Goal: Task Accomplishment & Management: Manage account settings

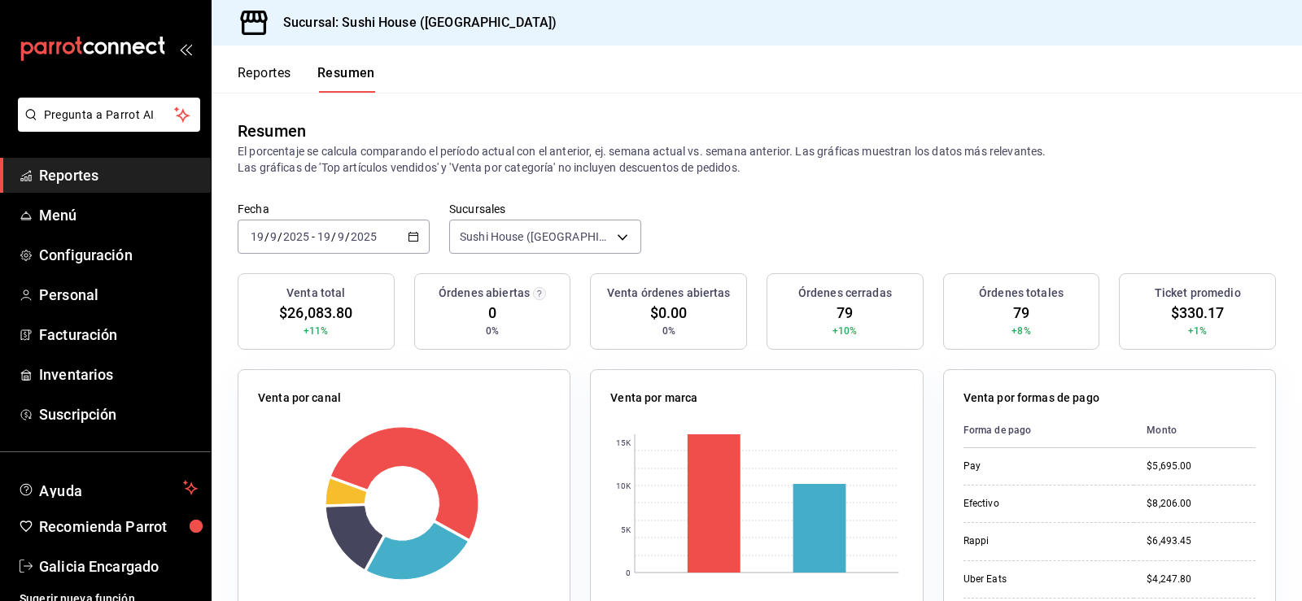
click at [94, 185] on span "Reportes" at bounding box center [118, 175] width 159 height 22
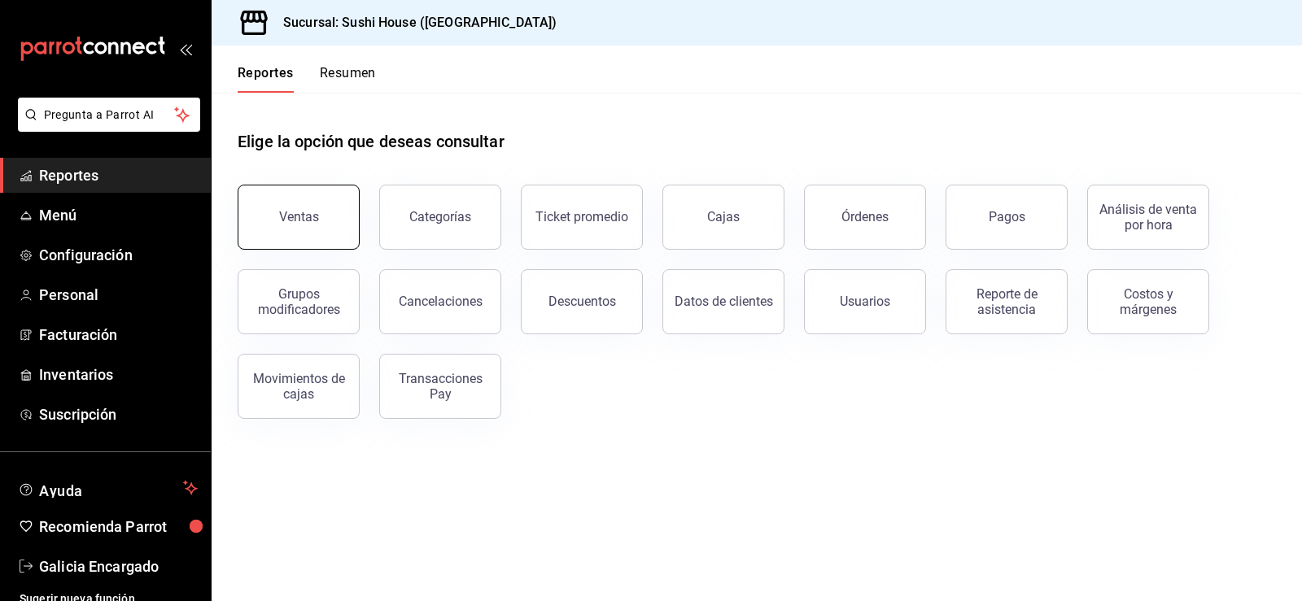
click at [356, 216] on div "Ventas" at bounding box center [289, 207] width 142 height 85
click at [333, 212] on button "Ventas" at bounding box center [299, 217] width 122 height 65
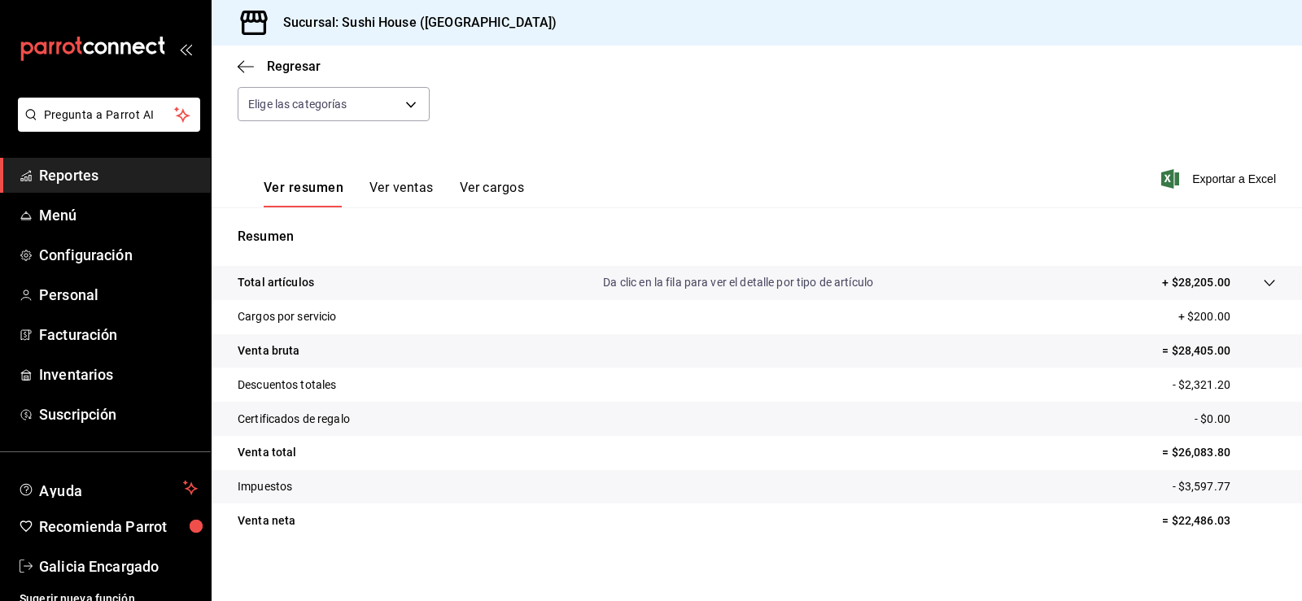
scroll to position [178, 0]
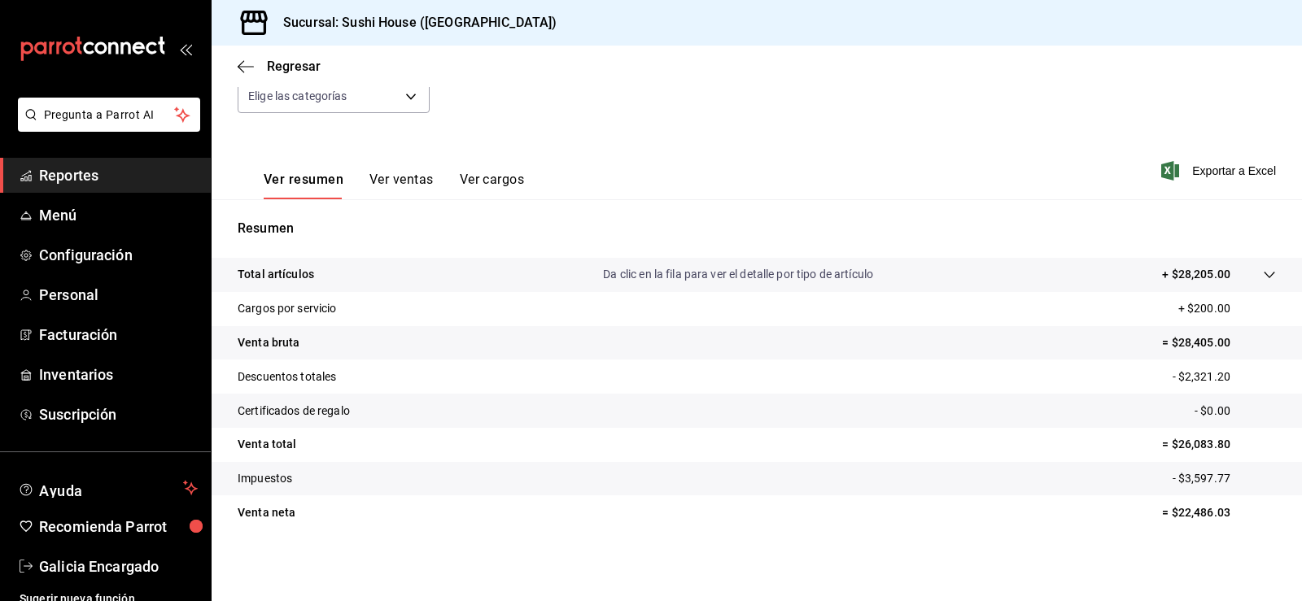
click at [109, 188] on link "Reportes" at bounding box center [105, 175] width 211 height 35
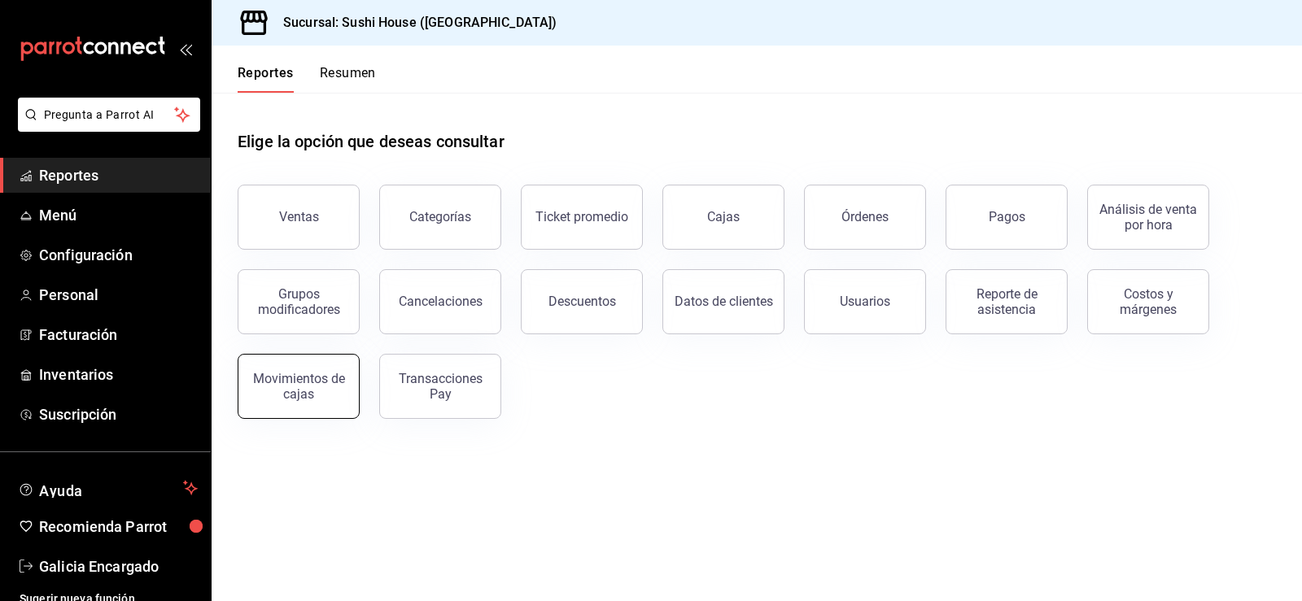
click at [285, 398] on div "Movimientos de cajas" at bounding box center [298, 386] width 101 height 31
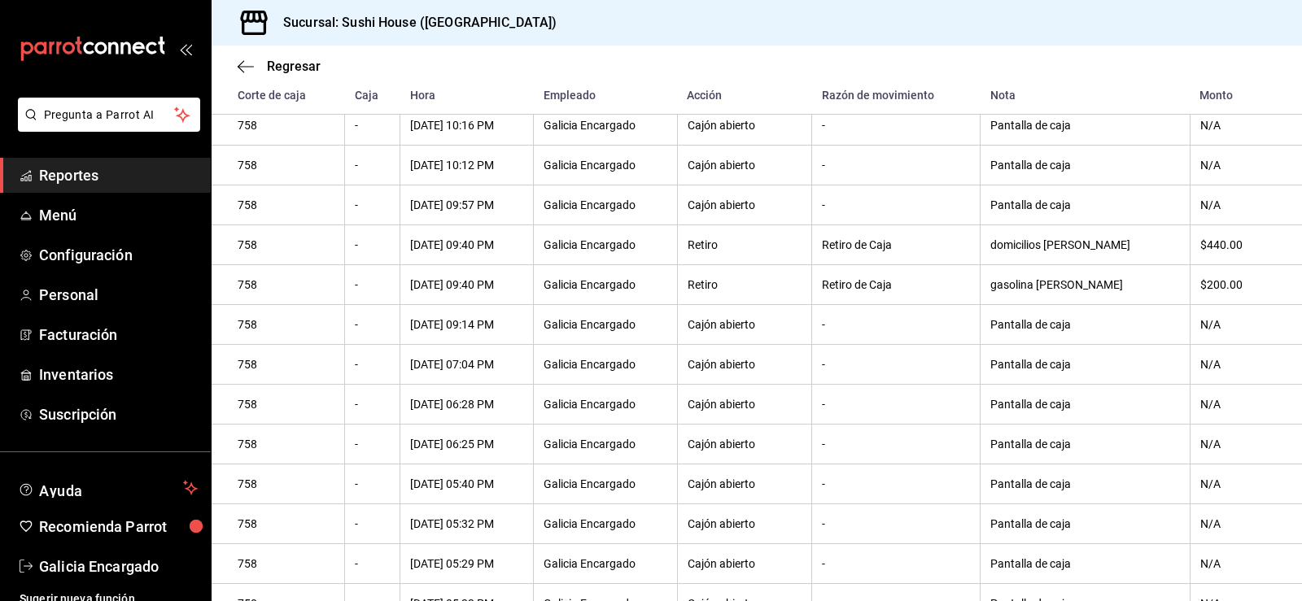
scroll to position [579, 0]
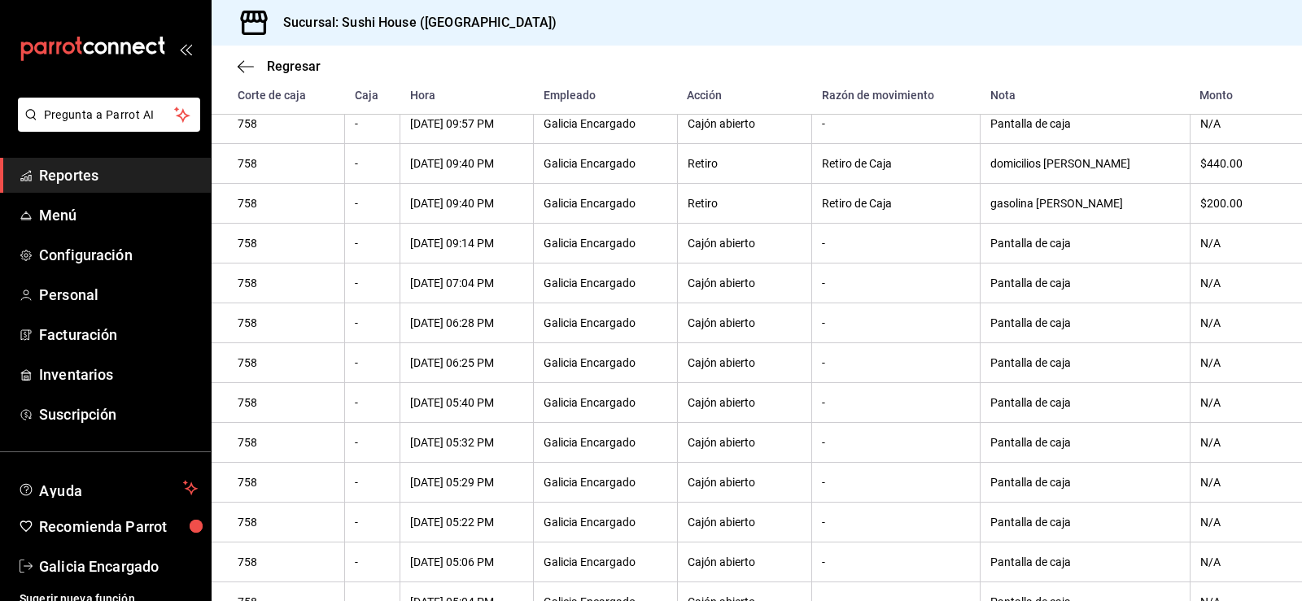
click at [121, 177] on span "Reportes" at bounding box center [118, 175] width 159 height 22
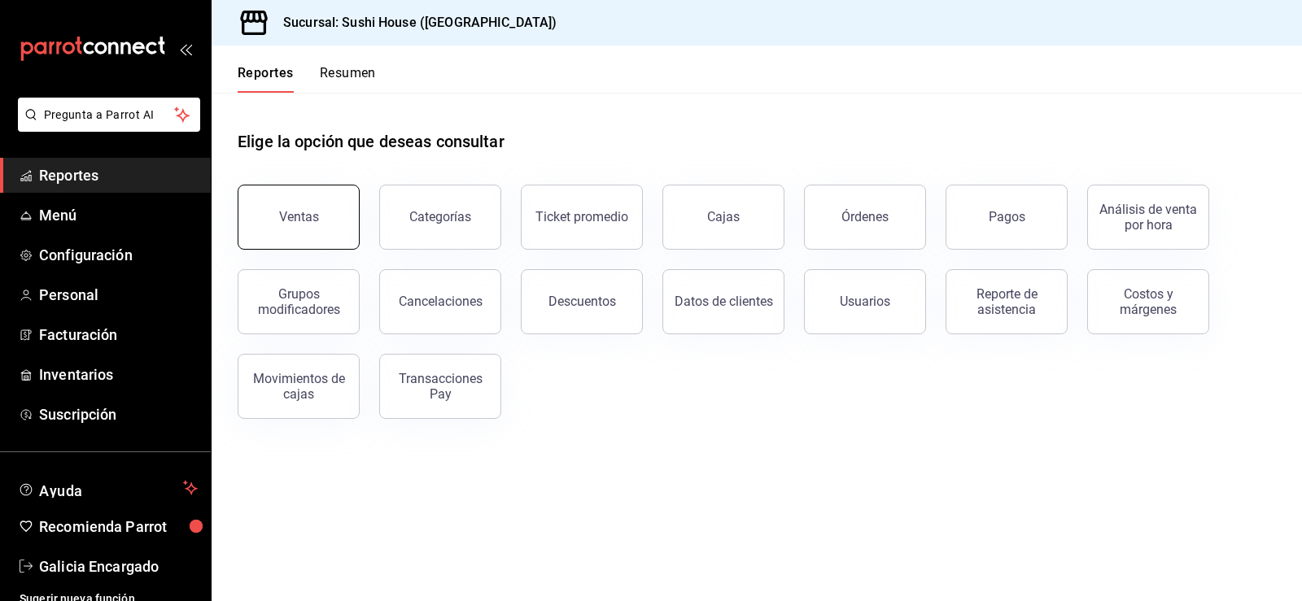
click at [277, 207] on button "Ventas" at bounding box center [299, 217] width 122 height 65
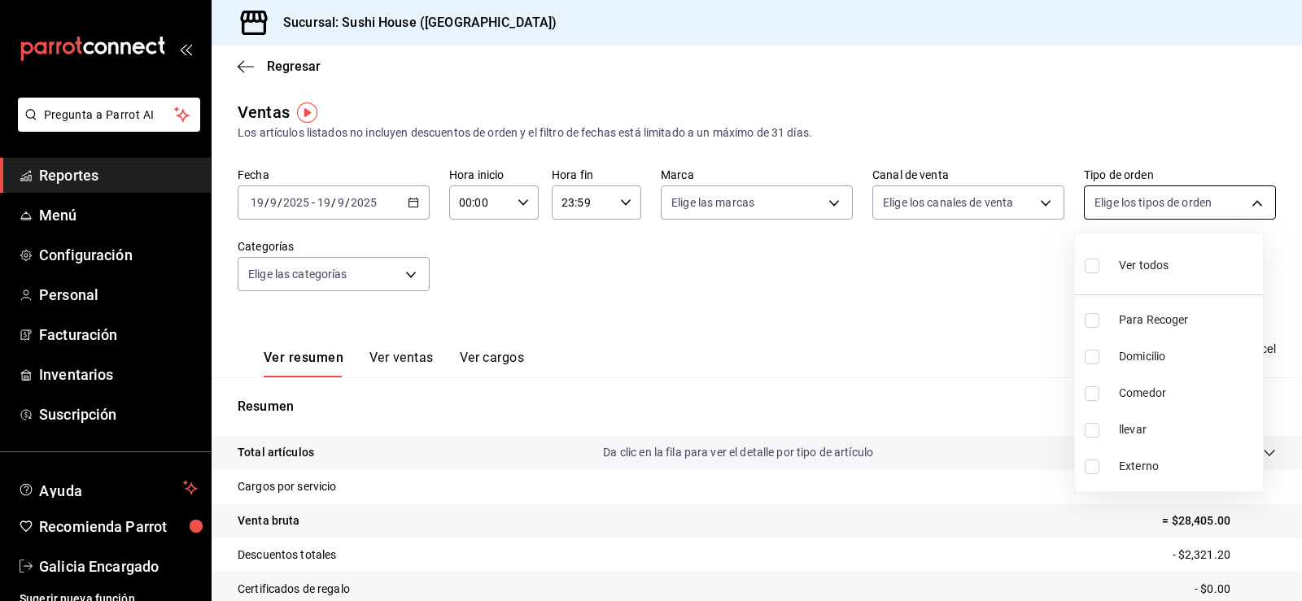
click at [1146, 194] on body "Pregunta a Parrot AI Reportes Menú Configuración Personal Facturación Inventari…" at bounding box center [651, 300] width 1302 height 601
click at [919, 338] on div at bounding box center [651, 300] width 1302 height 601
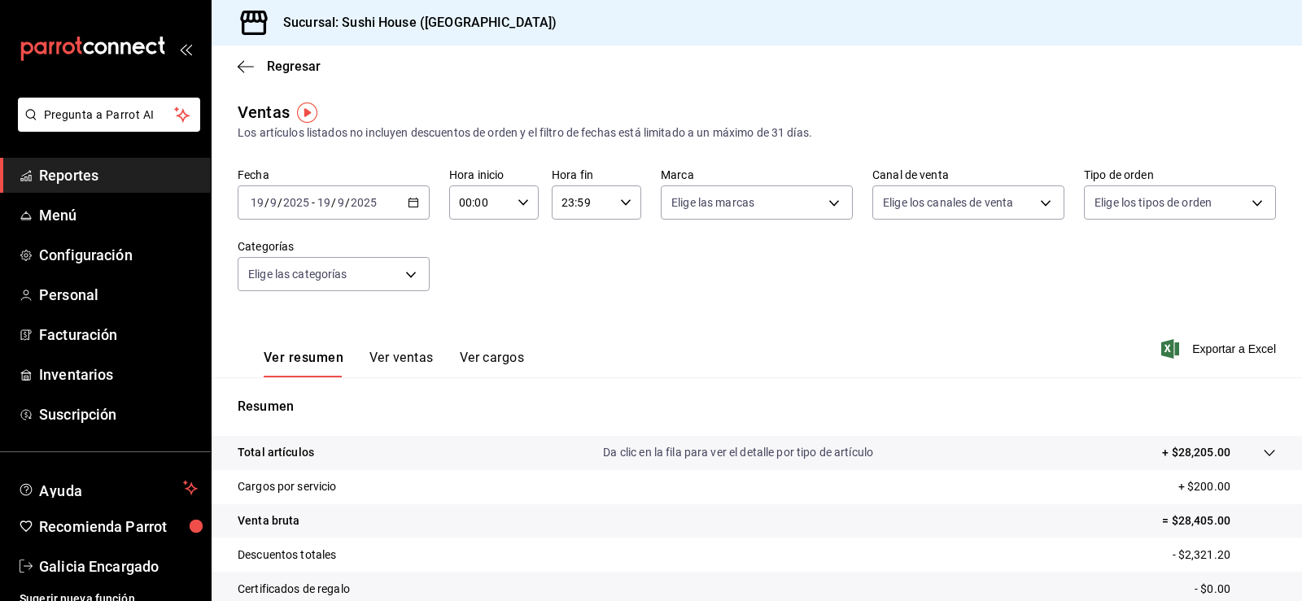
click at [99, 177] on span "Reportes" at bounding box center [118, 175] width 159 height 22
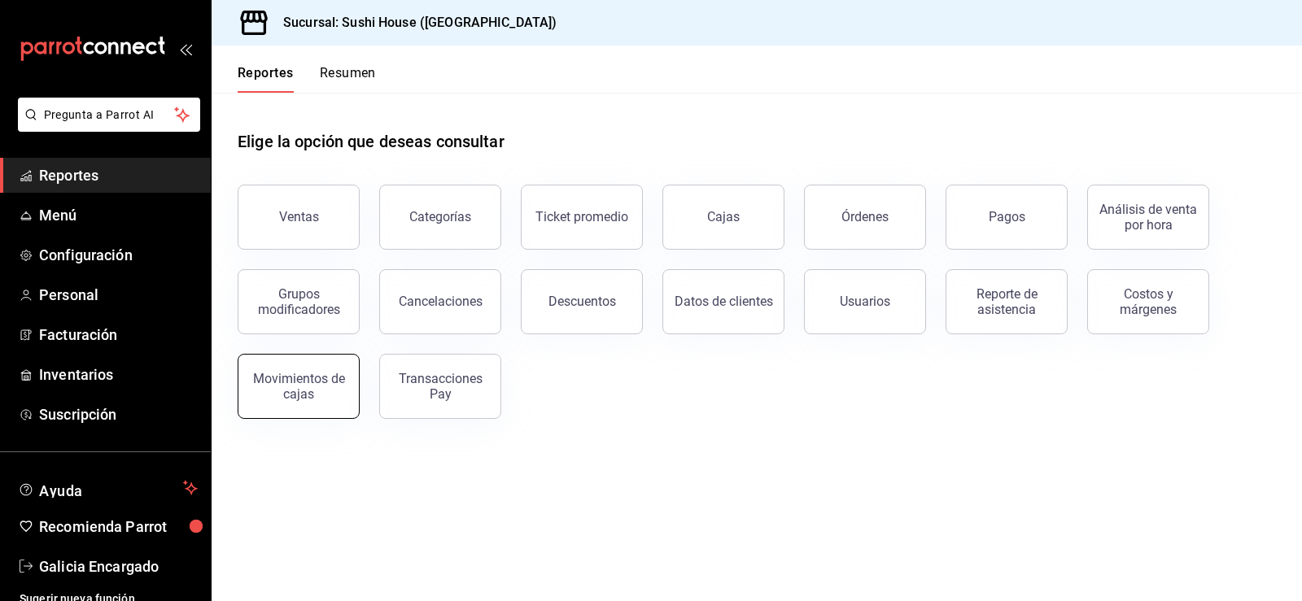
click at [315, 374] on div "Movimientos de cajas" at bounding box center [298, 386] width 101 height 31
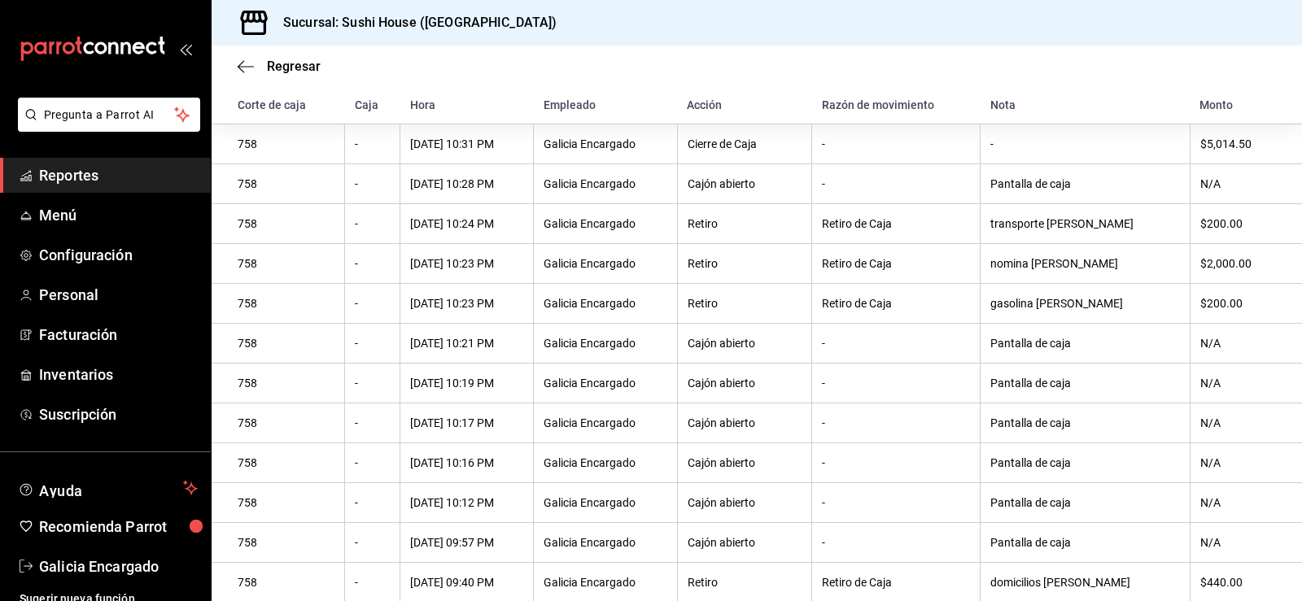
scroll to position [356, 0]
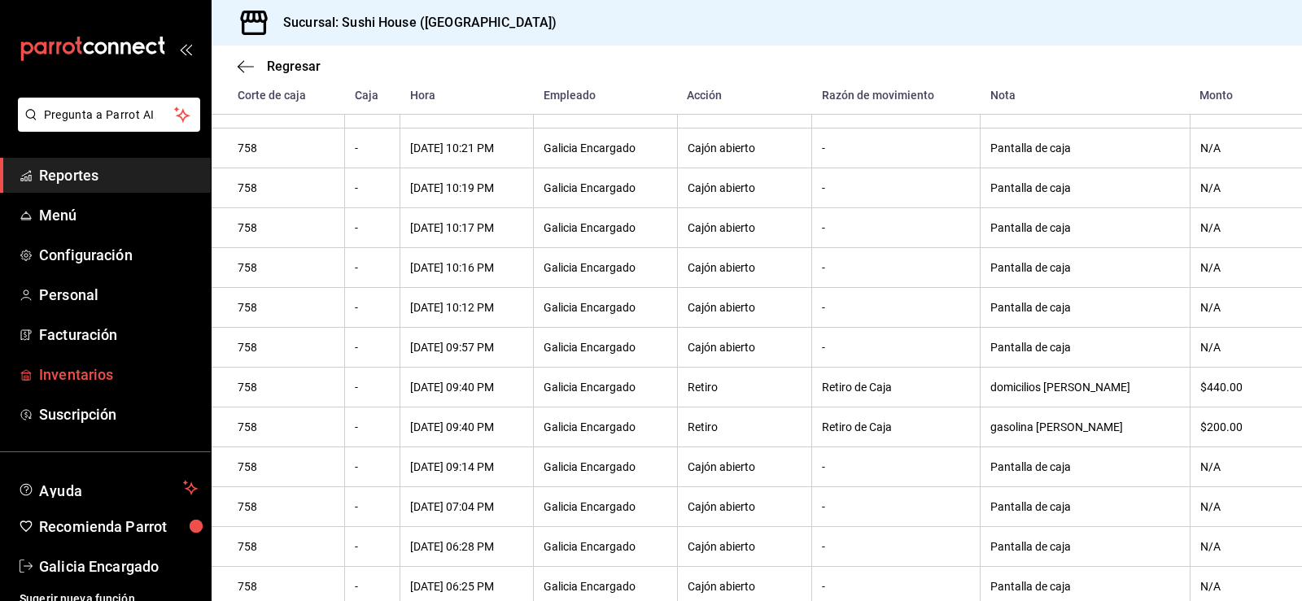
click at [78, 376] on span "Inventarios" at bounding box center [118, 375] width 159 height 22
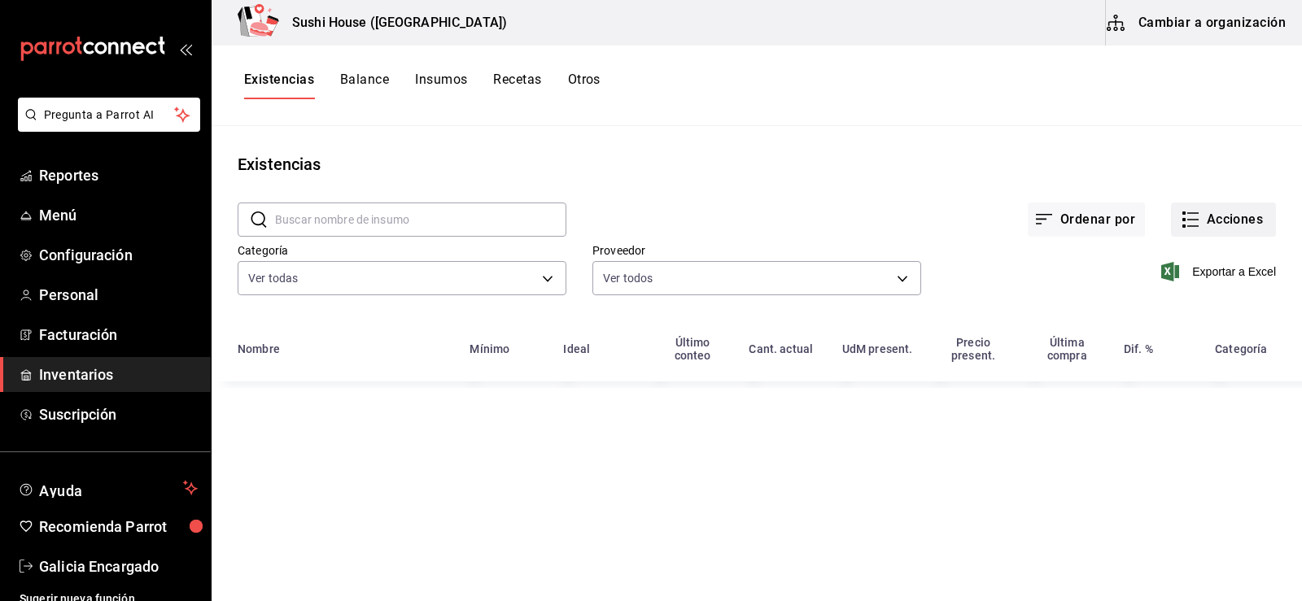
click at [1203, 222] on button "Acciones" at bounding box center [1223, 220] width 105 height 34
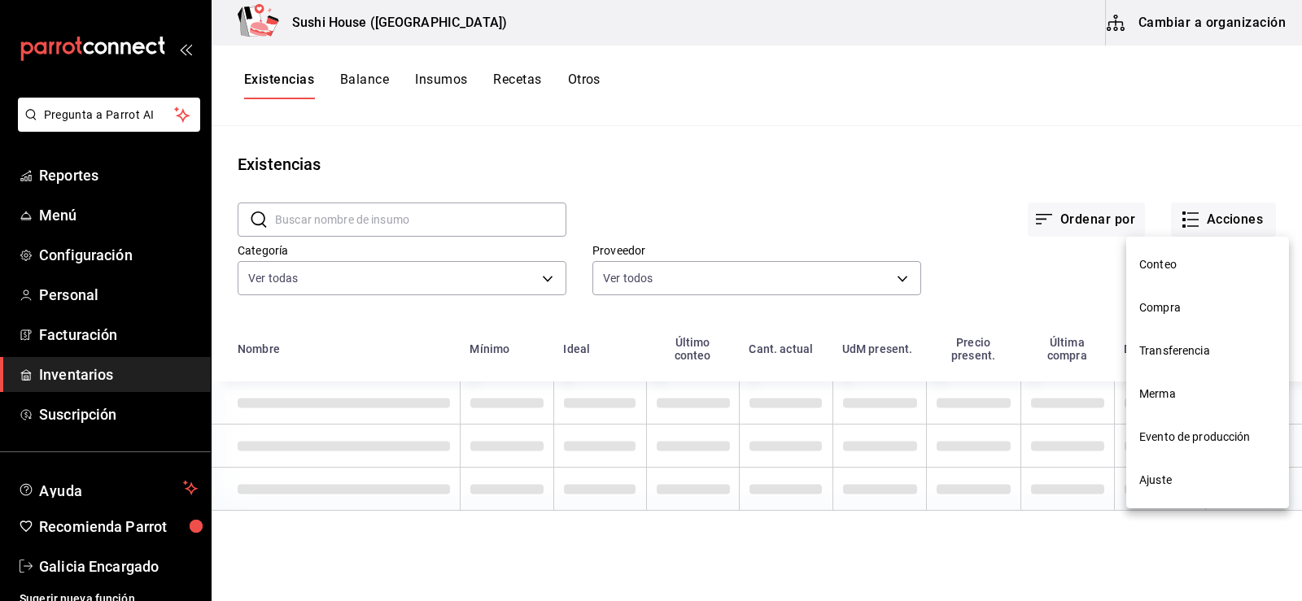
click at [1155, 314] on span "Compra" at bounding box center [1207, 307] width 137 height 17
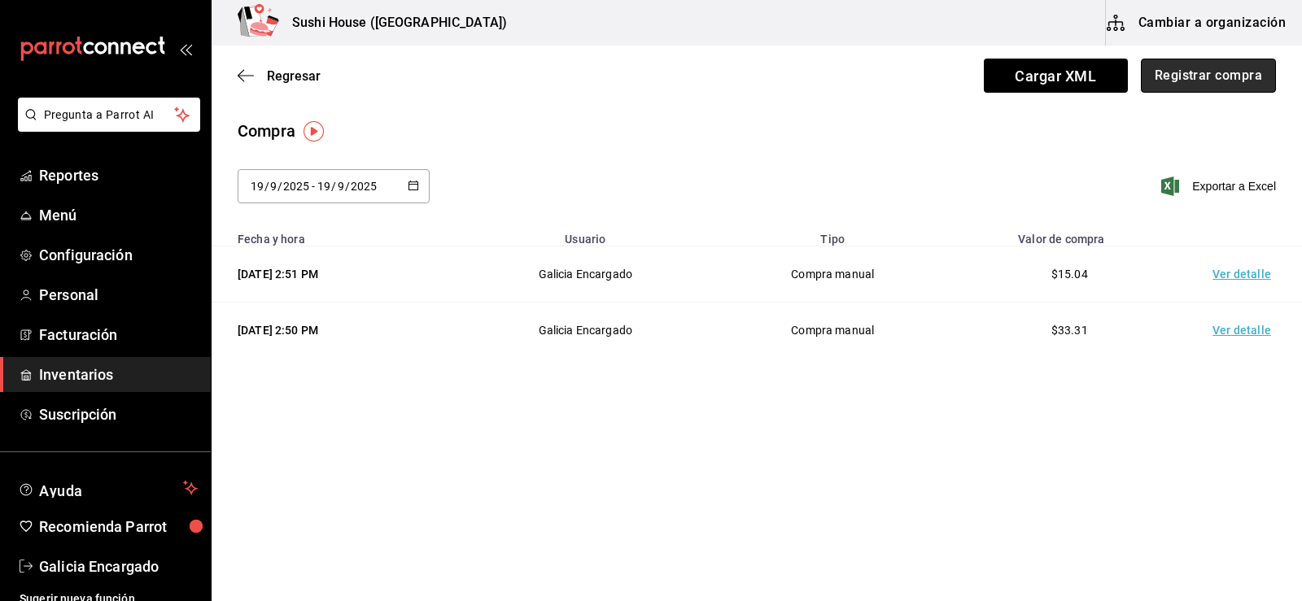
click at [1221, 72] on button "Registrar compra" at bounding box center [1208, 76] width 135 height 34
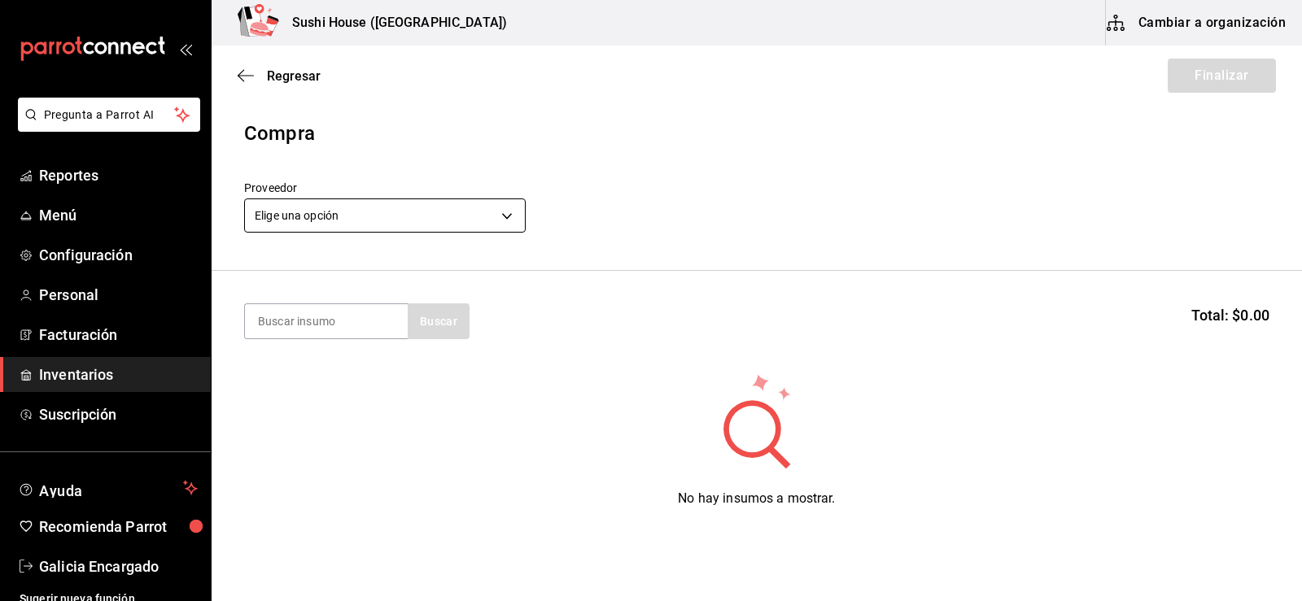
click at [422, 213] on body "Pregunta a Parrot AI Reportes Menú Configuración Personal Facturación Inventari…" at bounding box center [651, 254] width 1302 height 509
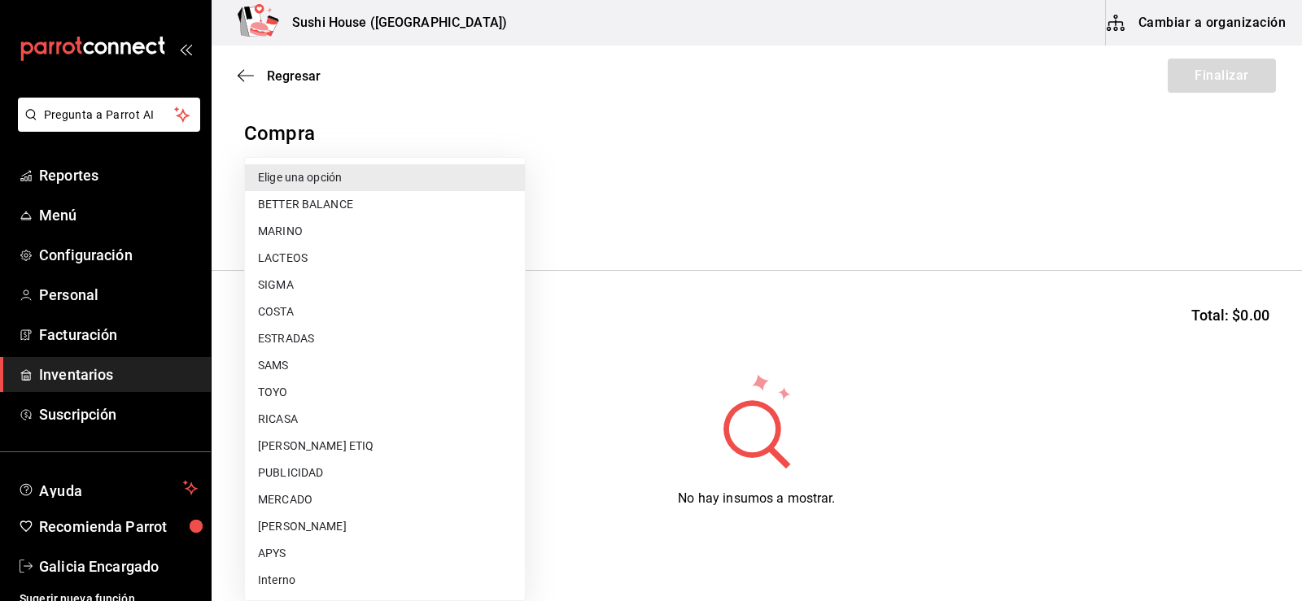
click at [286, 501] on li "MERCADO" at bounding box center [385, 500] width 280 height 27
type input "b8ac8125-8142-4243-9de3-bf5977609615"
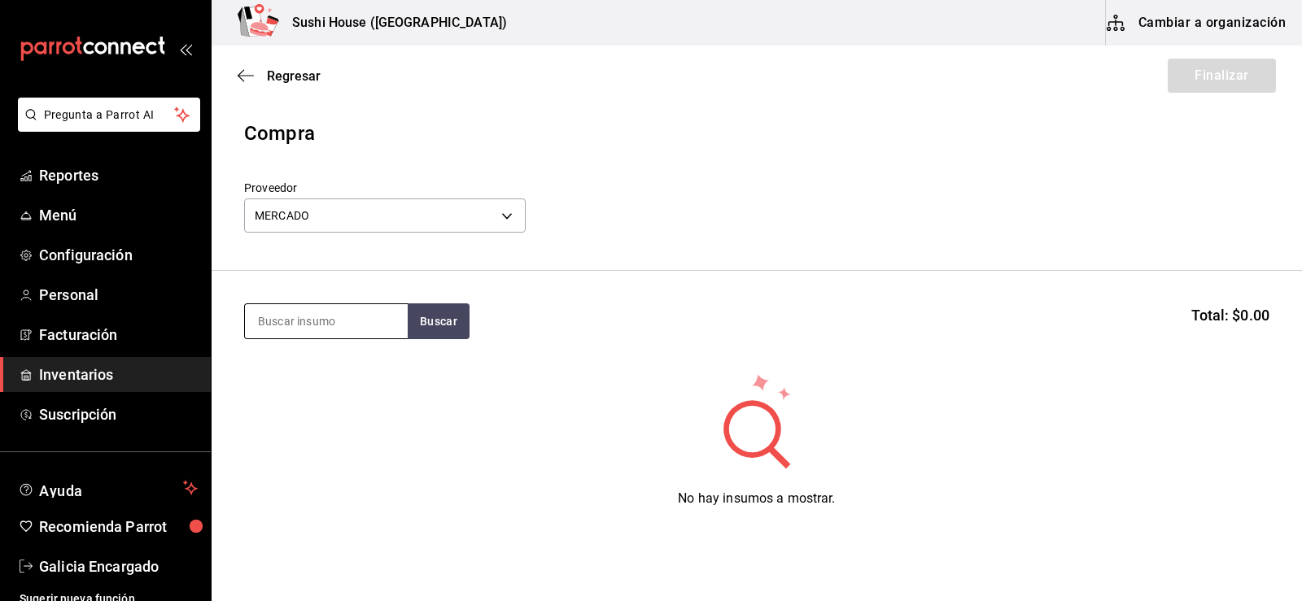
click at [319, 330] on input at bounding box center [326, 321] width 163 height 34
type input "AGUACATE"
click at [445, 310] on button "Buscar" at bounding box center [439, 322] width 62 height 36
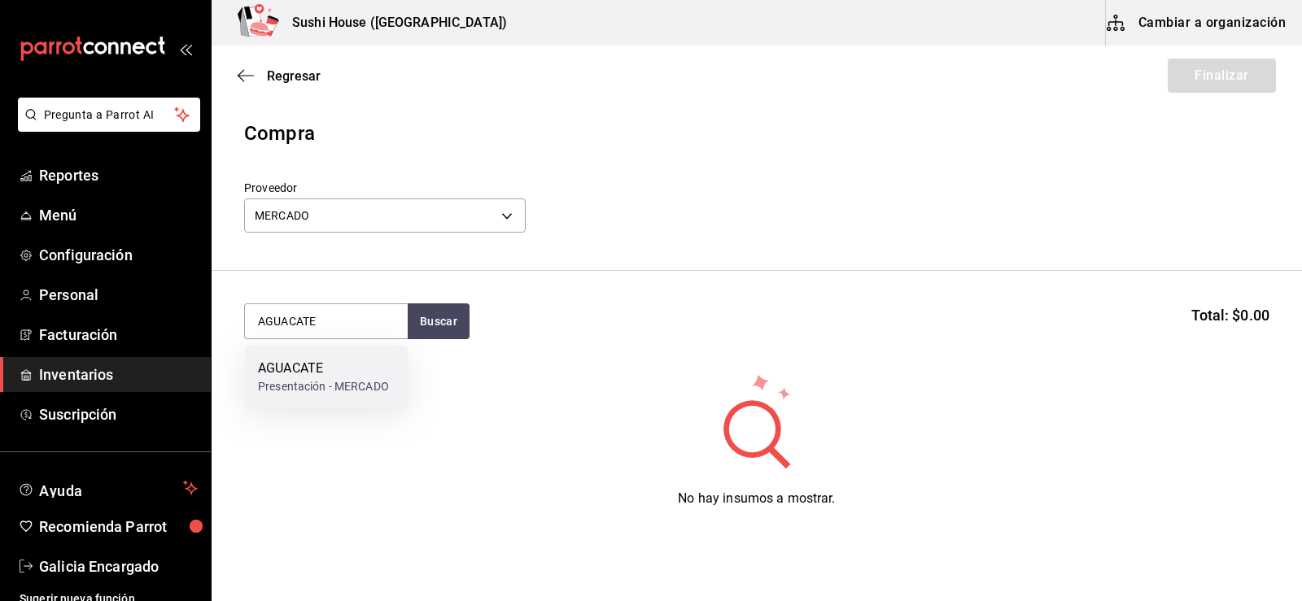
click at [358, 382] on div "Presentación - MERCADO" at bounding box center [323, 386] width 131 height 17
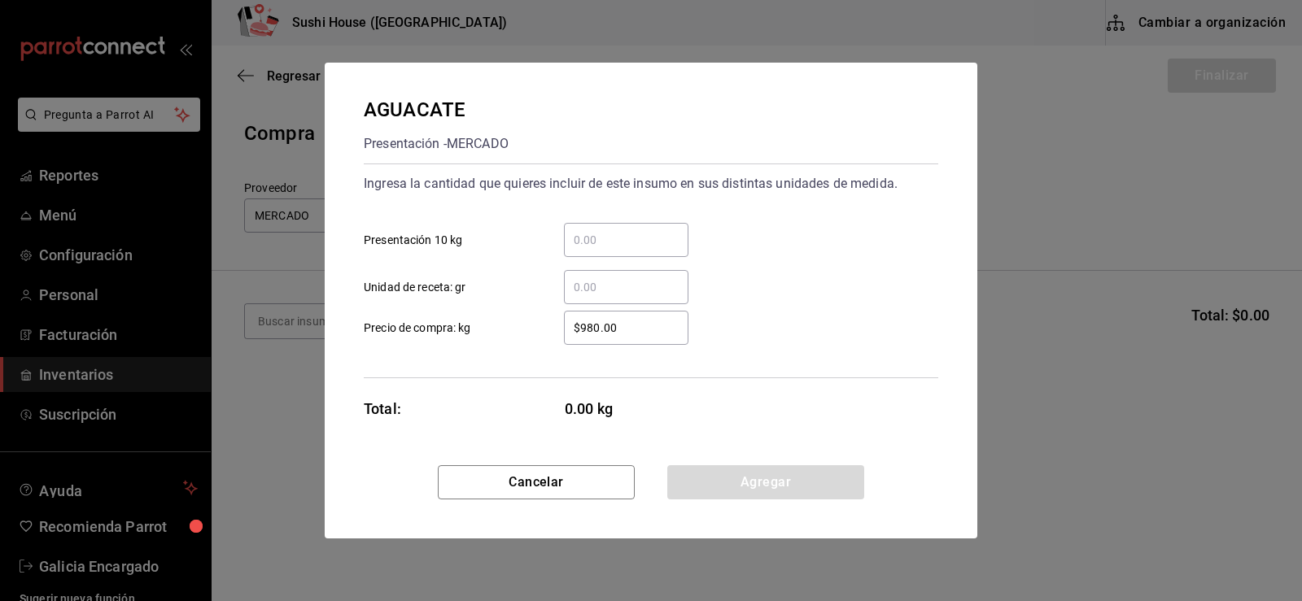
click at [633, 242] on input "​ Presentación 10 kg" at bounding box center [626, 240] width 124 height 20
type input "2"
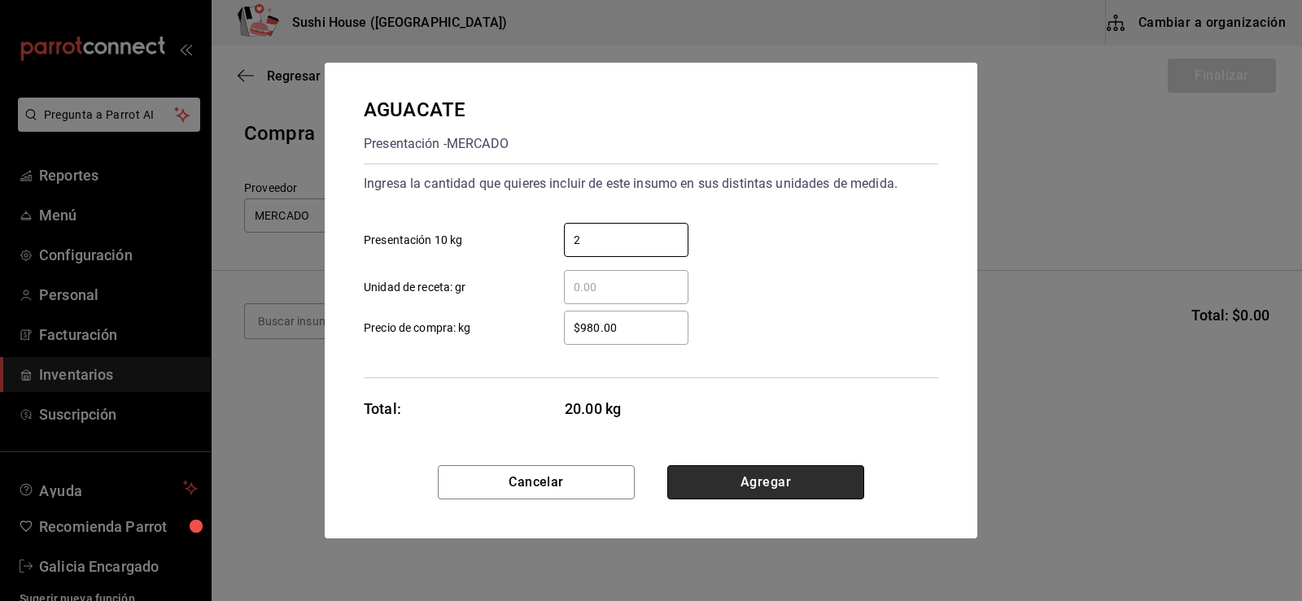
click at [757, 485] on button "Agregar" at bounding box center [765, 482] width 197 height 34
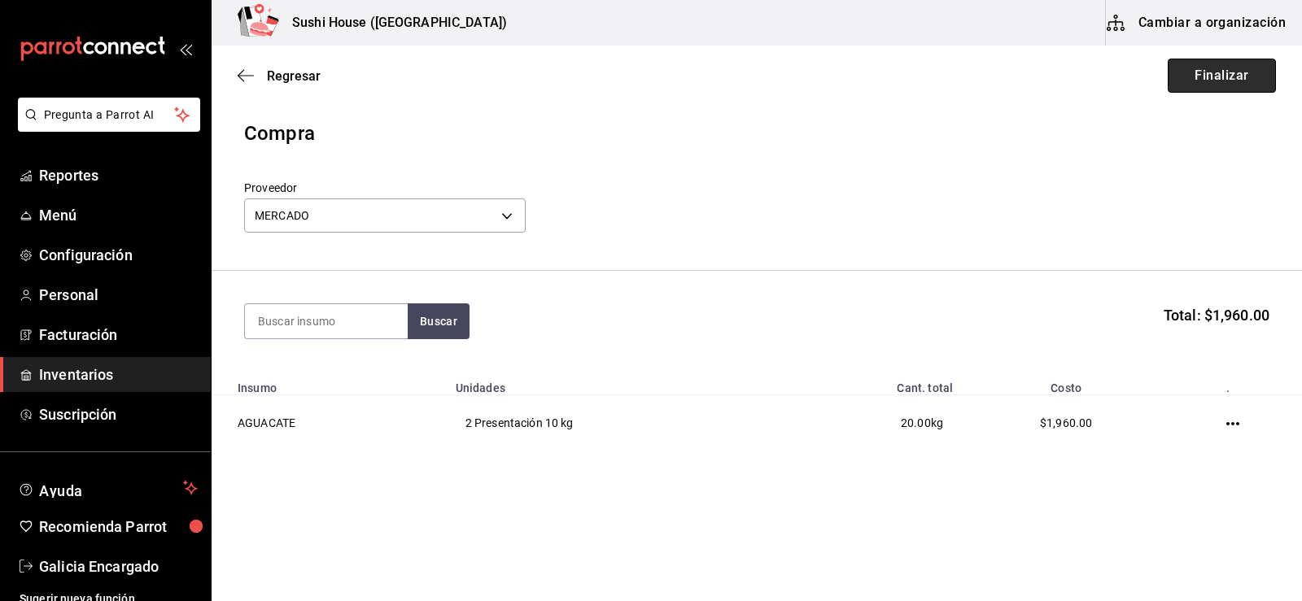
click at [1229, 80] on button "Finalizar" at bounding box center [1222, 76] width 108 height 34
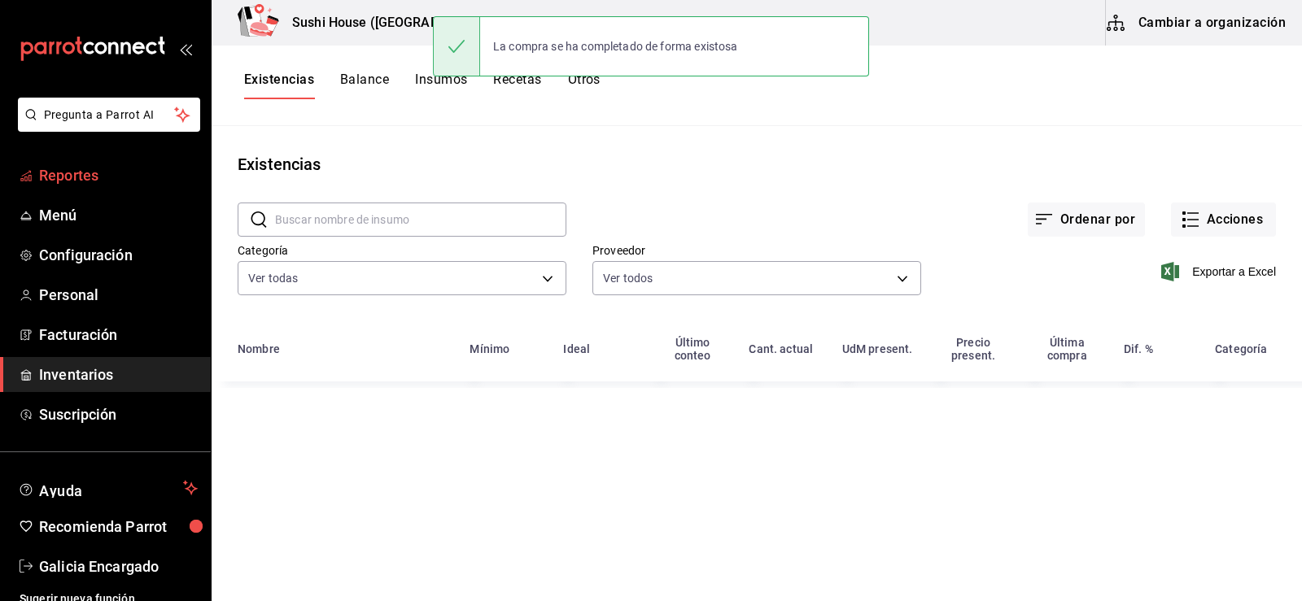
click at [68, 178] on span "Reportes" at bounding box center [118, 175] width 159 height 22
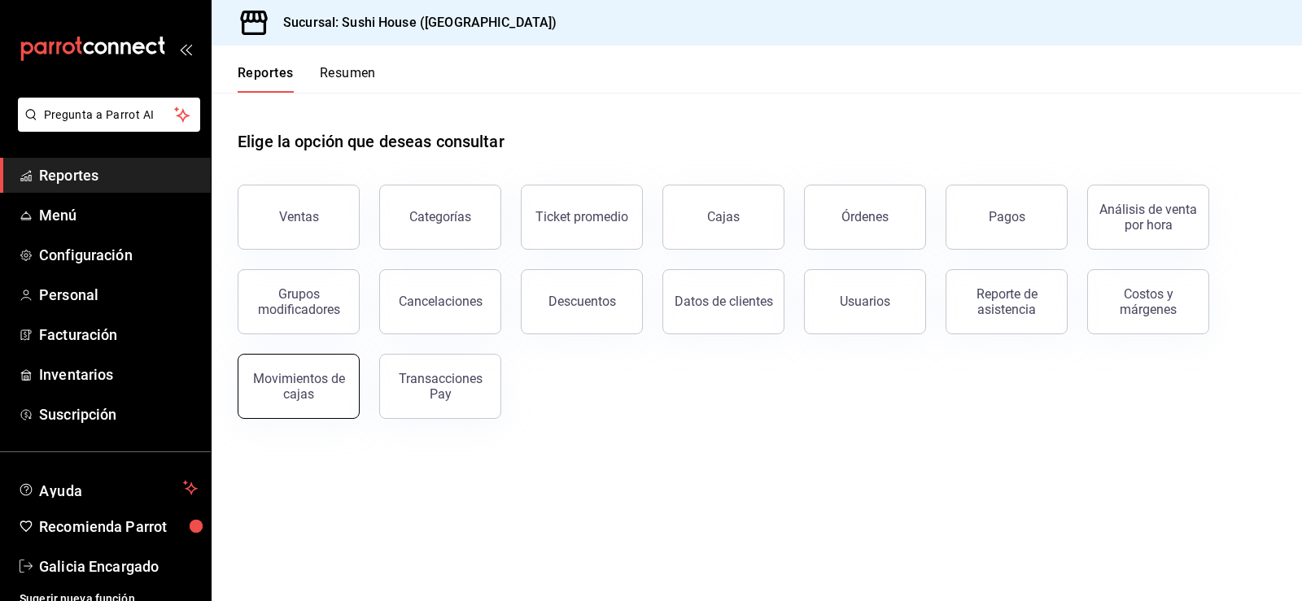
click at [321, 372] on div "Movimientos de cajas" at bounding box center [298, 386] width 101 height 31
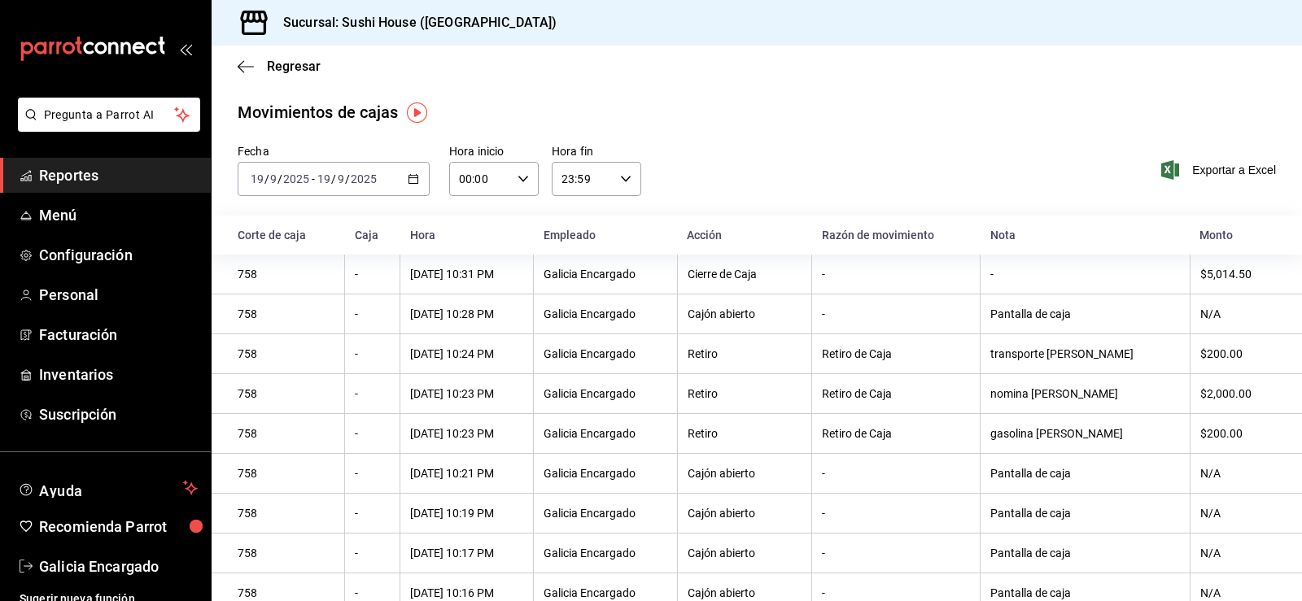
click at [59, 177] on span "Reportes" at bounding box center [118, 175] width 159 height 22
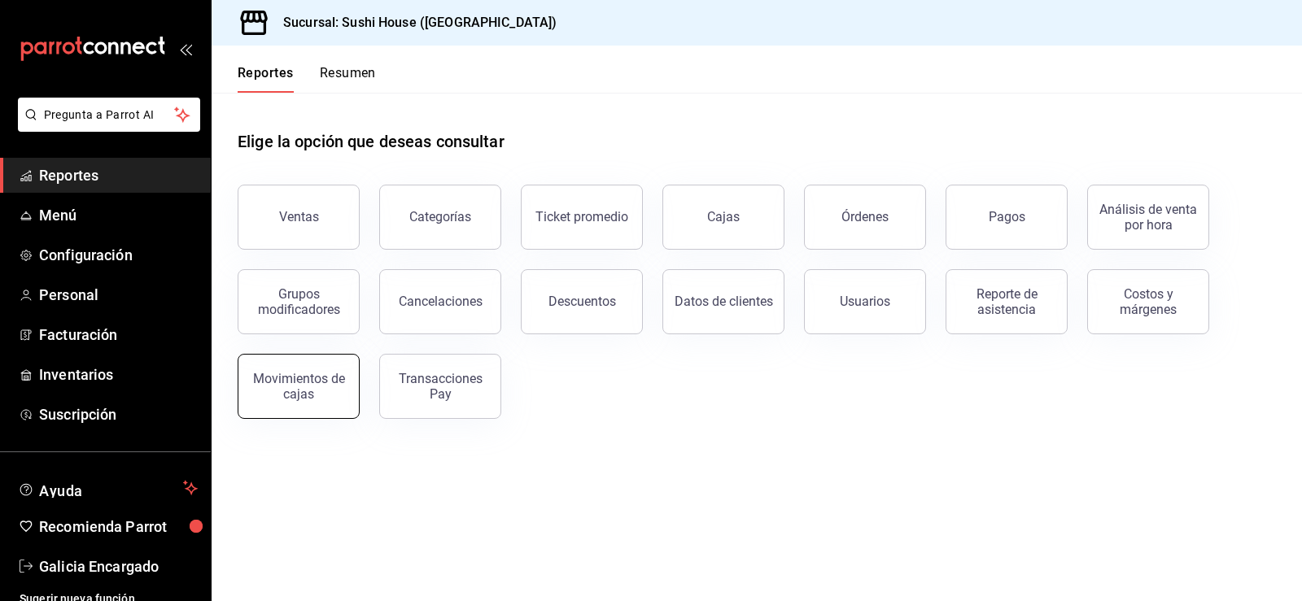
click at [277, 393] on div "Movimientos de cajas" at bounding box center [298, 386] width 101 height 31
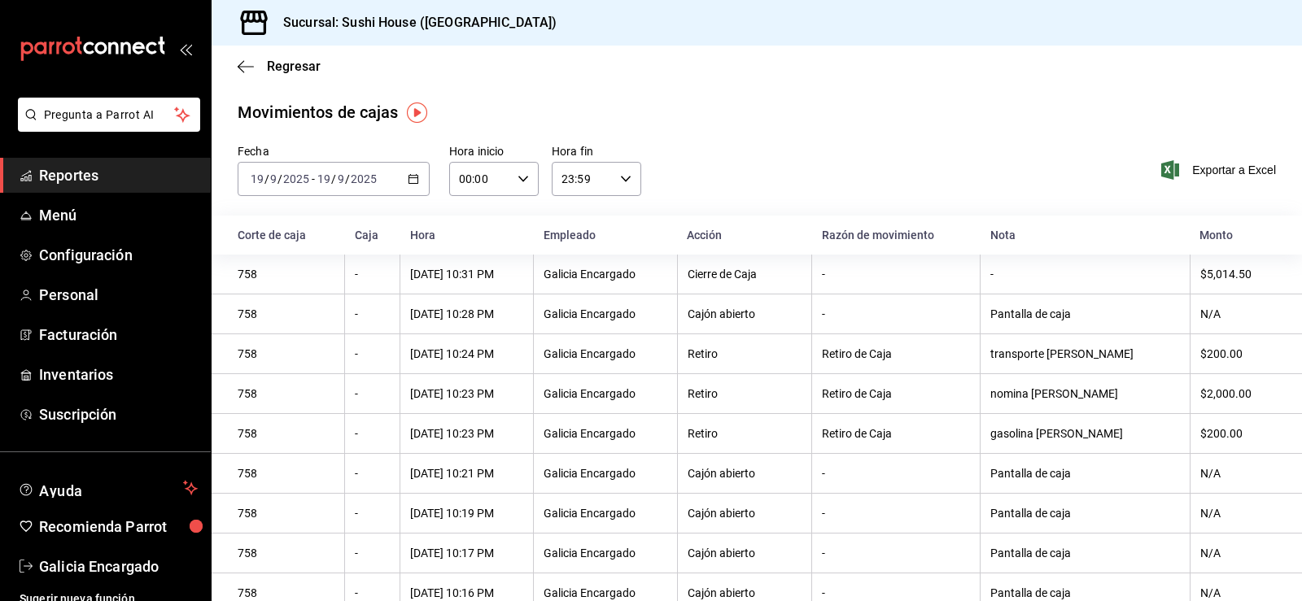
click at [116, 178] on span "Reportes" at bounding box center [118, 175] width 159 height 22
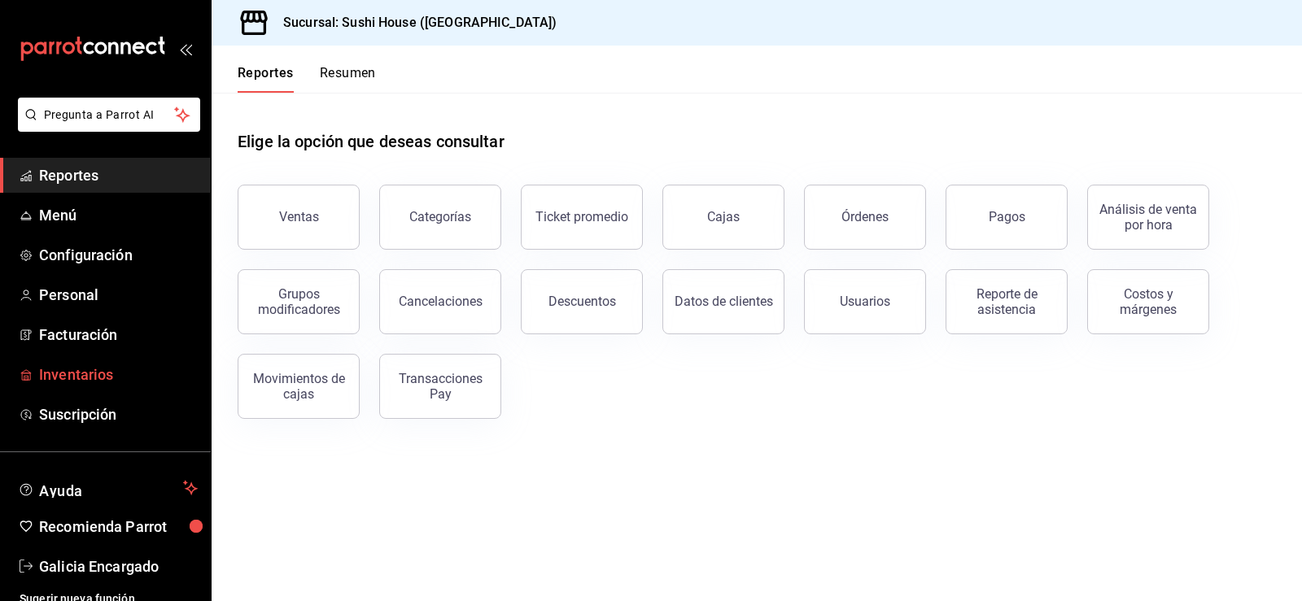
click at [60, 369] on span "Inventarios" at bounding box center [118, 375] width 159 height 22
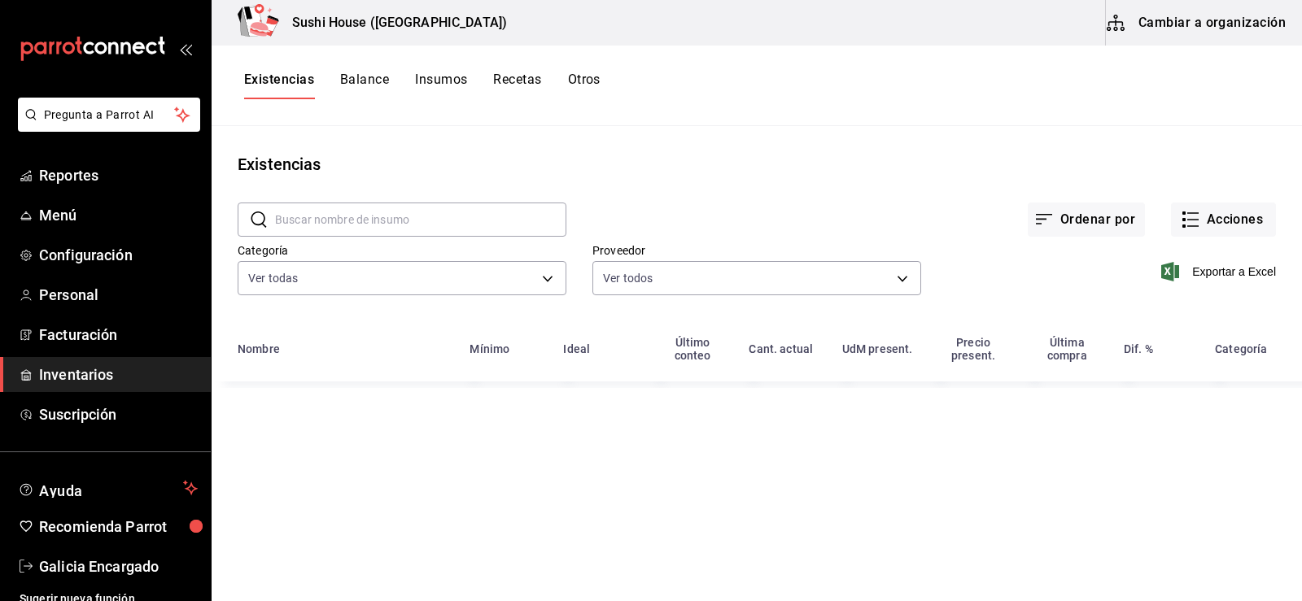
click at [591, 78] on button "Otros" at bounding box center [584, 86] width 33 height 28
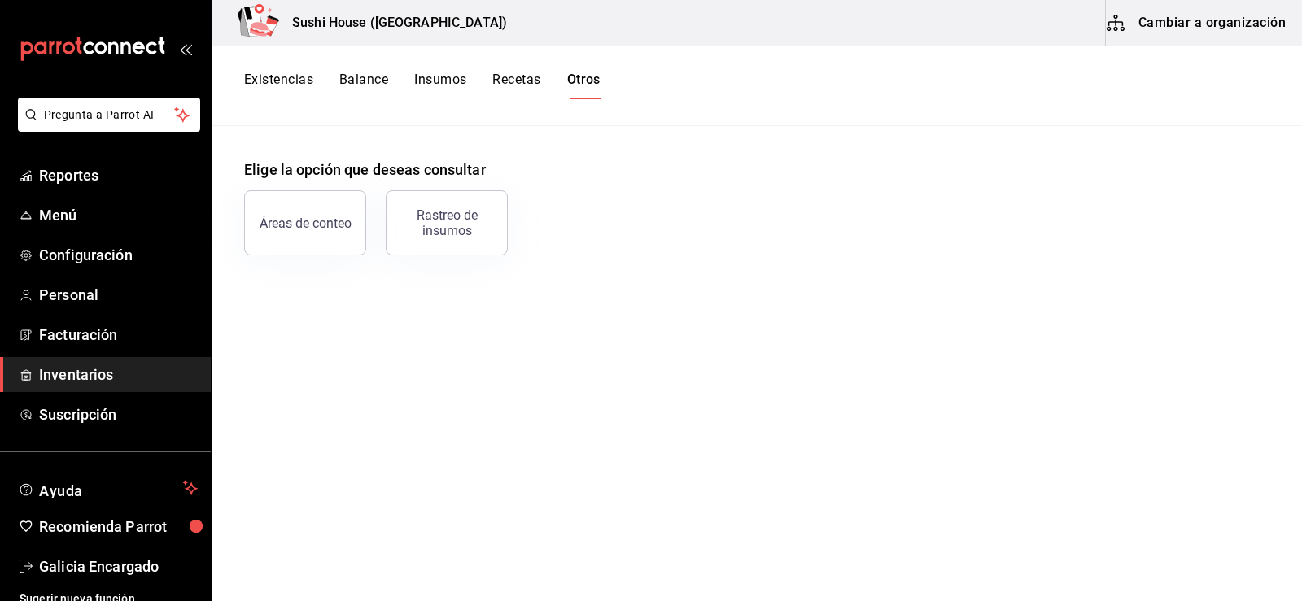
click at [251, 90] on button "Existencias" at bounding box center [278, 86] width 69 height 28
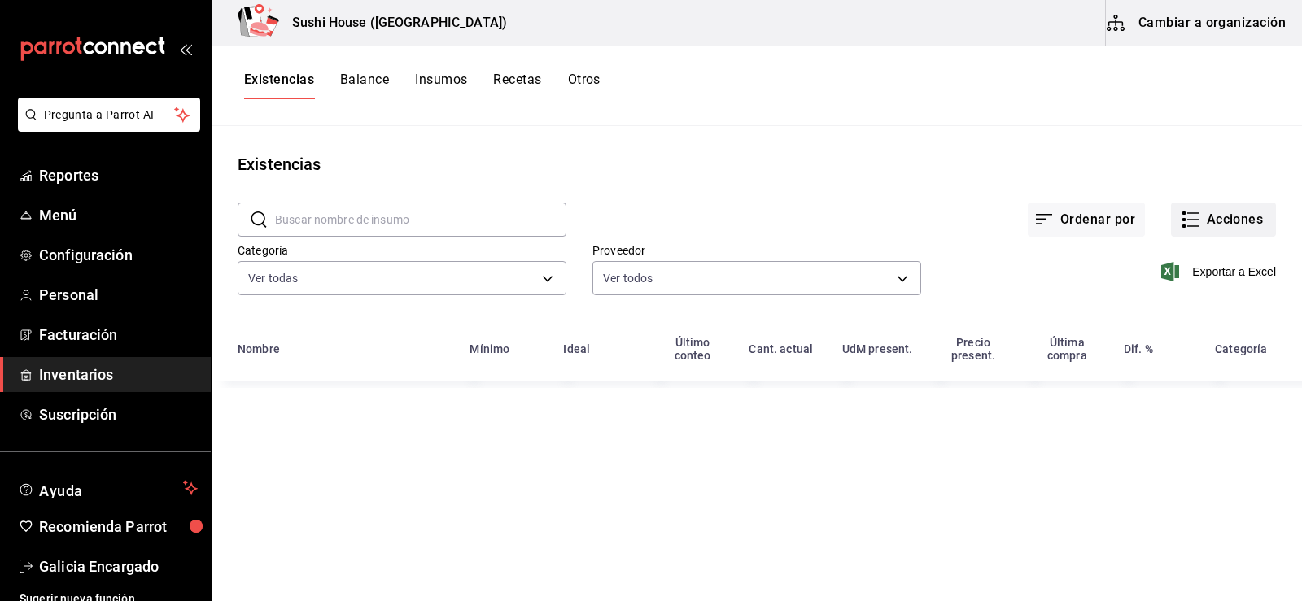
click at [1213, 212] on button "Acciones" at bounding box center [1223, 220] width 105 height 34
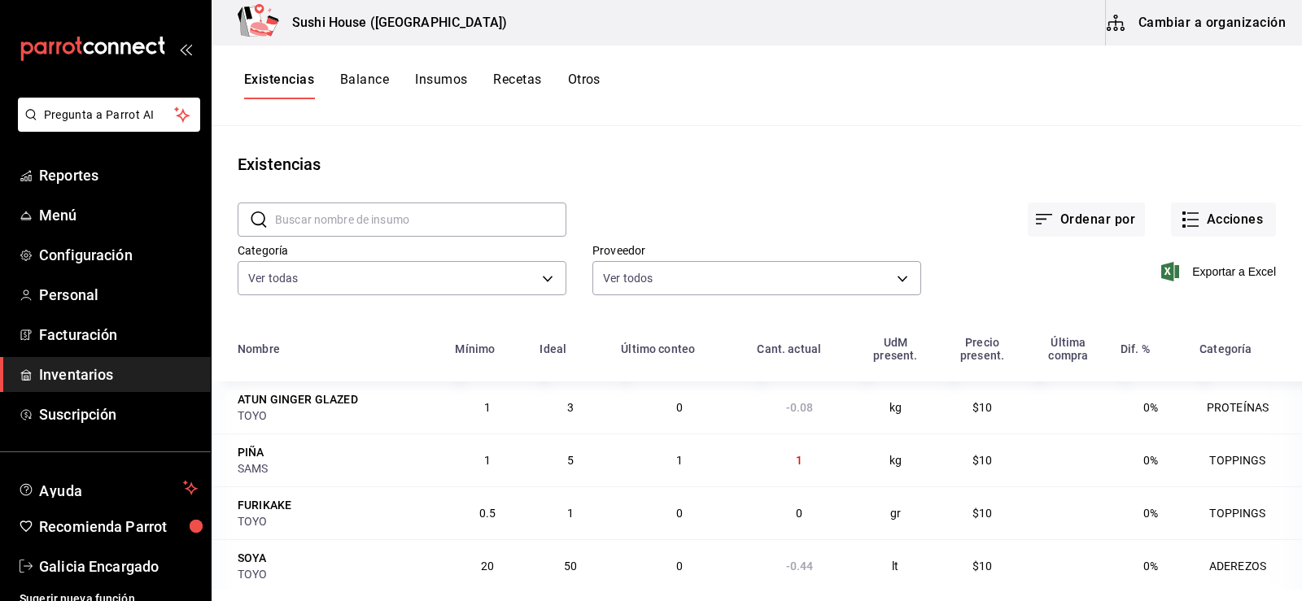
click at [1201, 222] on button "Acciones" at bounding box center [1223, 220] width 105 height 34
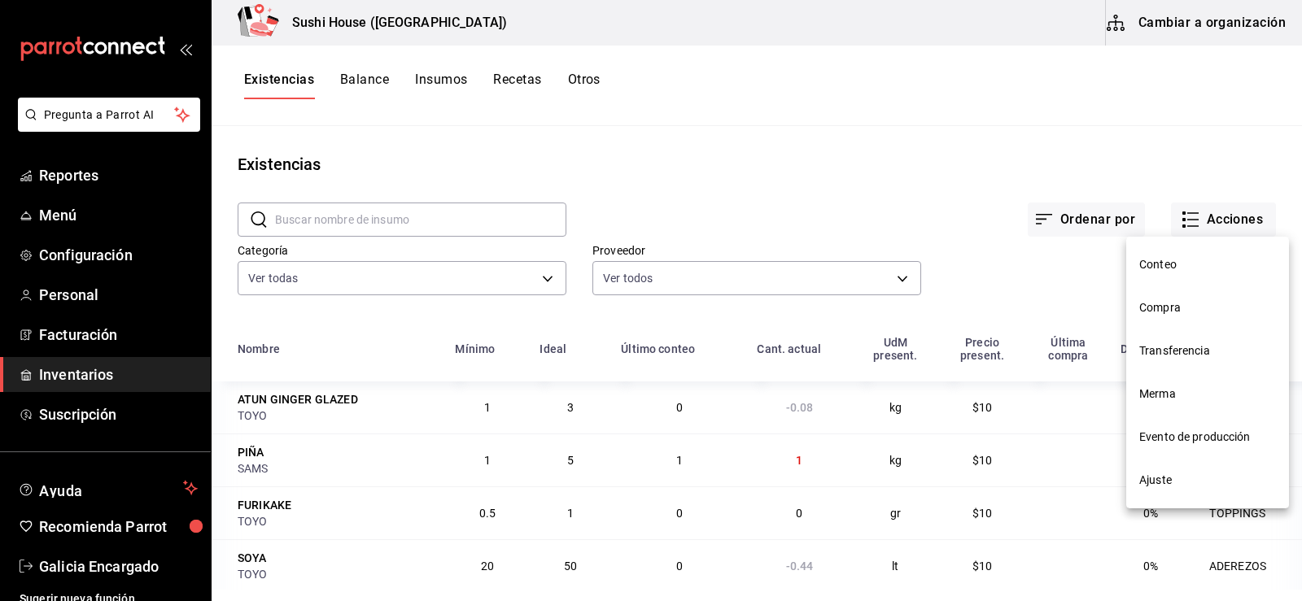
click at [1200, 222] on div at bounding box center [651, 300] width 1302 height 601
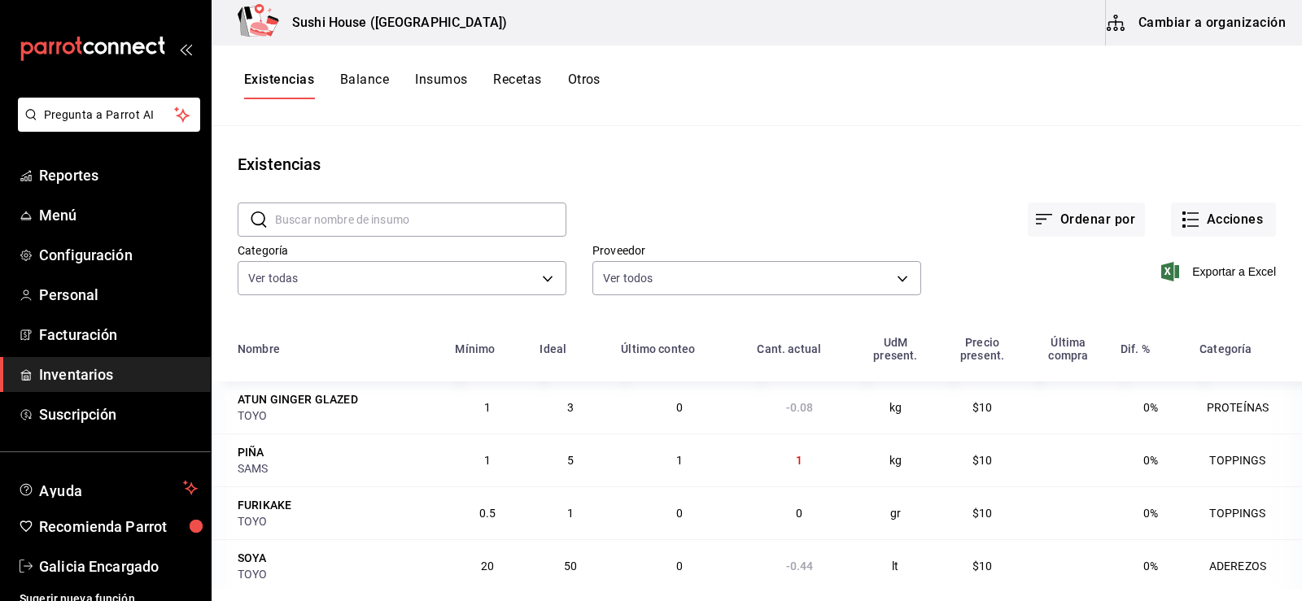
click at [1200, 222] on button "Acciones" at bounding box center [1223, 220] width 105 height 34
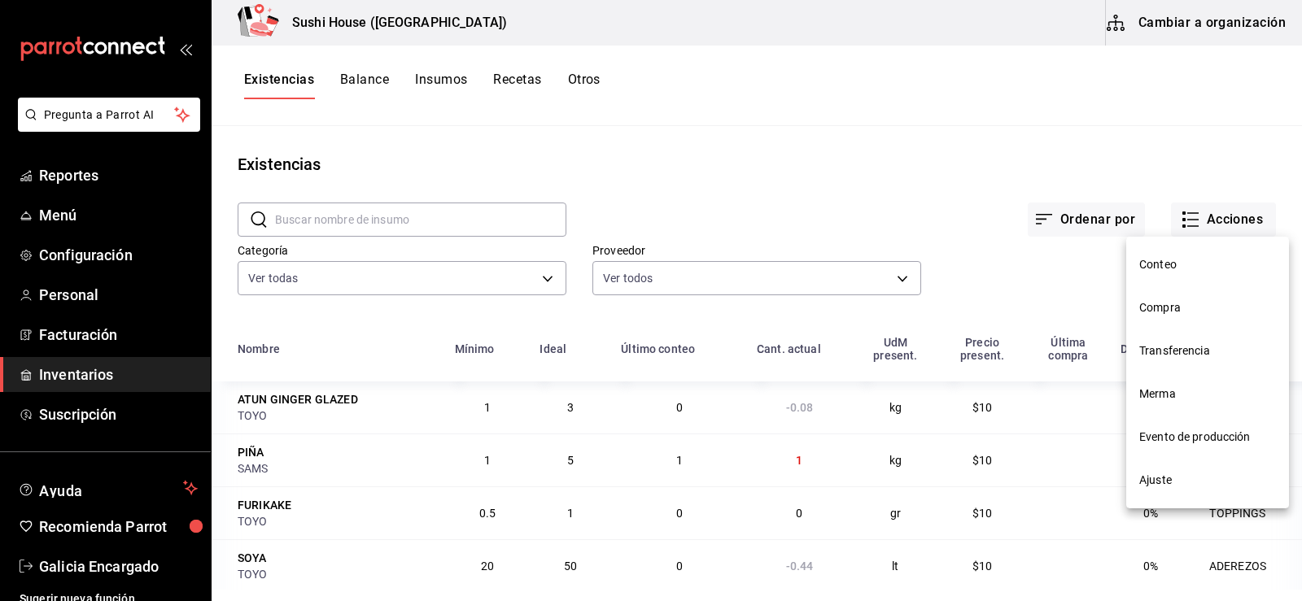
click at [1144, 397] on span "Merma" at bounding box center [1207, 394] width 137 height 17
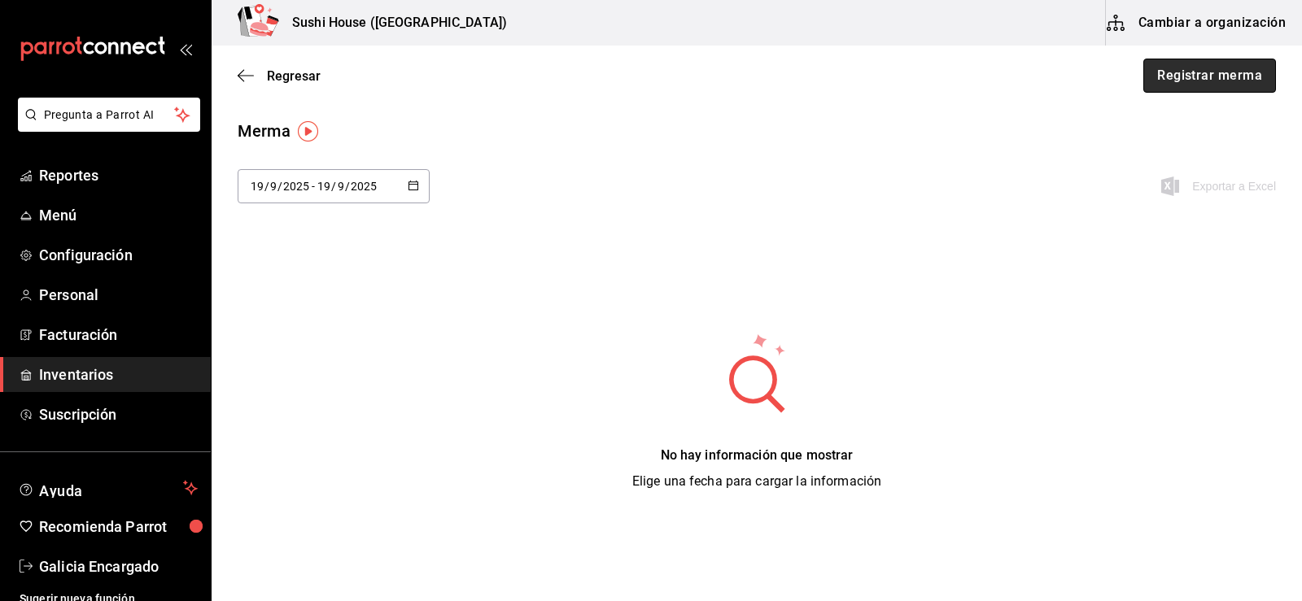
click at [1210, 72] on button "Registrar merma" at bounding box center [1209, 76] width 133 height 34
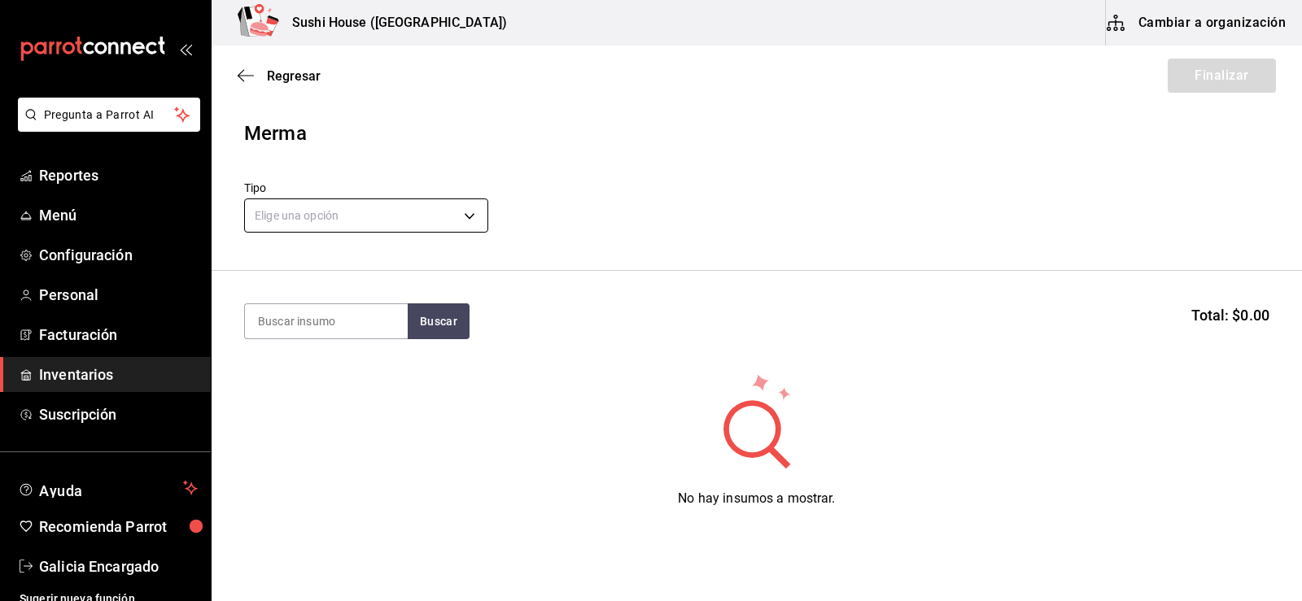
click at [434, 223] on body "Pregunta a Parrot AI Reportes Menú Configuración Personal Facturación Inventari…" at bounding box center [651, 254] width 1302 height 509
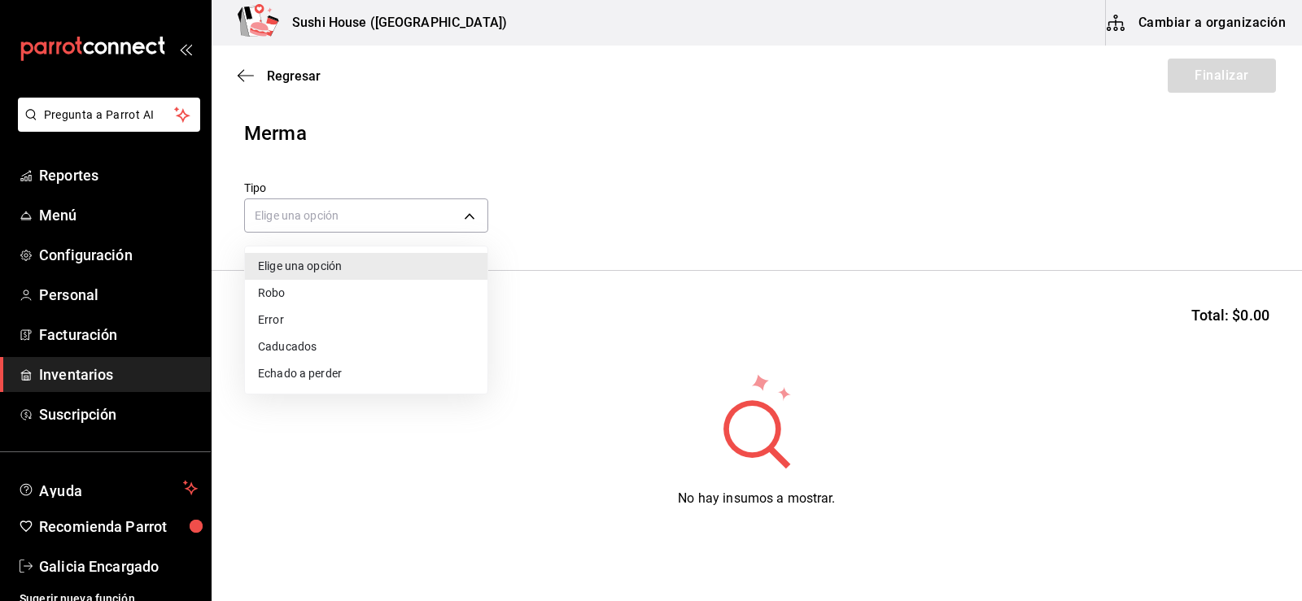
click at [263, 370] on li "Echado a perder" at bounding box center [366, 373] width 242 height 27
type input "SPOILED"
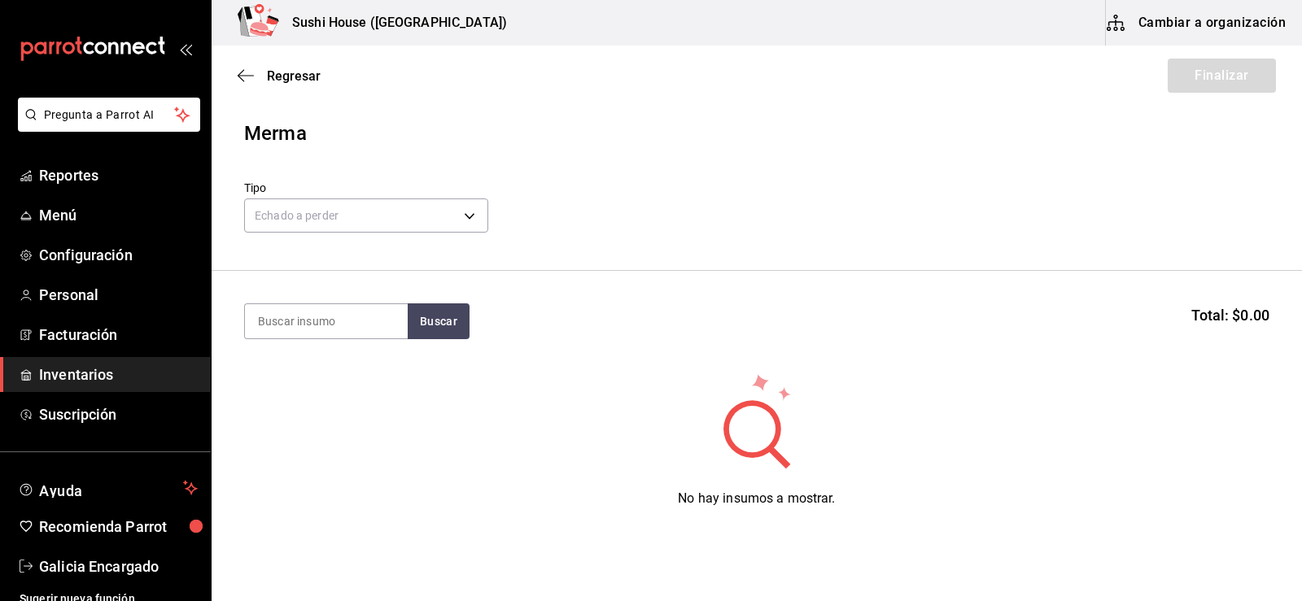
click at [282, 325] on input at bounding box center [326, 321] width 163 height 34
click at [441, 323] on button "Buscar" at bounding box center [439, 322] width 62 height 36
click at [424, 316] on button "Buscar" at bounding box center [439, 322] width 62 height 36
click at [352, 334] on input "SALMOM" at bounding box center [326, 321] width 163 height 34
click at [349, 325] on input "SALMOM" at bounding box center [326, 321] width 163 height 34
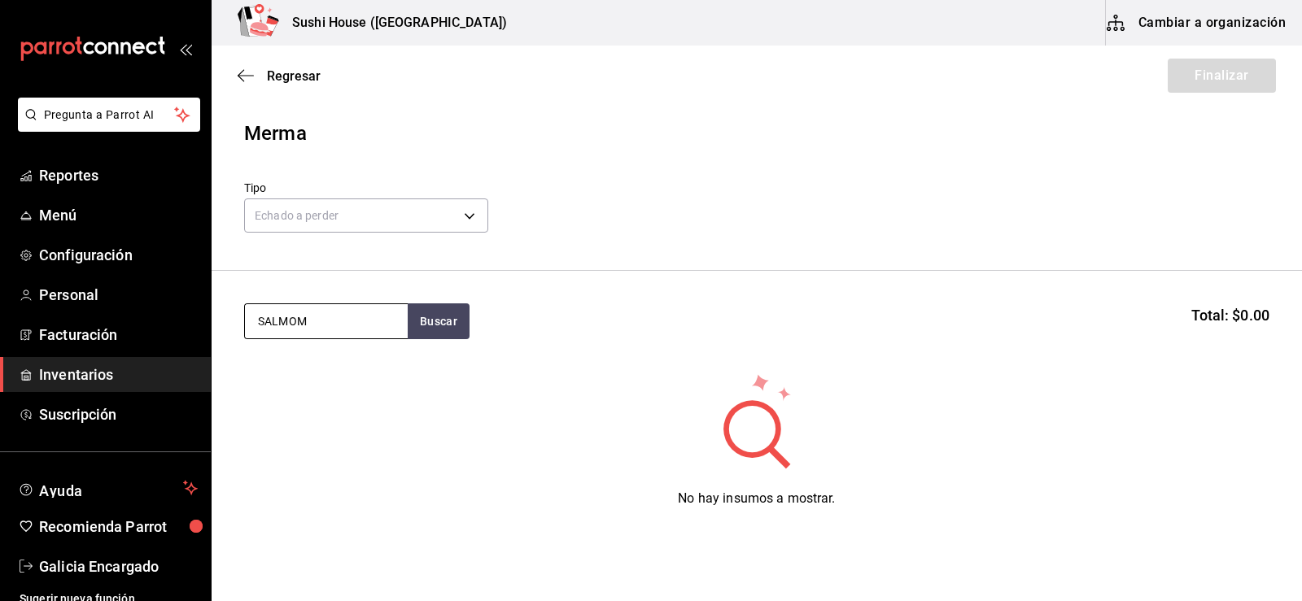
click at [342, 317] on input "SALMOM" at bounding box center [326, 321] width 163 height 34
type input "SALMON"
click at [456, 321] on button "Buscar" at bounding box center [439, 322] width 62 height 36
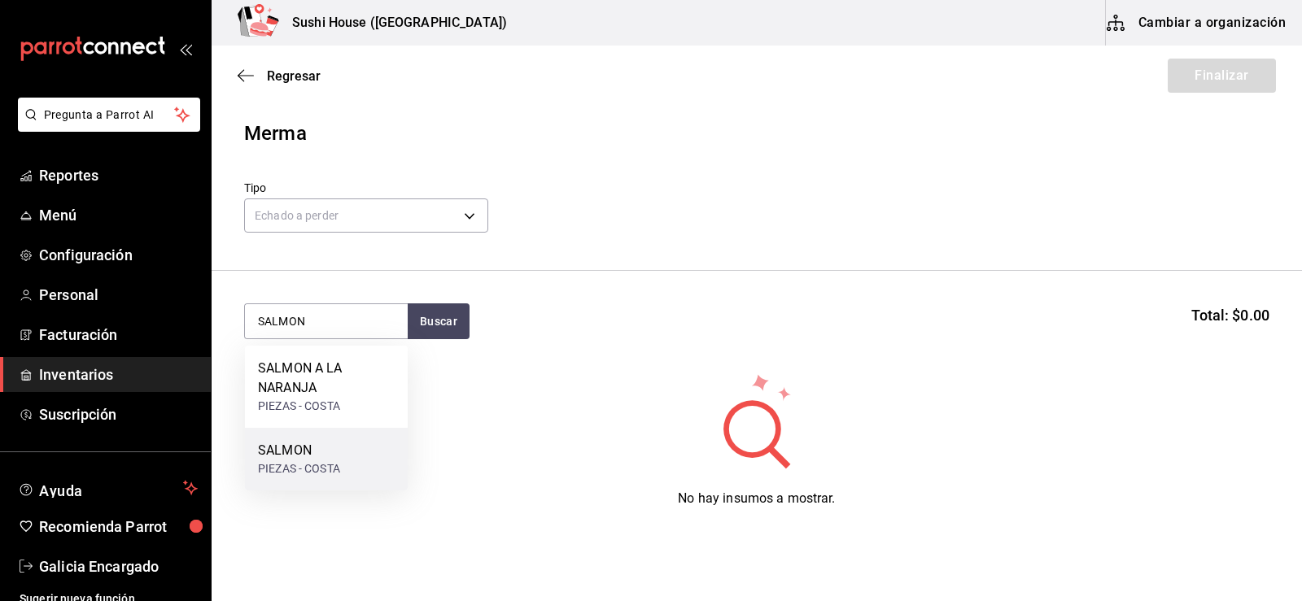
click at [304, 458] on div "SALMON" at bounding box center [299, 451] width 82 height 20
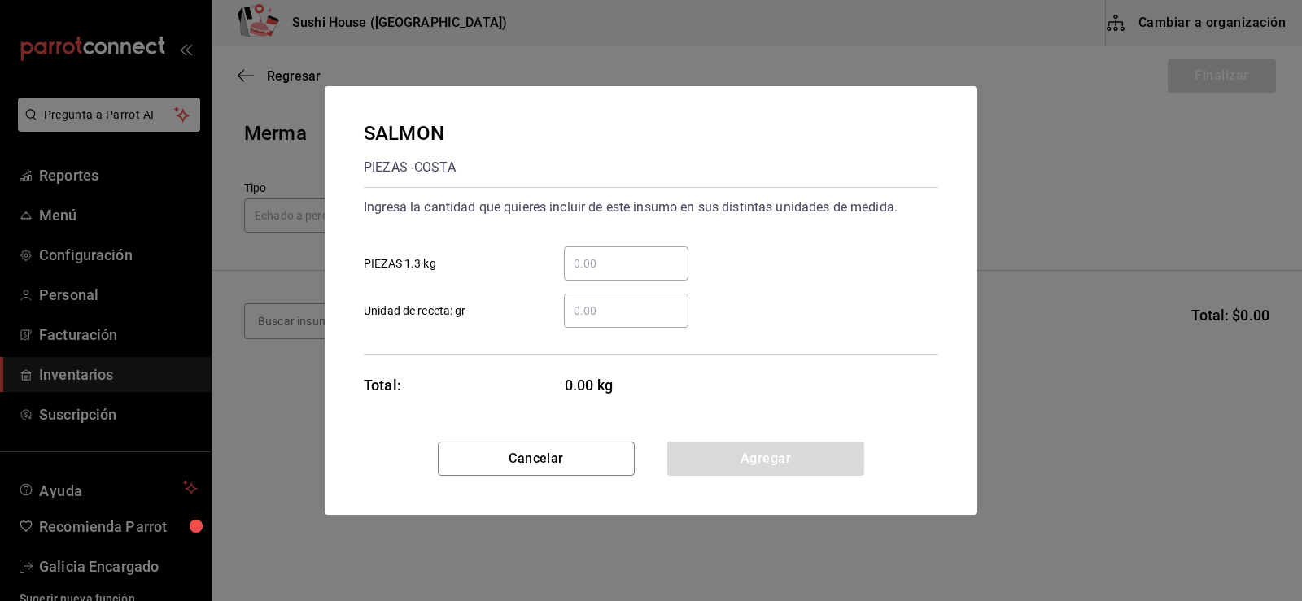
click at [579, 260] on input "​ PIEZAS 1.3 kg" at bounding box center [626, 264] width 124 height 20
click at [583, 315] on input "​ Unidad de receta: gr" at bounding box center [626, 311] width 124 height 20
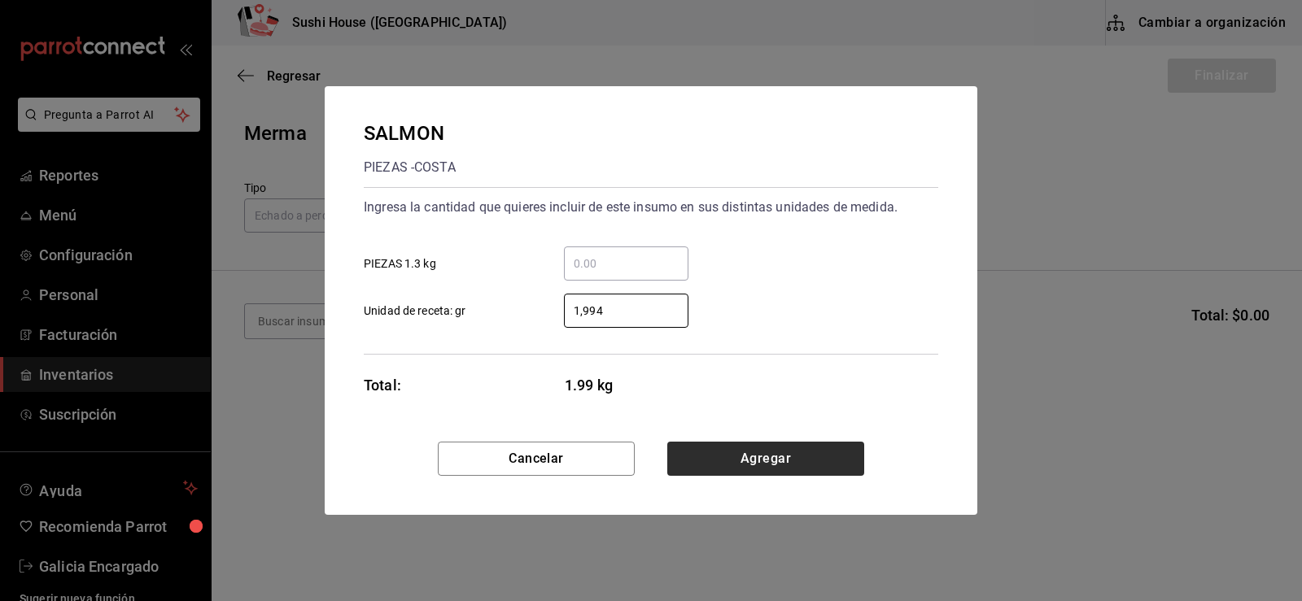
type input "1,994"
click at [751, 458] on button "Agregar" at bounding box center [765, 459] width 197 height 34
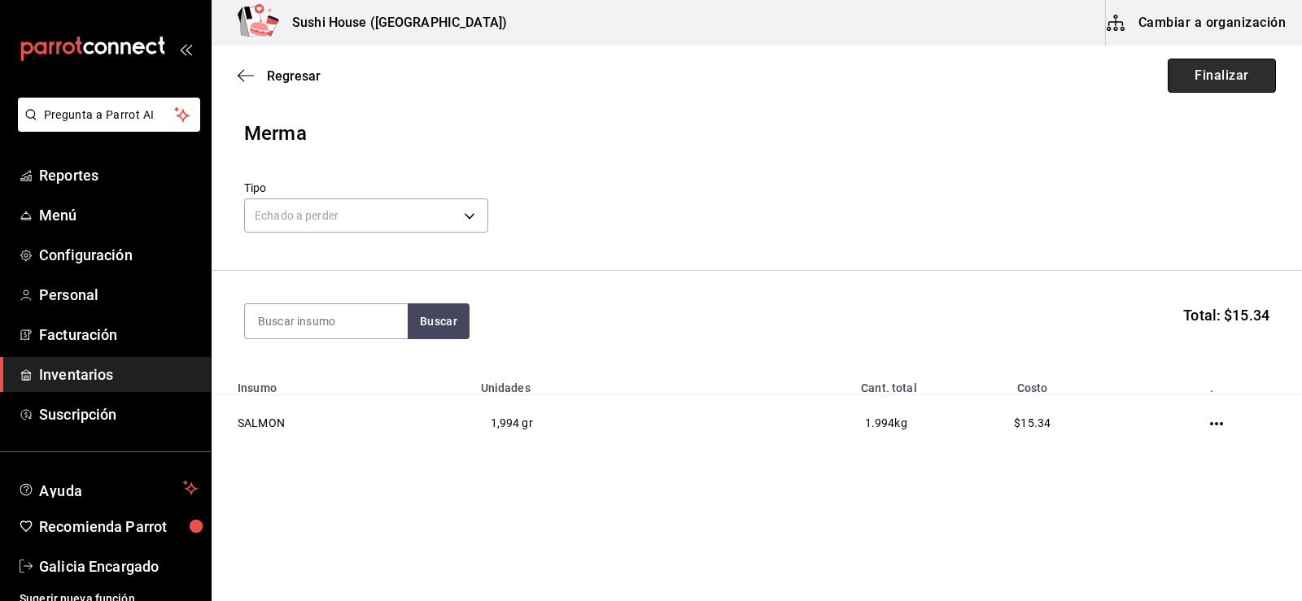
click at [1212, 82] on button "Finalizar" at bounding box center [1222, 76] width 108 height 34
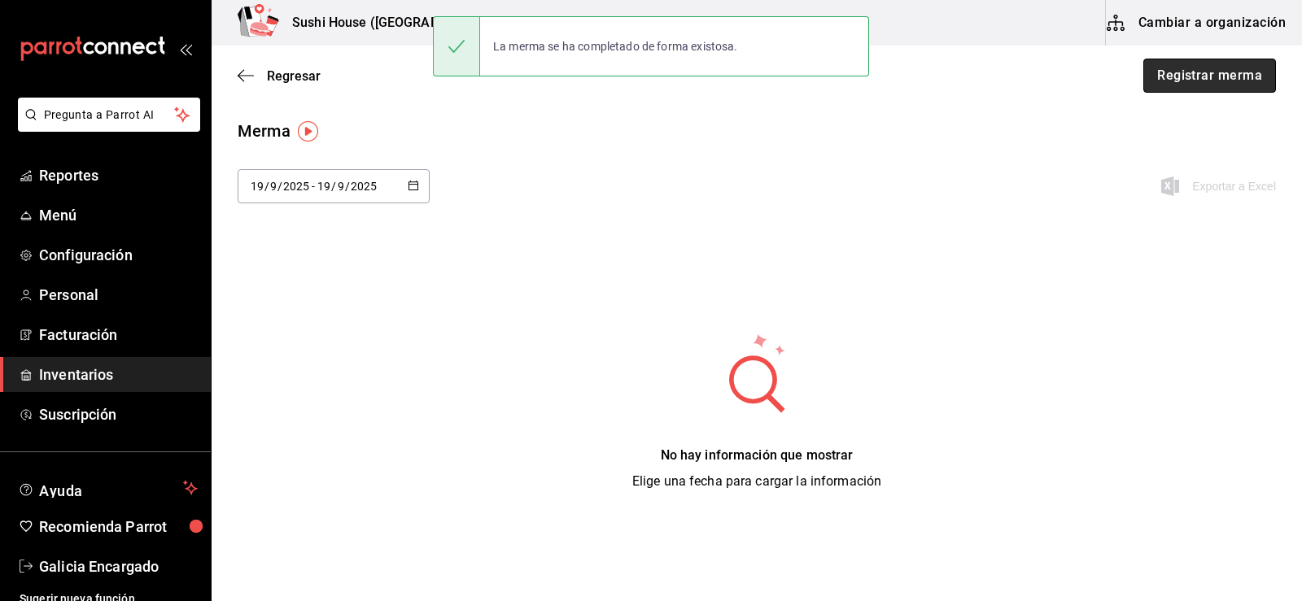
click at [1164, 83] on button "Registrar merma" at bounding box center [1209, 76] width 133 height 34
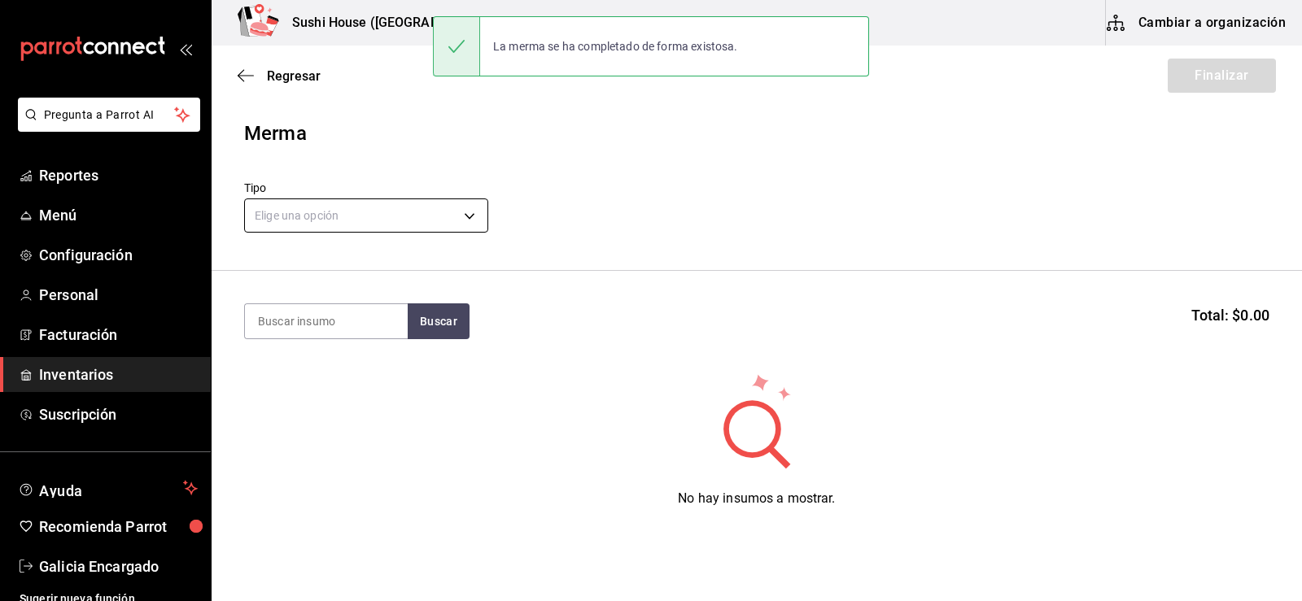
click at [410, 220] on body "Pregunta a Parrot AI Reportes Menú Configuración Personal Facturación Inventari…" at bounding box center [651, 254] width 1302 height 509
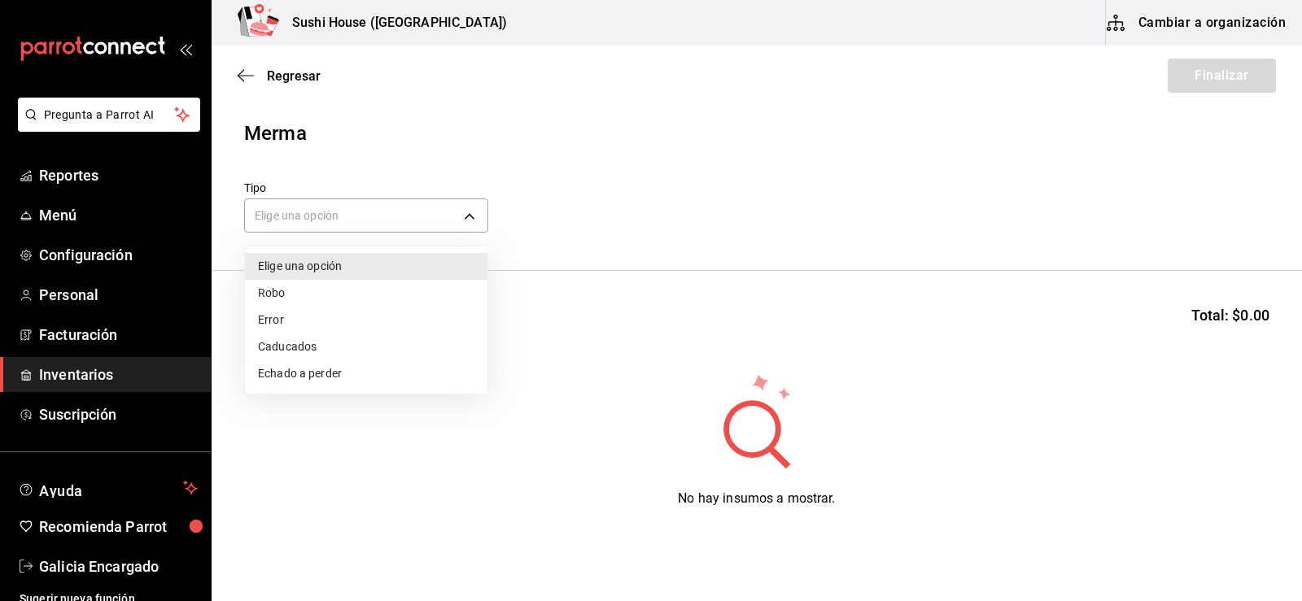
click at [311, 380] on li "Echado a perder" at bounding box center [366, 373] width 242 height 27
type input "SPOILED"
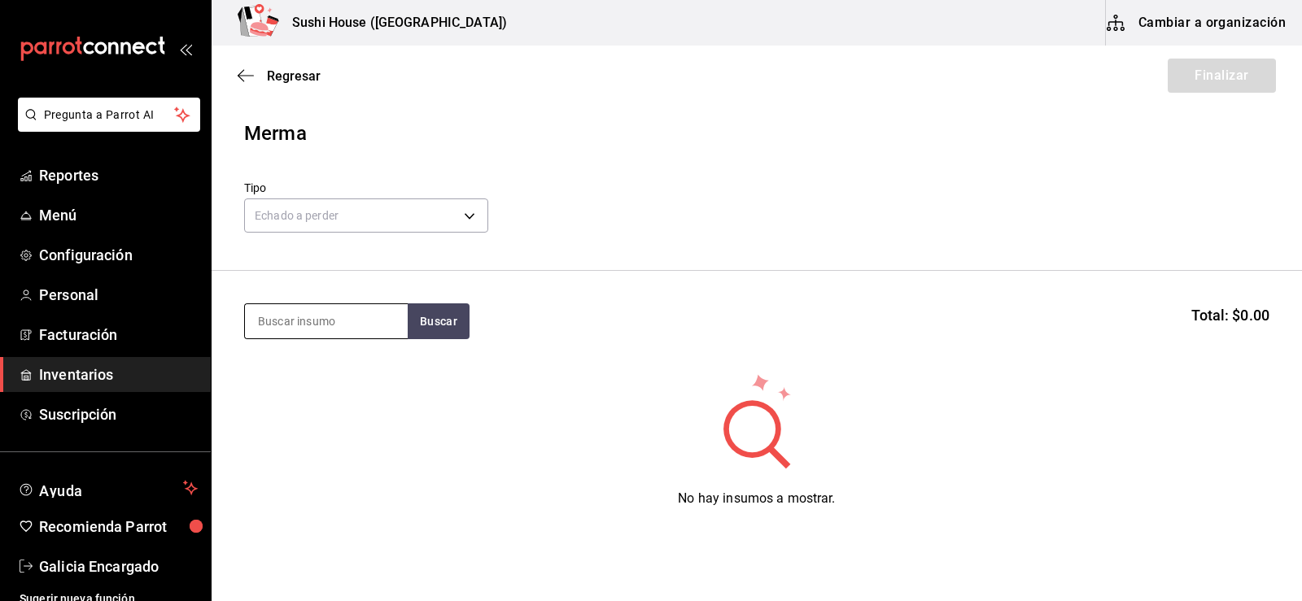
click at [299, 313] on input at bounding box center [326, 321] width 163 height 34
click at [301, 317] on input at bounding box center [326, 321] width 163 height 34
type input "POLLO"
click at [485, 324] on div "POLLO Buscar Total: $0.00" at bounding box center [756, 322] width 1025 height 36
click at [451, 333] on button "Buscar" at bounding box center [439, 322] width 62 height 36
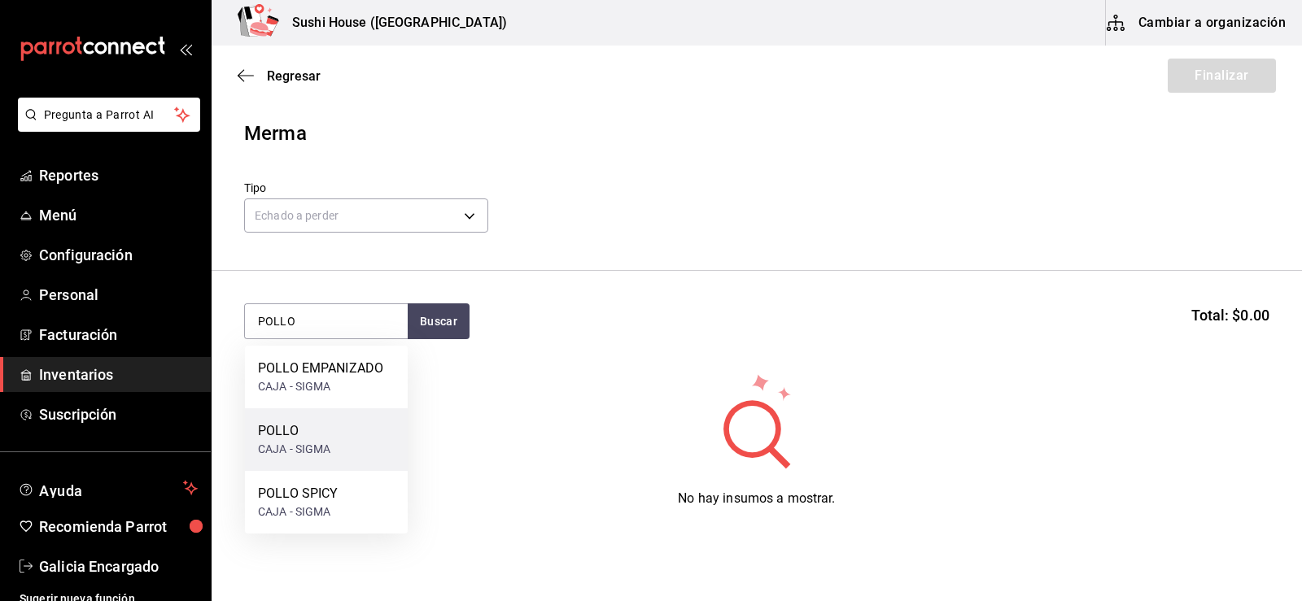
click at [277, 432] on div "POLLO" at bounding box center [294, 431] width 73 height 20
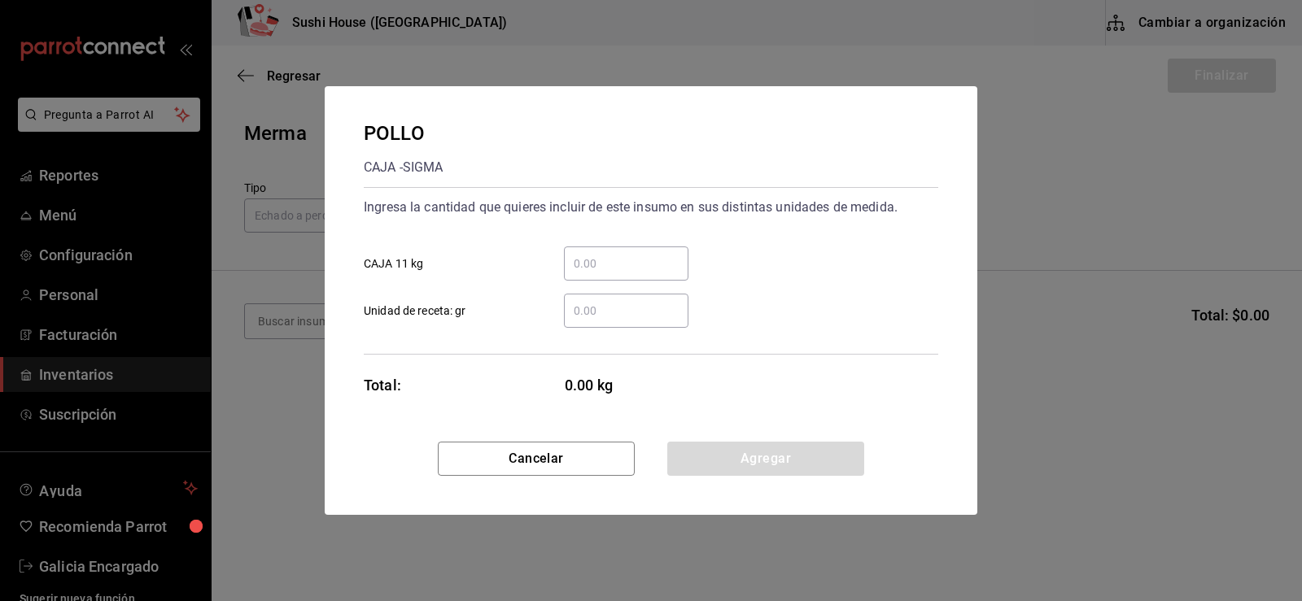
click at [584, 264] on input "​ CAJA 11 kg" at bounding box center [626, 264] width 124 height 20
click at [591, 319] on input "​ Unidad de receta: gr" at bounding box center [626, 311] width 124 height 20
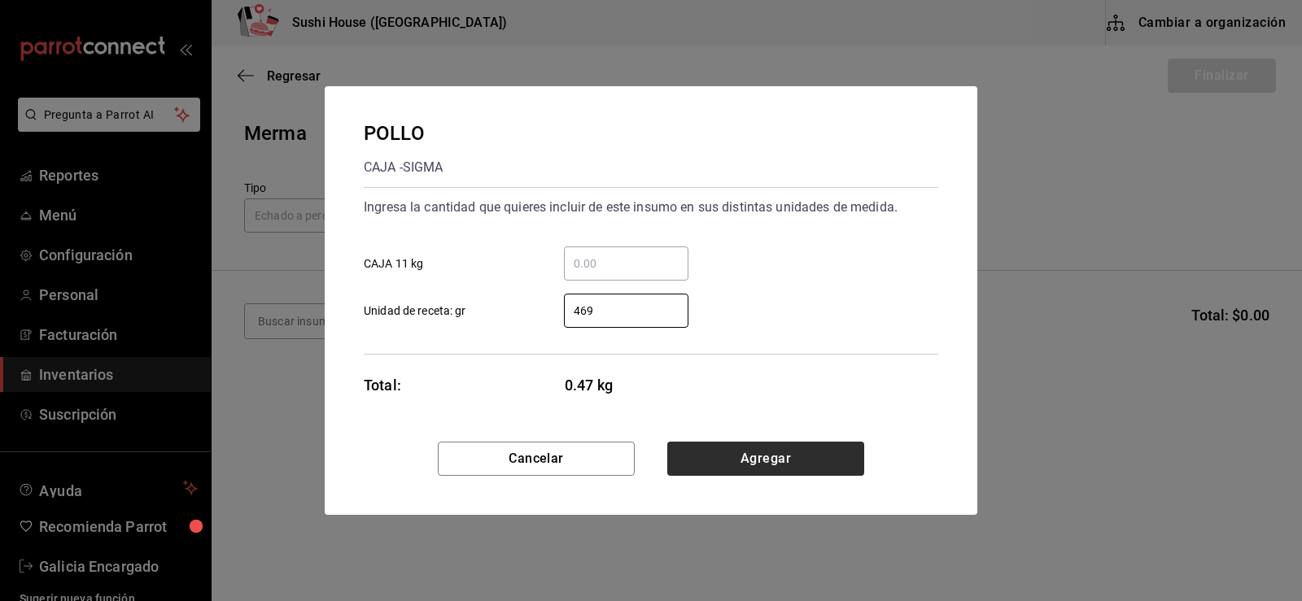
type input "469"
click at [716, 452] on button "Agregar" at bounding box center [765, 459] width 197 height 34
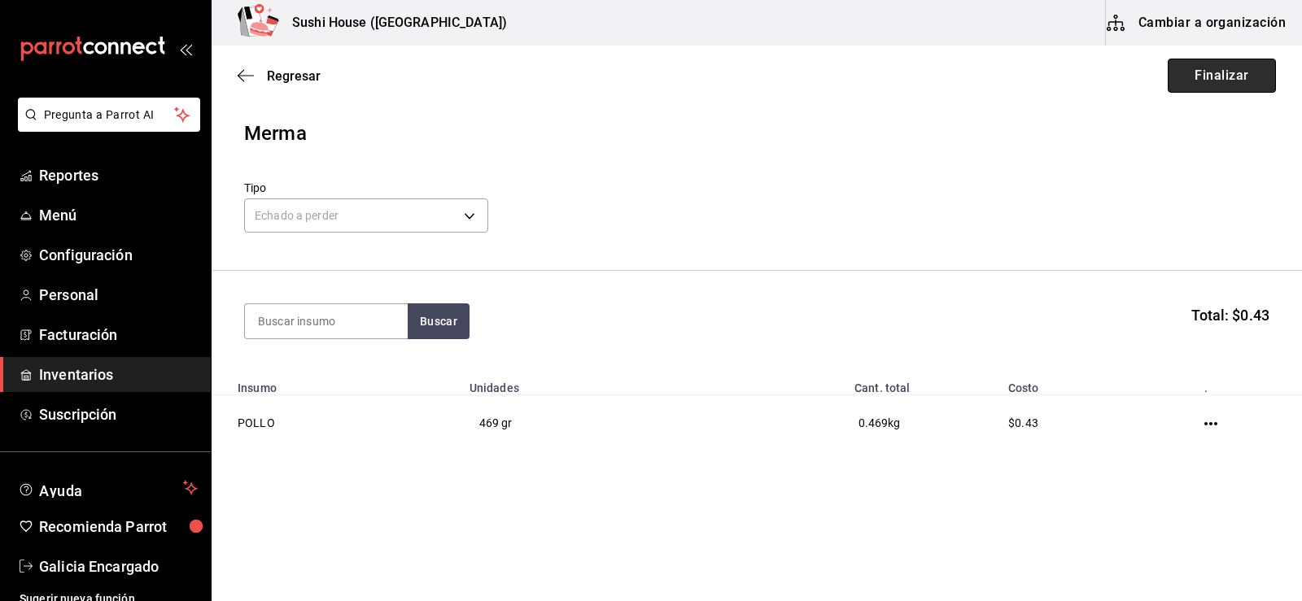
click at [1208, 90] on button "Finalizar" at bounding box center [1222, 76] width 108 height 34
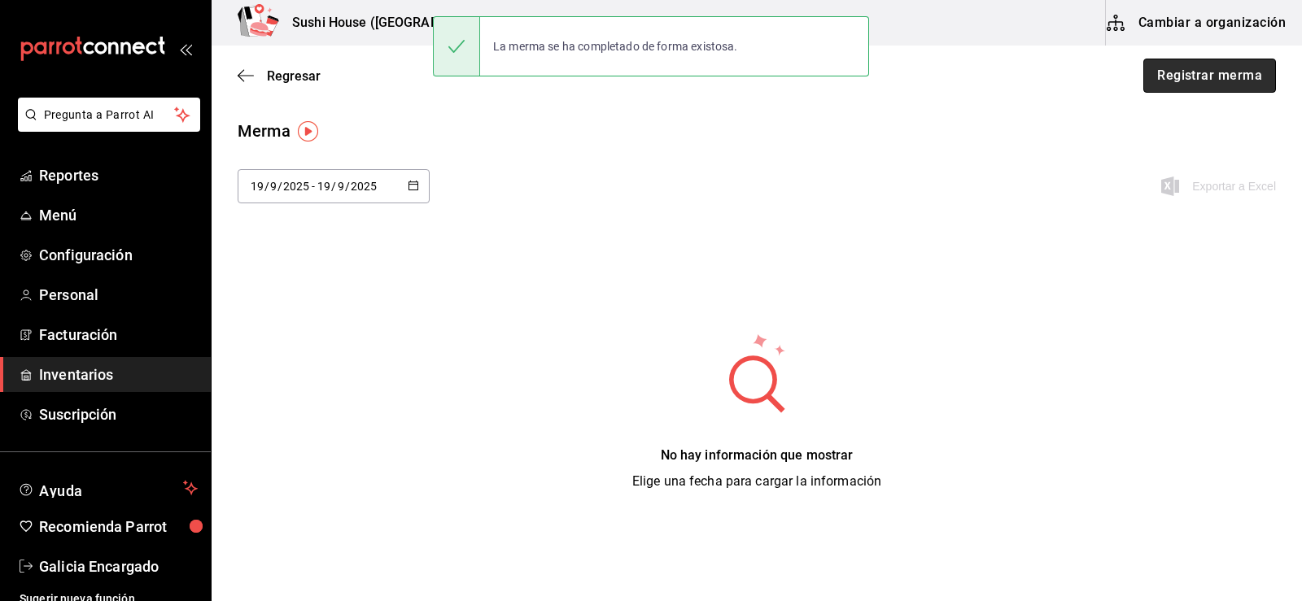
click at [1176, 81] on button "Registrar merma" at bounding box center [1209, 76] width 133 height 34
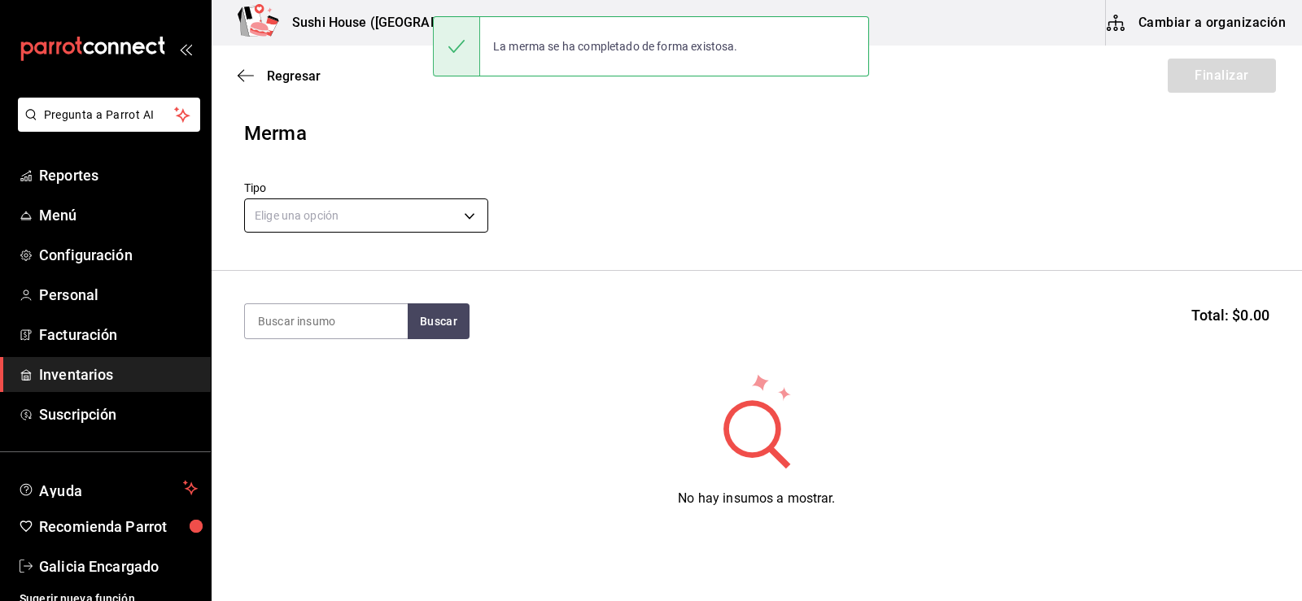
click at [401, 206] on body "Pregunta a Parrot AI Reportes Menú Configuración Personal Facturación Inventari…" at bounding box center [651, 254] width 1302 height 509
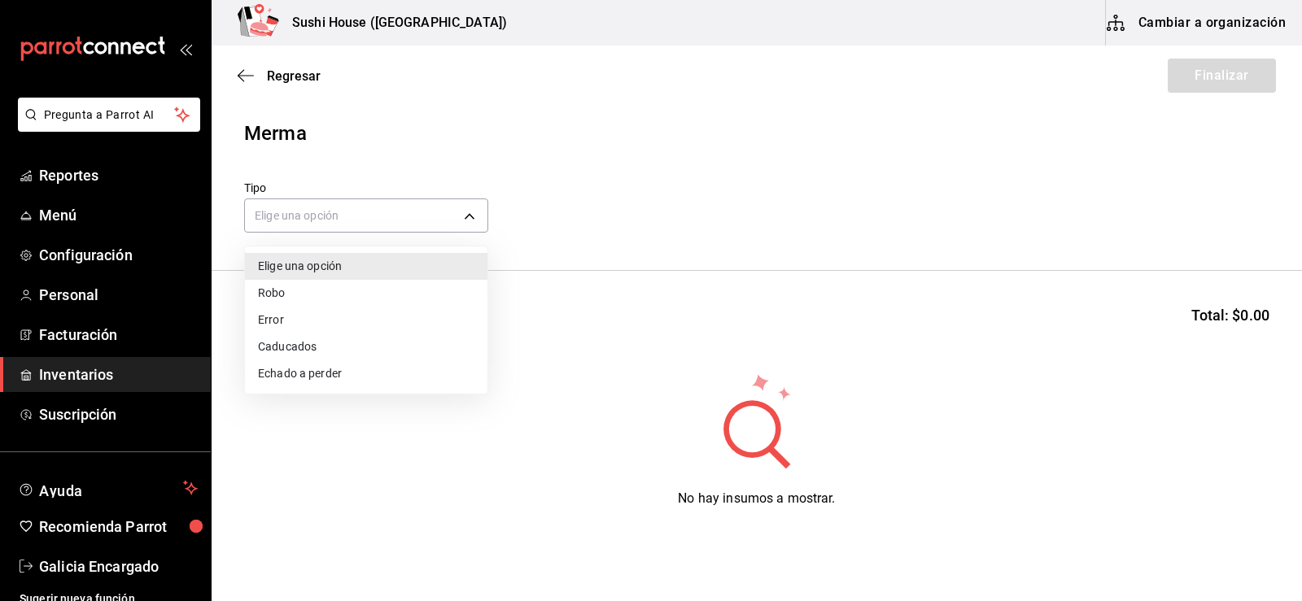
click at [308, 371] on li "Echado a perder" at bounding box center [366, 373] width 242 height 27
type input "SPOILED"
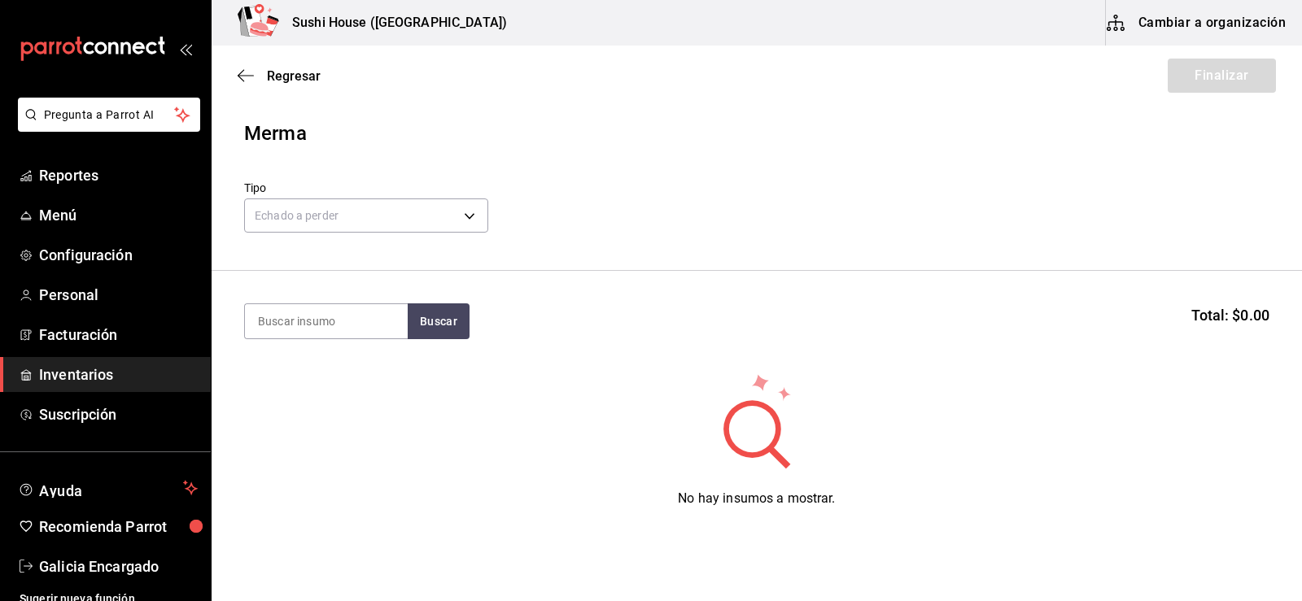
click at [316, 319] on input at bounding box center [326, 321] width 163 height 34
type input "CAMARON"
click at [435, 333] on button "Buscar" at bounding box center [439, 322] width 62 height 36
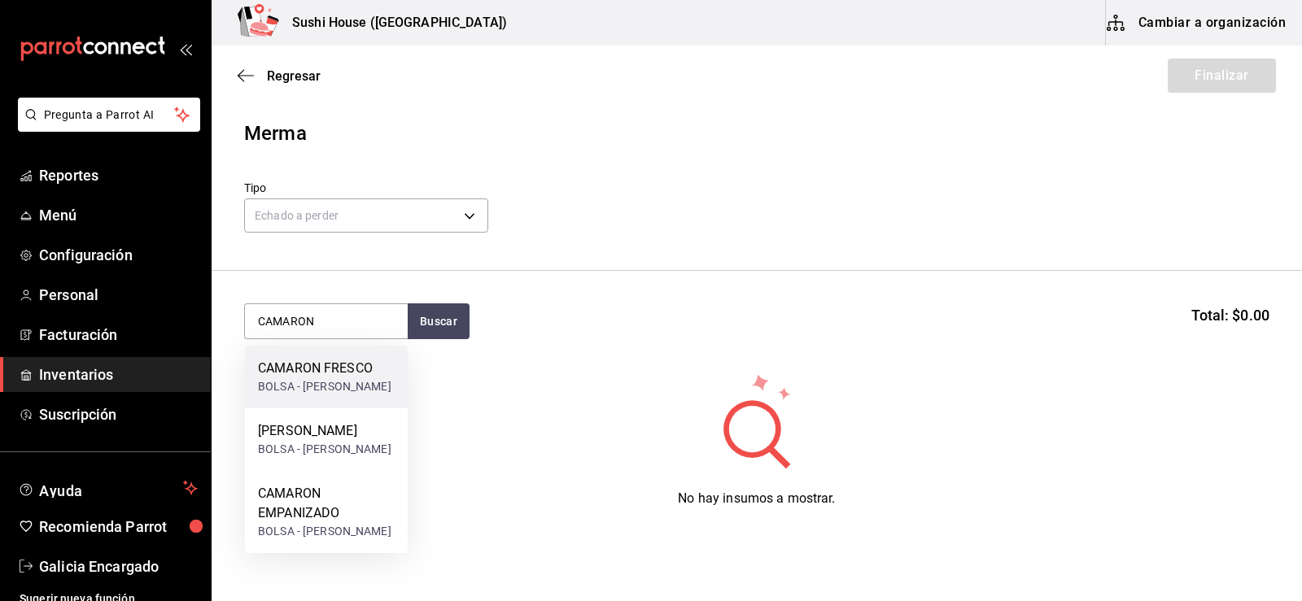
click at [313, 388] on div "BOLSA - [PERSON_NAME]" at bounding box center [324, 386] width 133 height 17
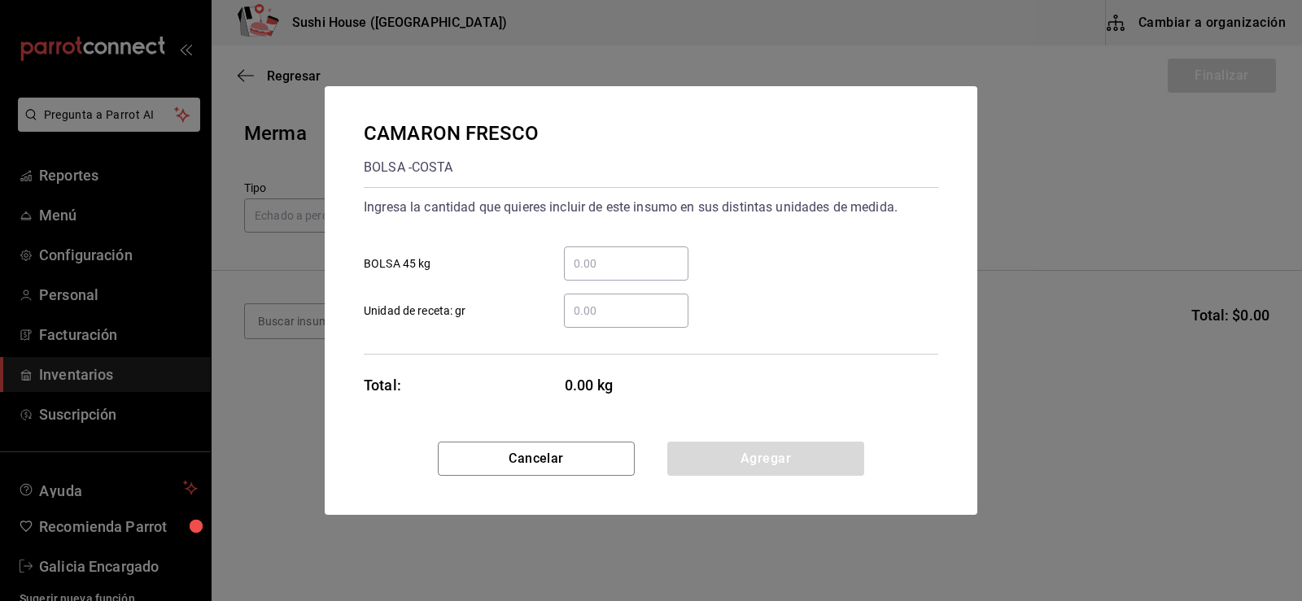
click at [584, 311] on input "​ Unidad de receta: gr" at bounding box center [626, 311] width 124 height 20
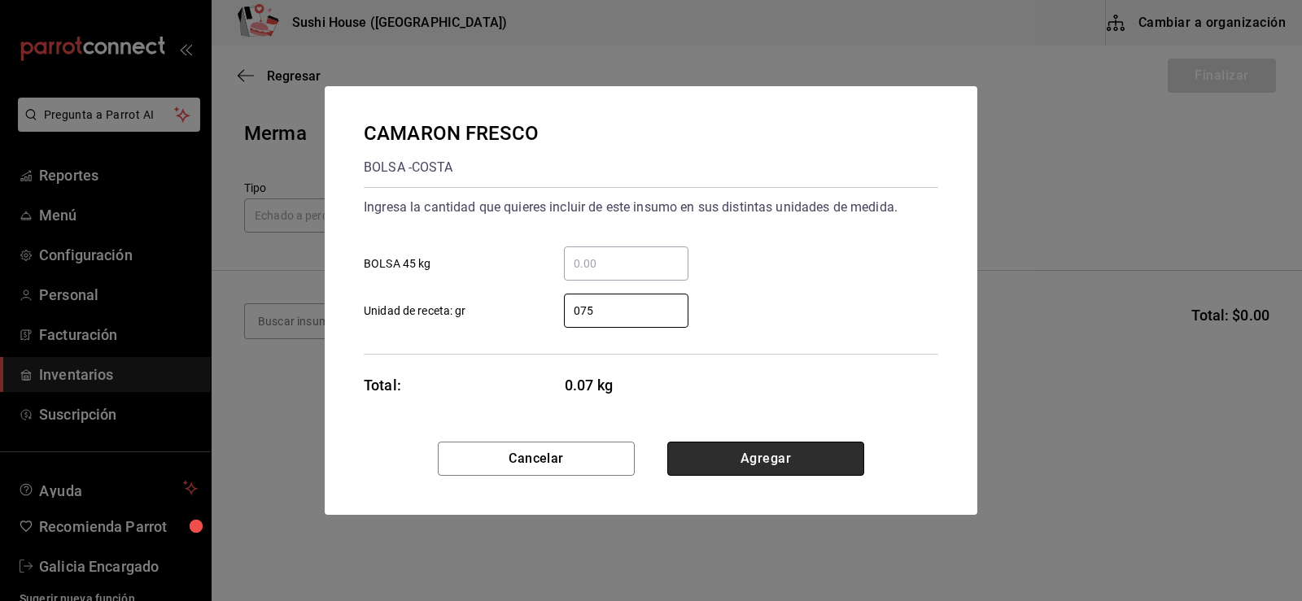
type input "75"
click at [762, 452] on button "Agregar" at bounding box center [765, 459] width 197 height 34
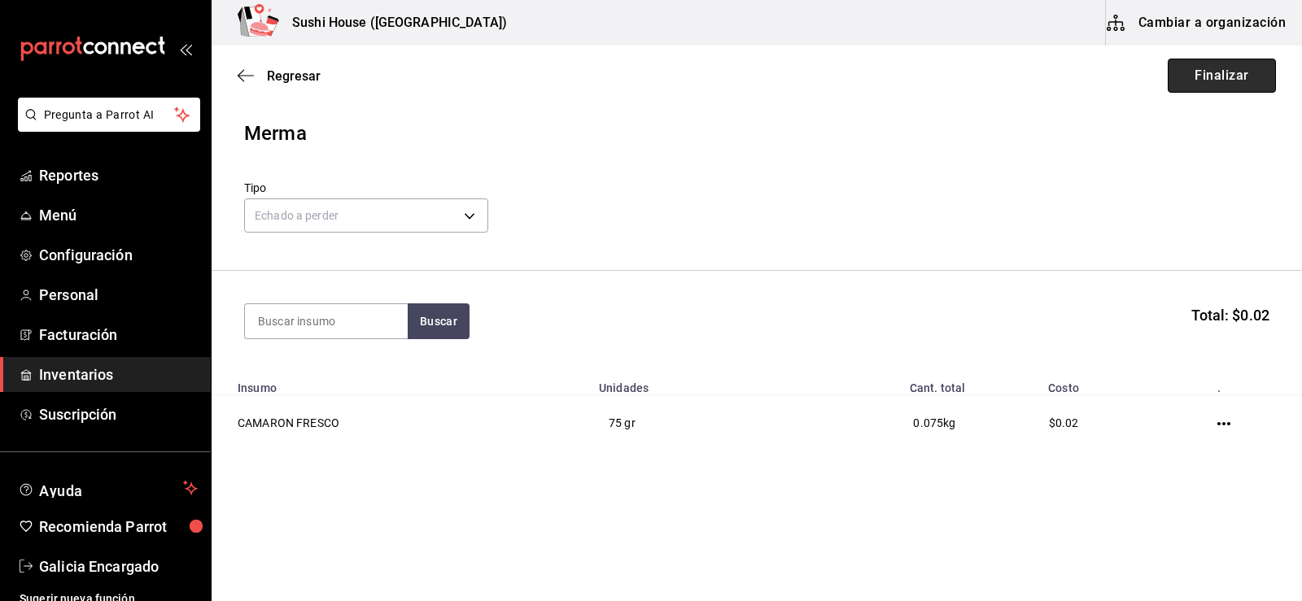
click at [1199, 85] on button "Finalizar" at bounding box center [1222, 76] width 108 height 34
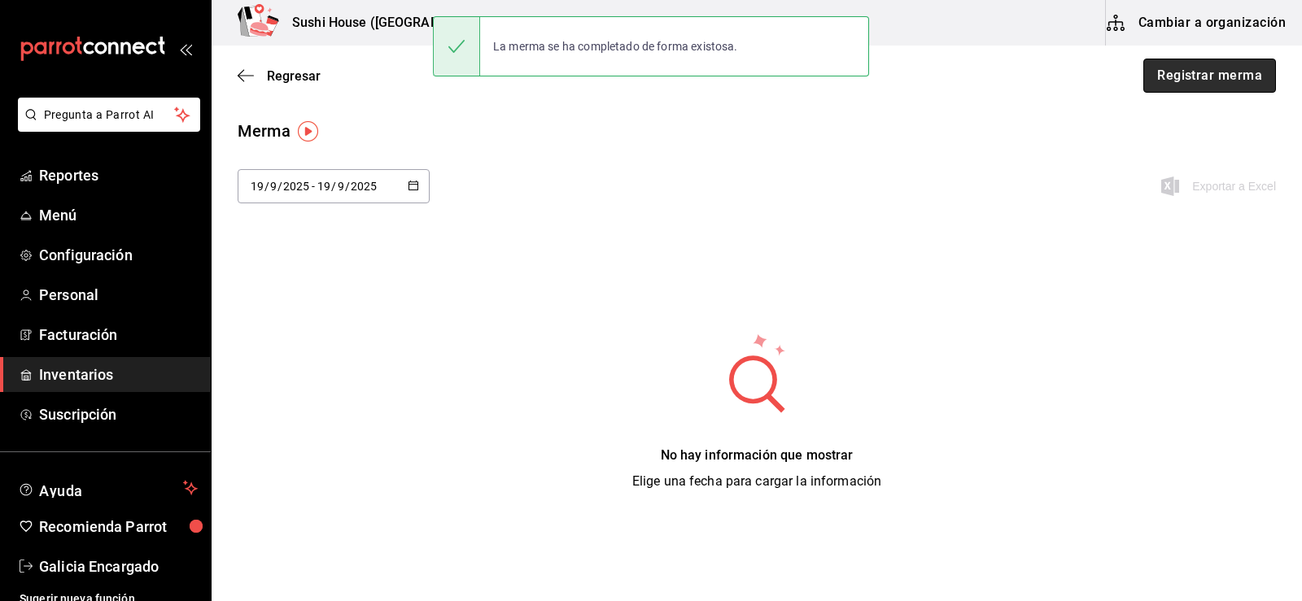
click at [1182, 68] on button "Registrar merma" at bounding box center [1209, 76] width 133 height 34
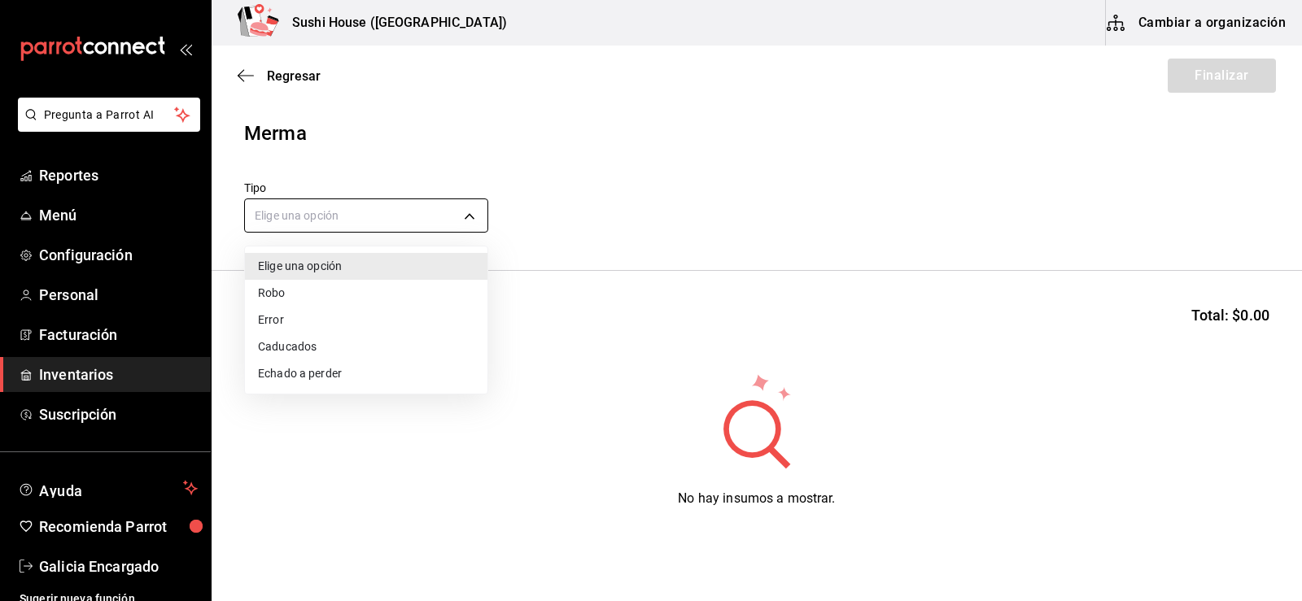
click at [352, 220] on body "Pregunta a Parrot AI Reportes Menú Configuración Personal Facturación Inventari…" at bounding box center [651, 254] width 1302 height 509
click at [317, 375] on li "Echado a perder" at bounding box center [366, 373] width 242 height 27
type input "SPOILED"
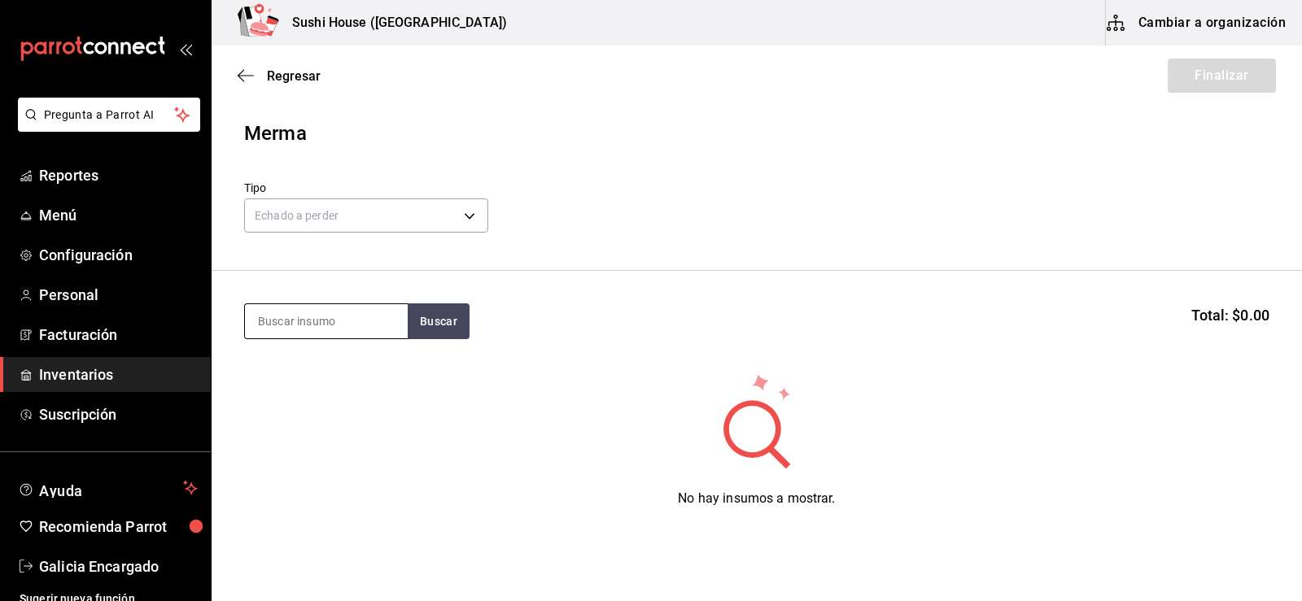
click at [317, 330] on input at bounding box center [326, 321] width 163 height 34
type input "PHILADEL"
click at [427, 330] on button "Buscar" at bounding box center [439, 322] width 62 height 36
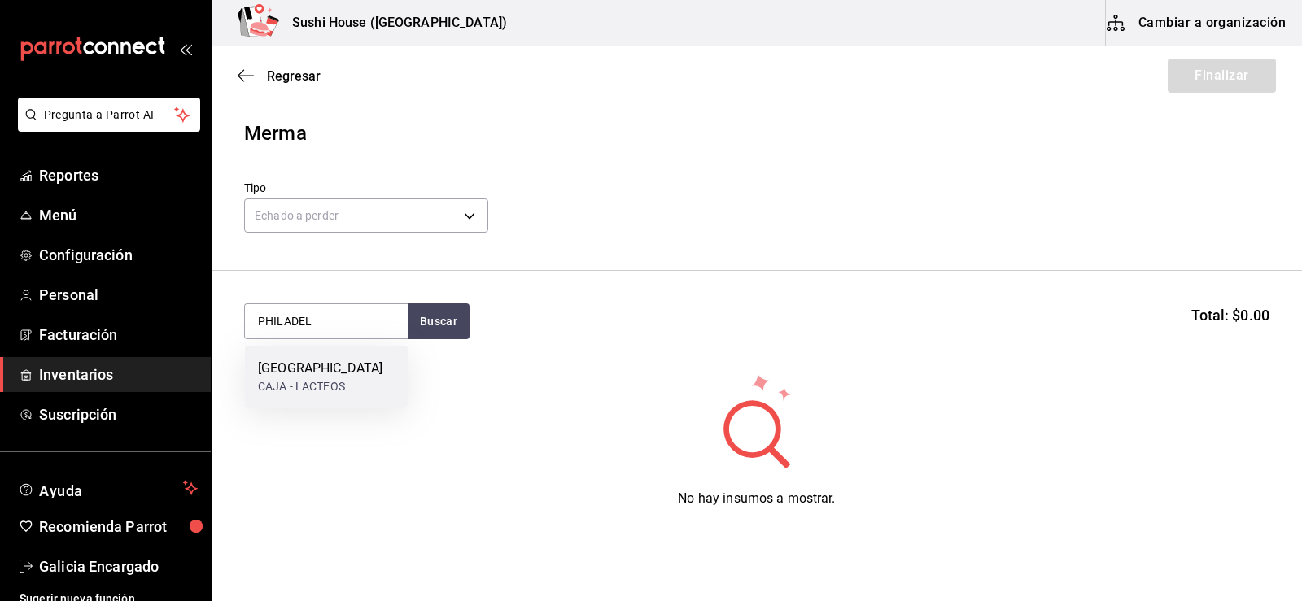
click at [308, 378] on div "[GEOGRAPHIC_DATA]" at bounding box center [320, 369] width 124 height 20
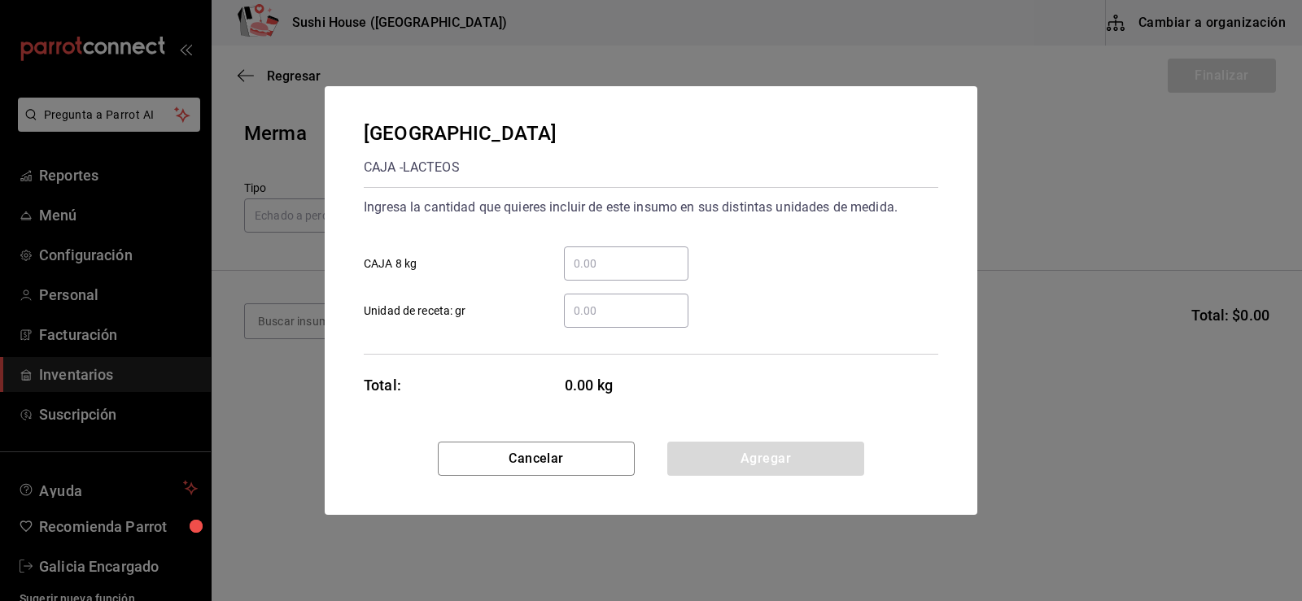
click at [618, 316] on input "​ Unidad de receta: gr" at bounding box center [626, 311] width 124 height 20
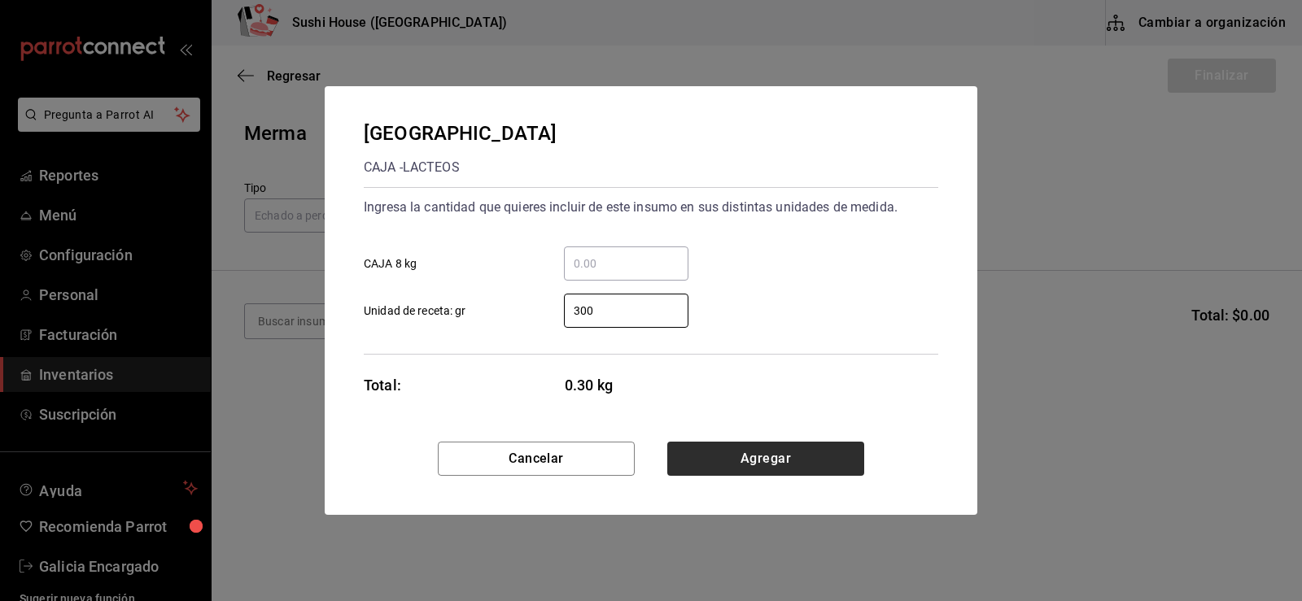
type input "300"
click at [727, 461] on button "Agregar" at bounding box center [765, 459] width 197 height 34
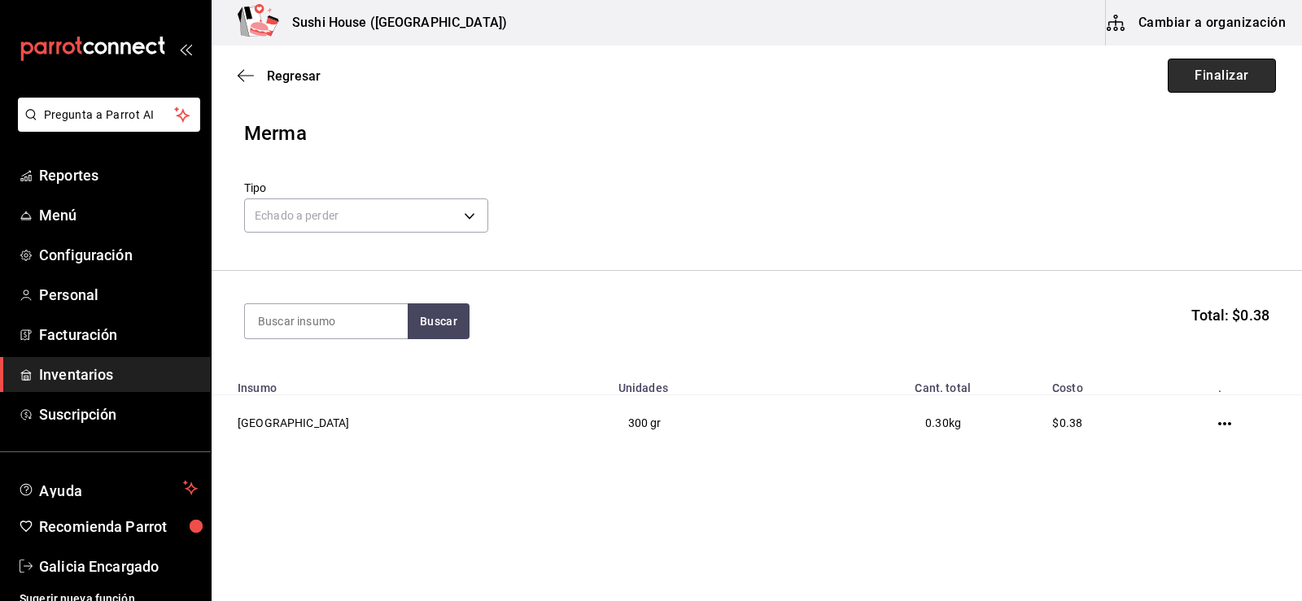
click at [1204, 90] on button "Finalizar" at bounding box center [1222, 76] width 108 height 34
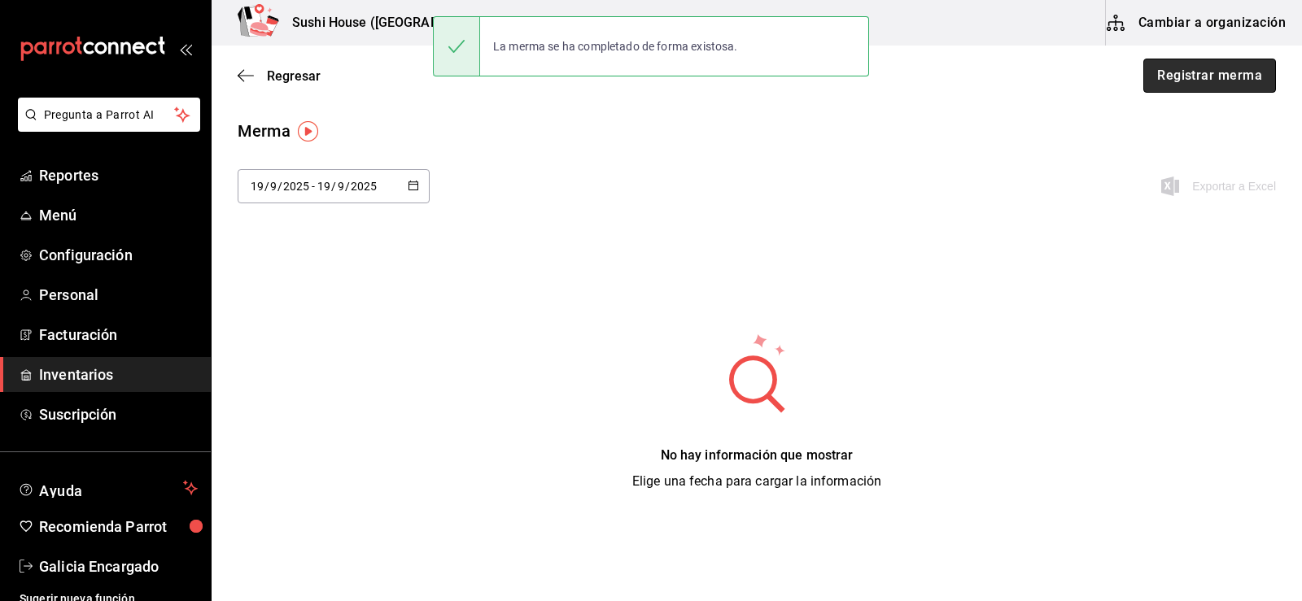
click at [1173, 74] on button "Registrar merma" at bounding box center [1209, 76] width 133 height 34
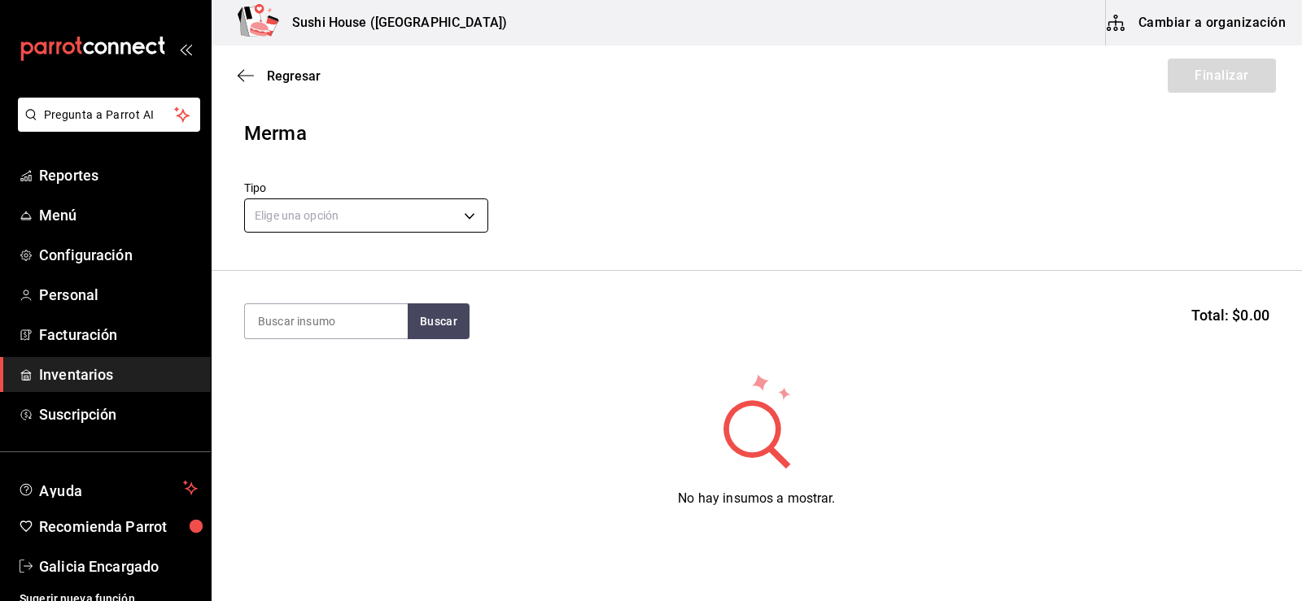
click at [342, 203] on body "Pregunta a Parrot AI Reportes Menú Configuración Personal Facturación Inventari…" at bounding box center [651, 254] width 1302 height 509
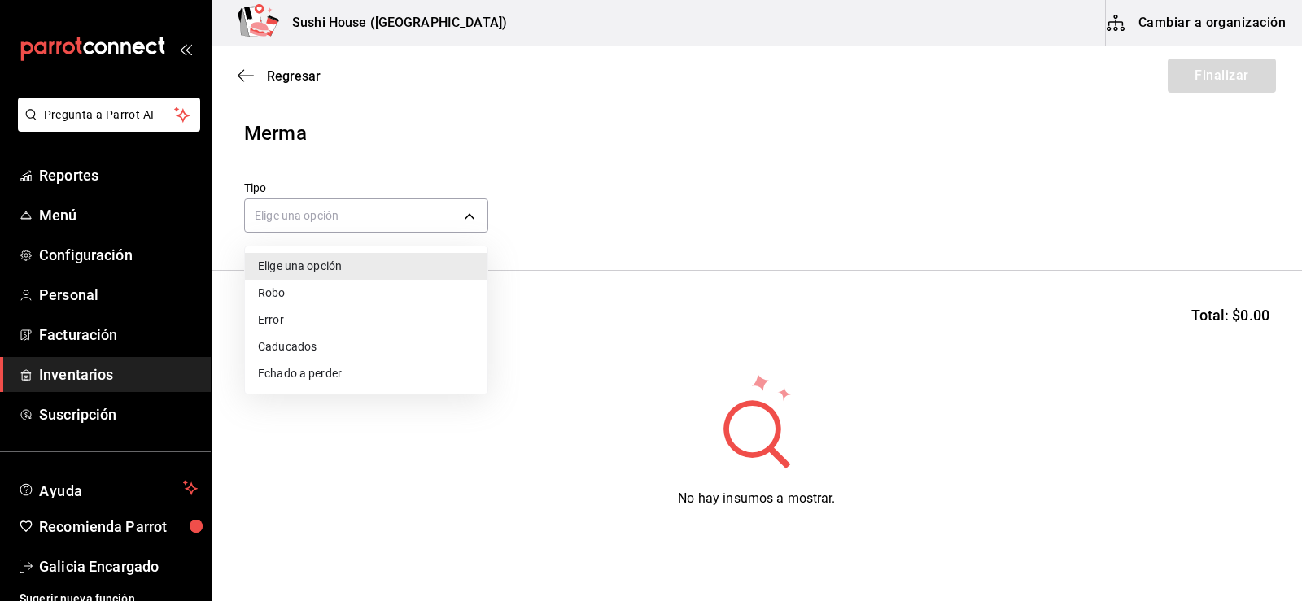
click at [291, 375] on li "Echado a perder" at bounding box center [366, 373] width 242 height 27
type input "SPOILED"
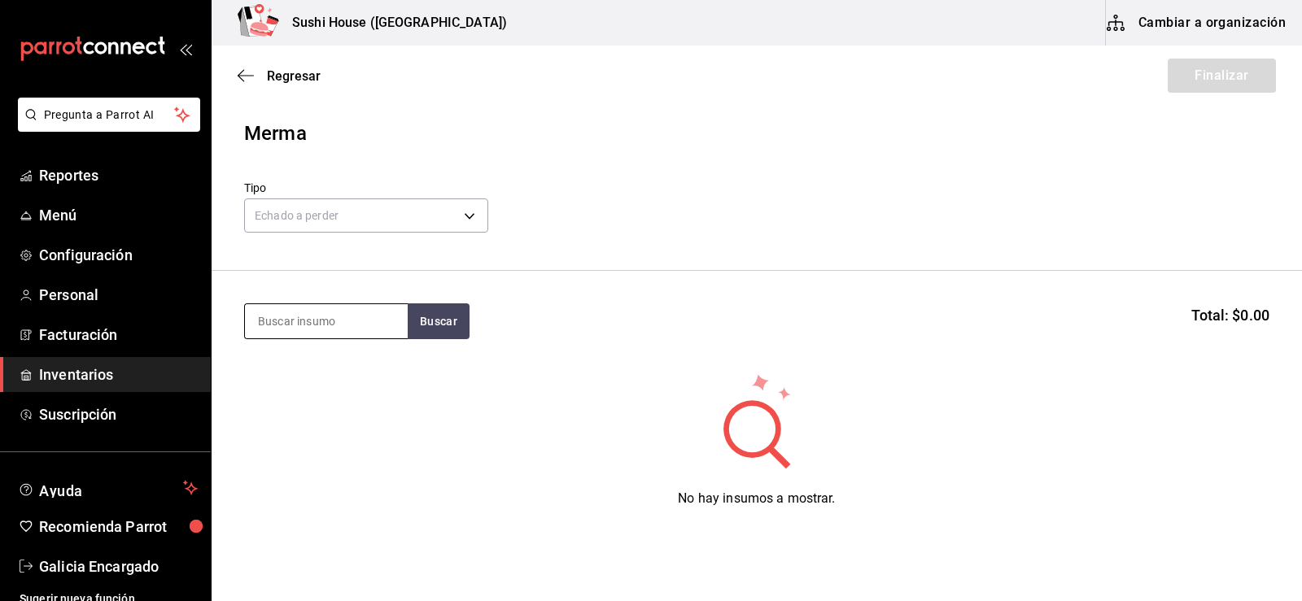
click at [310, 321] on input at bounding box center [326, 321] width 163 height 34
type input "ARROZ"
click at [422, 327] on button "Buscar" at bounding box center [439, 322] width 62 height 36
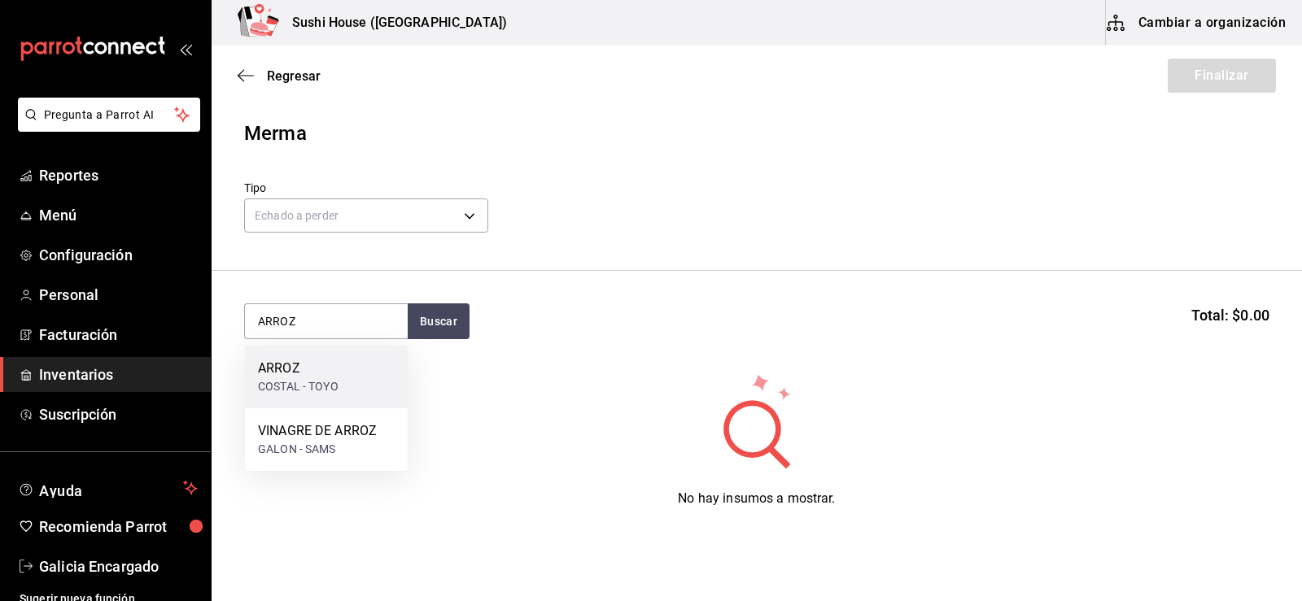
click at [317, 376] on div "ARROZ" at bounding box center [298, 369] width 81 height 20
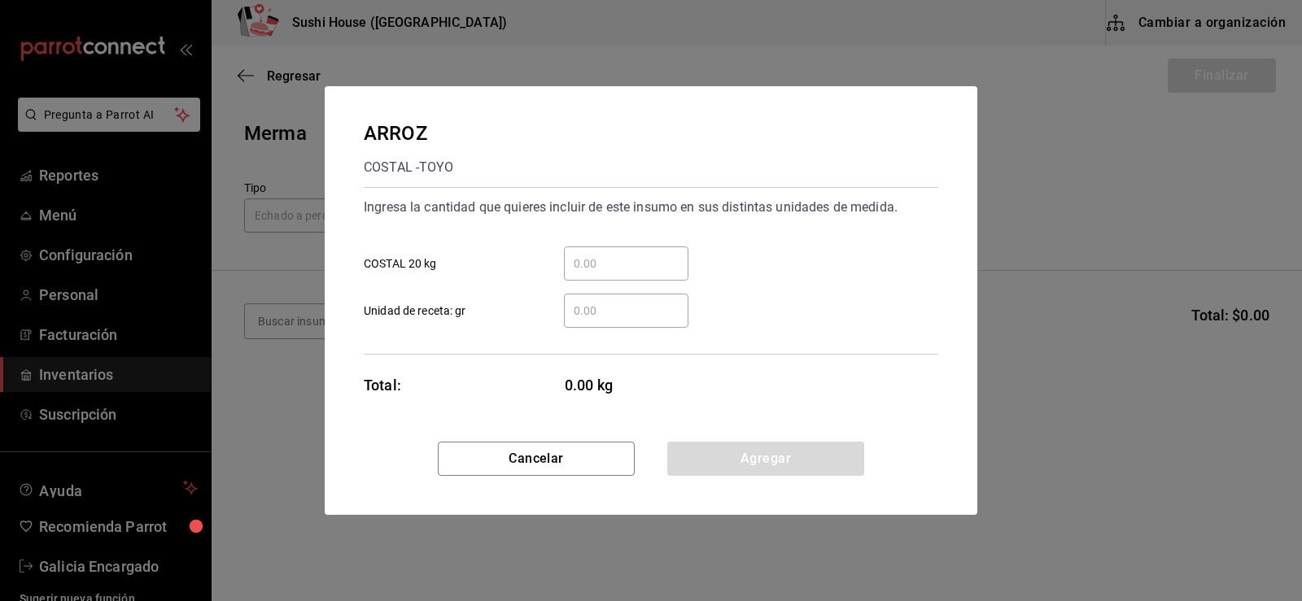
click at [596, 299] on div "​" at bounding box center [626, 311] width 124 height 34
click at [596, 301] on input "​ Unidad de receta: gr" at bounding box center [626, 311] width 124 height 20
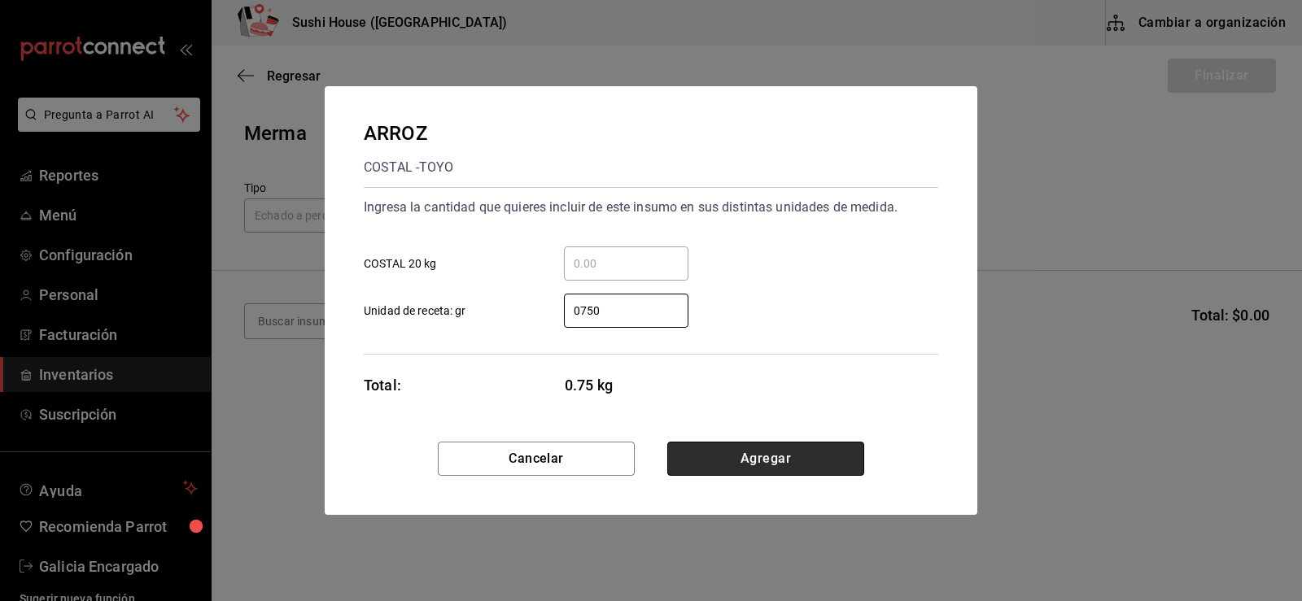
type input "750"
click at [767, 455] on button "Agregar" at bounding box center [765, 459] width 197 height 34
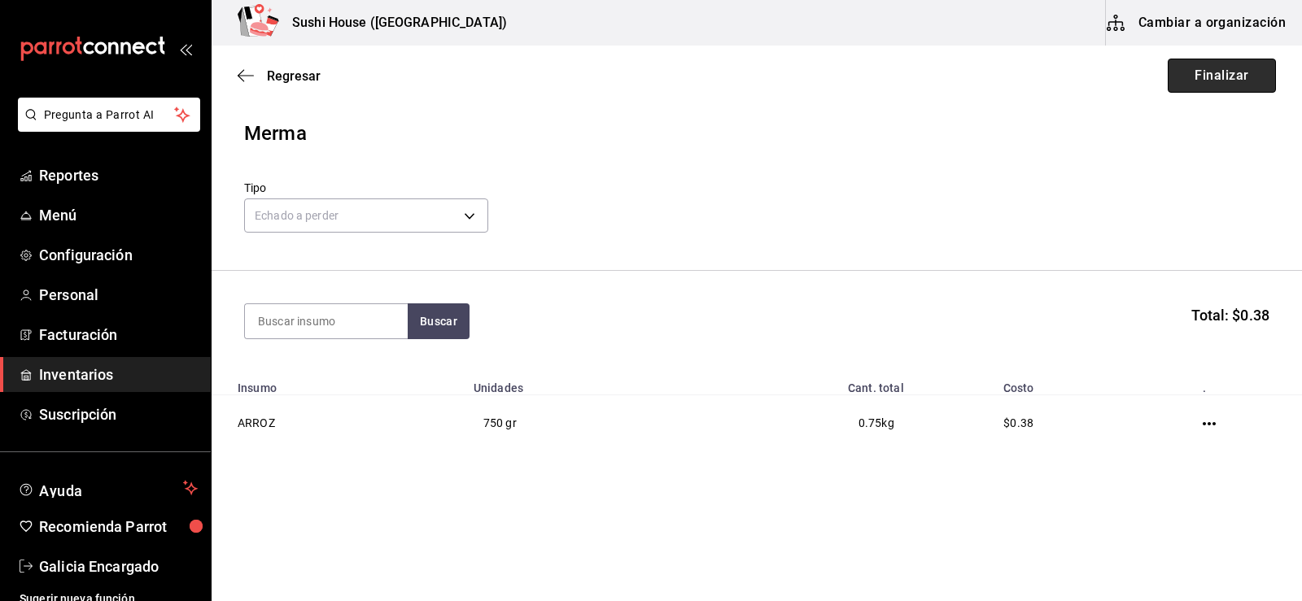
click at [1201, 82] on button "Finalizar" at bounding box center [1222, 76] width 108 height 34
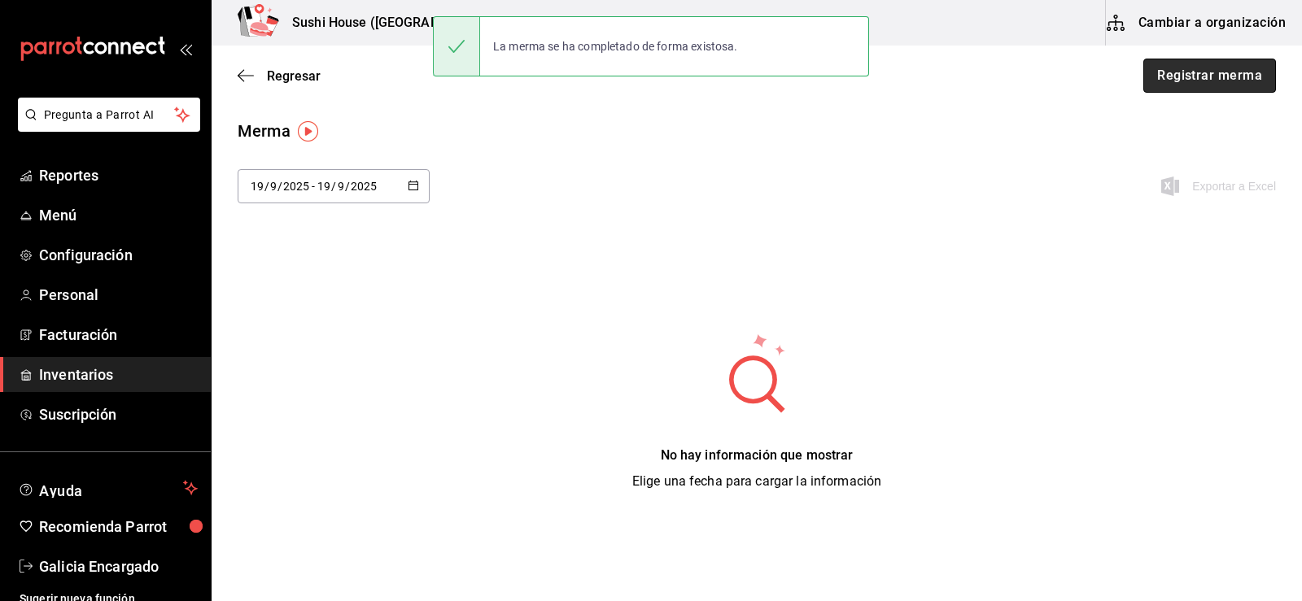
click at [1199, 81] on button "Registrar merma" at bounding box center [1209, 76] width 133 height 34
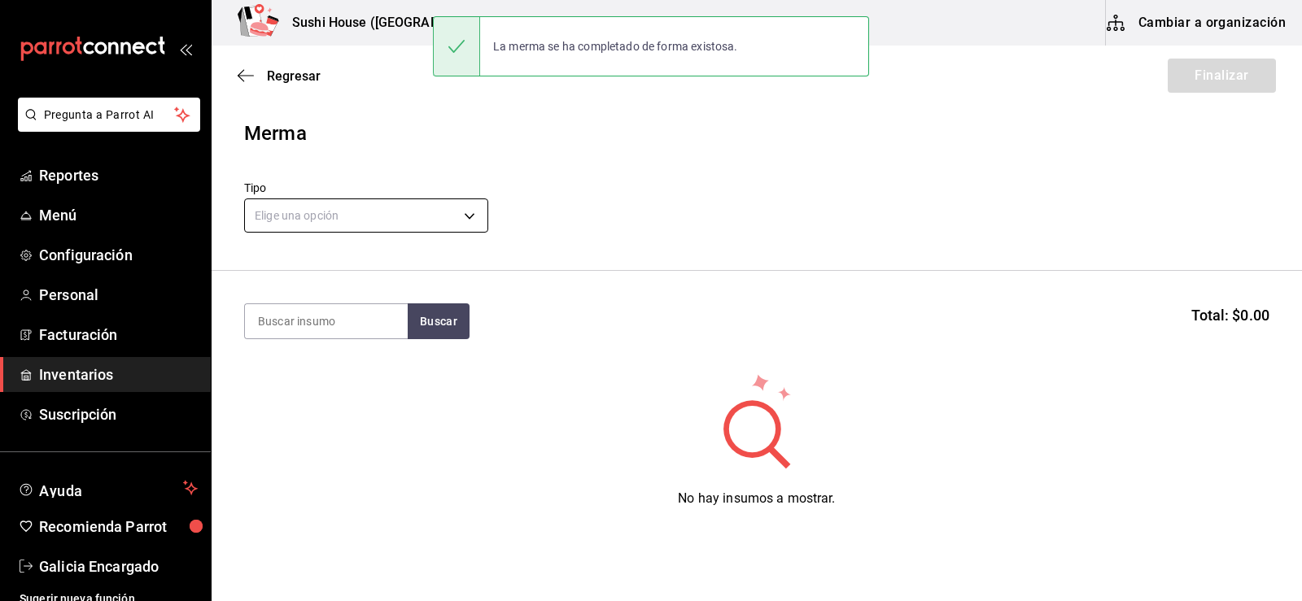
click at [349, 215] on body "Pregunta a Parrot AI Reportes Menú Configuración Personal Facturación Inventari…" at bounding box center [651, 254] width 1302 height 509
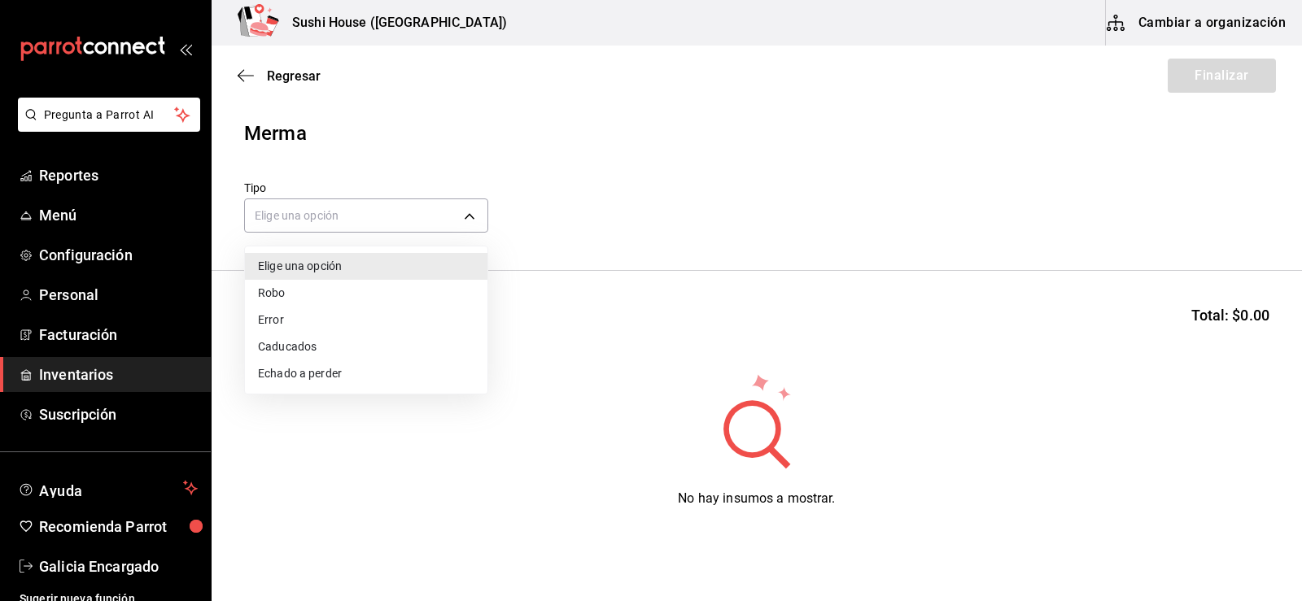
click at [274, 381] on li "Echado a perder" at bounding box center [366, 373] width 242 height 27
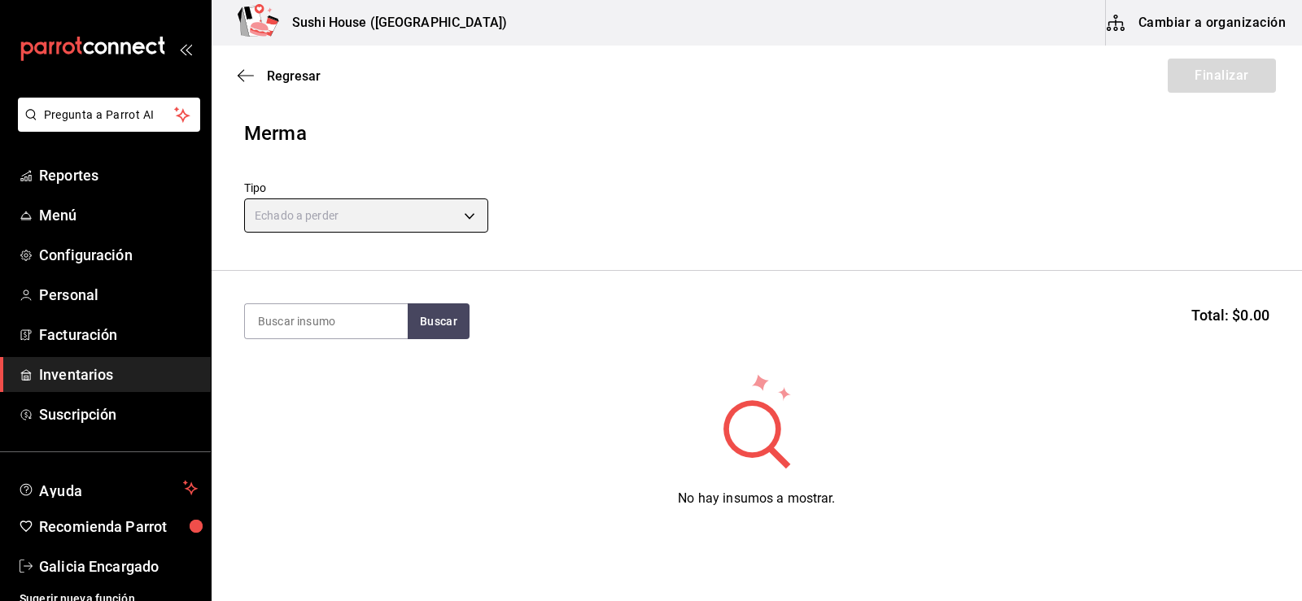
type input "SPOILED"
click at [311, 309] on input at bounding box center [326, 321] width 163 height 34
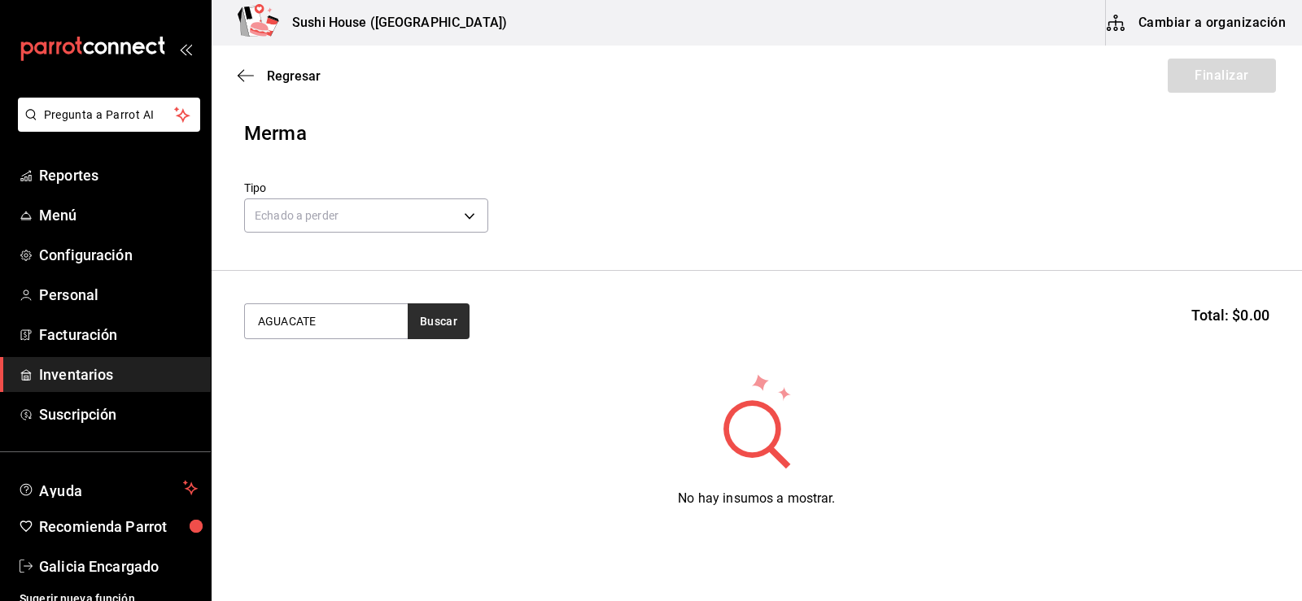
type input "AGUACATE"
click at [429, 323] on button "Buscar" at bounding box center [439, 322] width 62 height 36
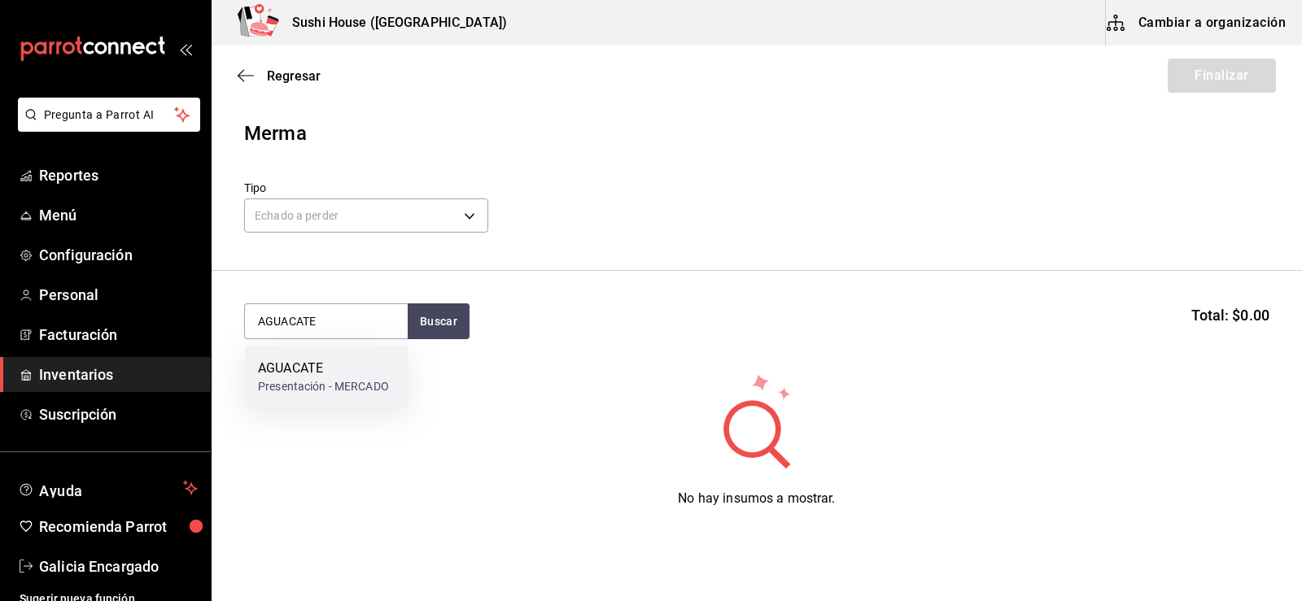
click at [318, 373] on div "AGUACATE" at bounding box center [323, 369] width 131 height 20
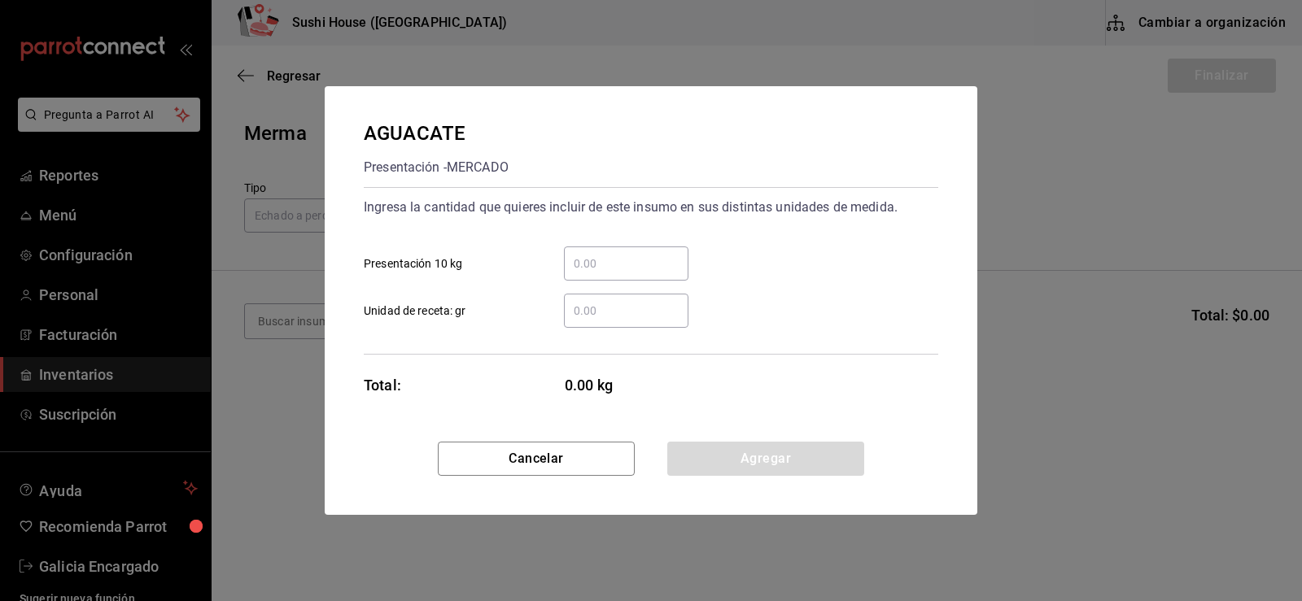
click at [605, 327] on div "​" at bounding box center [626, 311] width 124 height 34
click at [605, 321] on input "​ Unidad de receta: gr" at bounding box center [626, 311] width 124 height 20
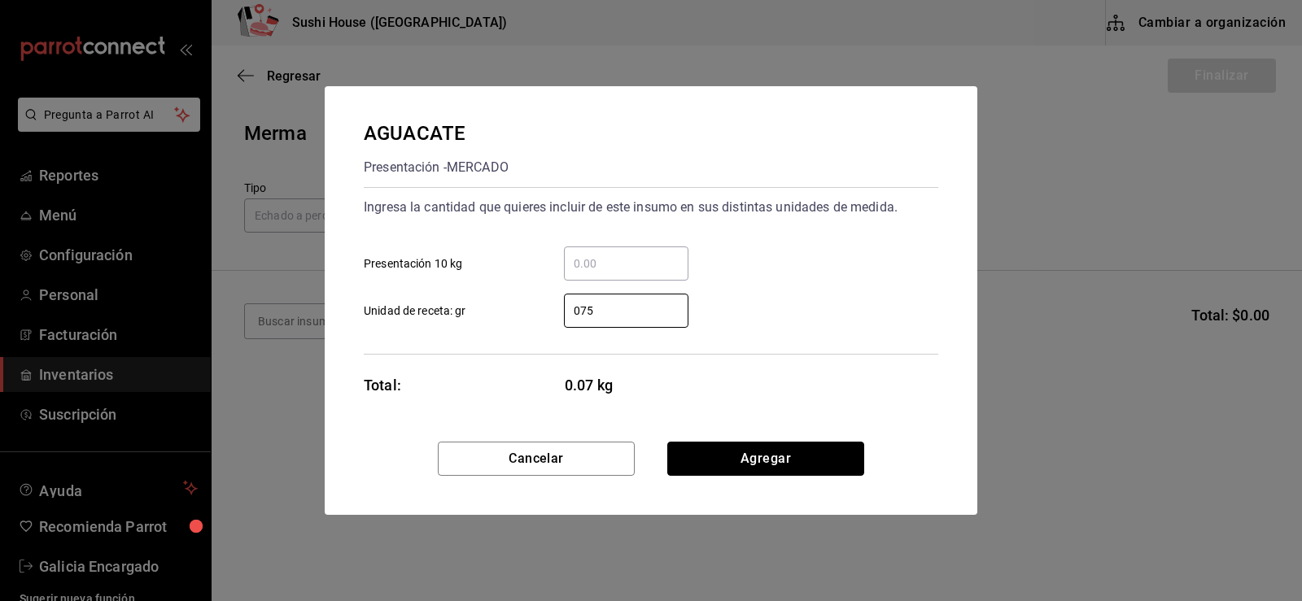
type input "75"
click at [779, 454] on button "Agregar" at bounding box center [765, 459] width 197 height 34
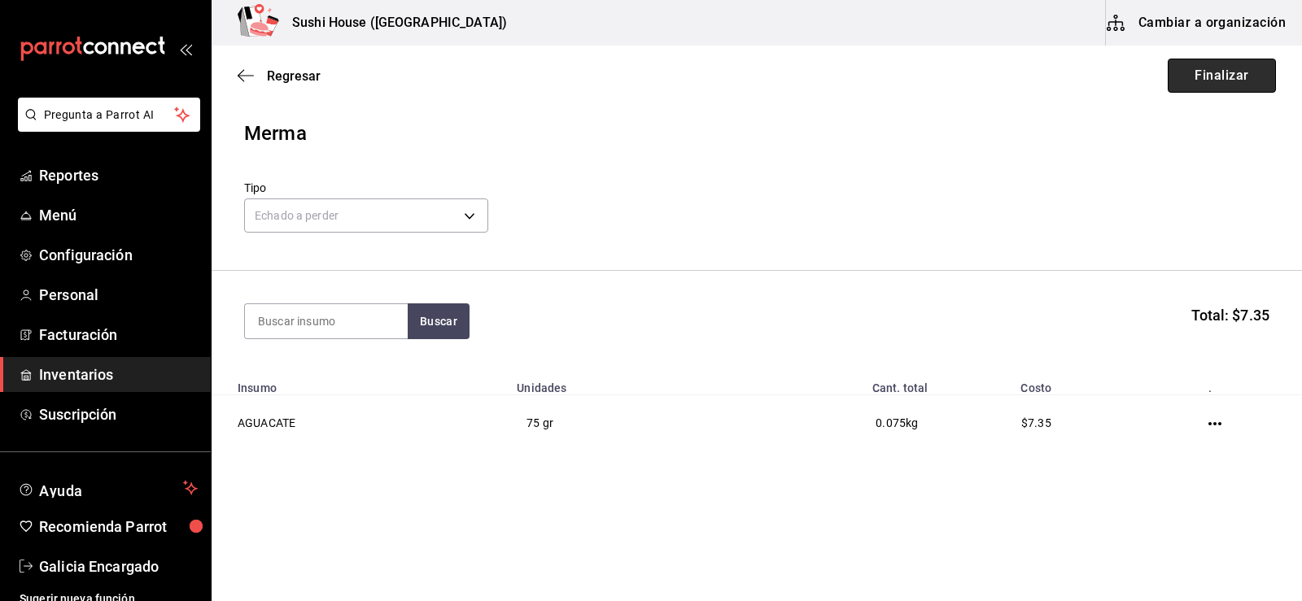
click at [1199, 92] on button "Finalizar" at bounding box center [1222, 76] width 108 height 34
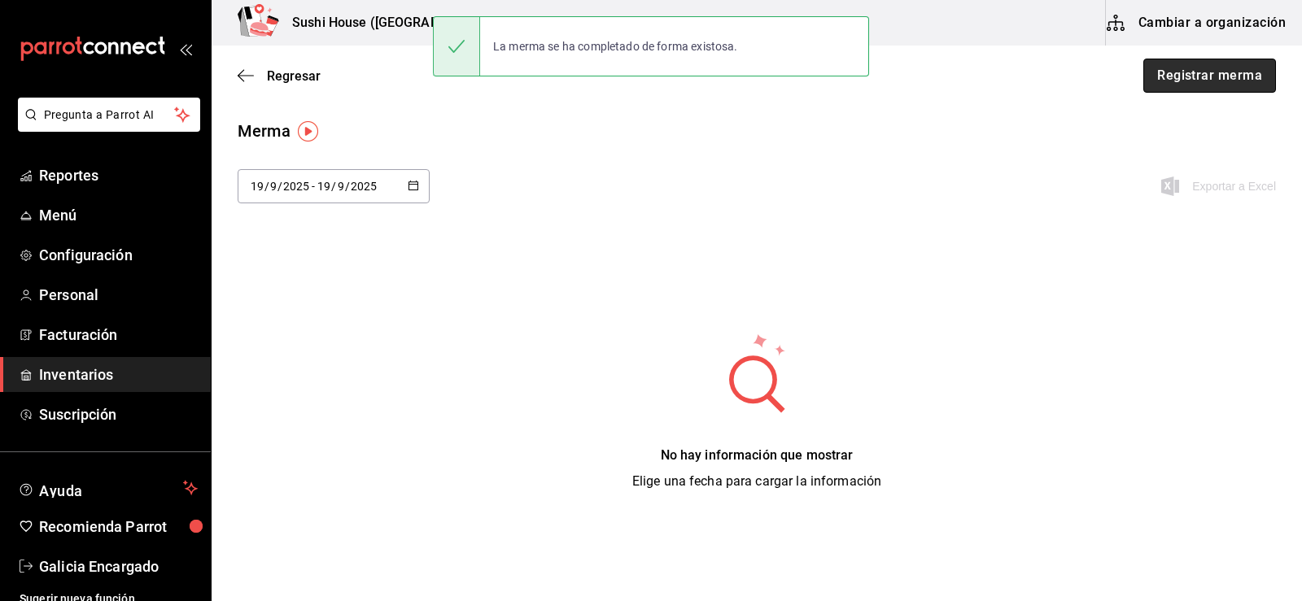
click at [1190, 74] on button "Registrar merma" at bounding box center [1209, 76] width 133 height 34
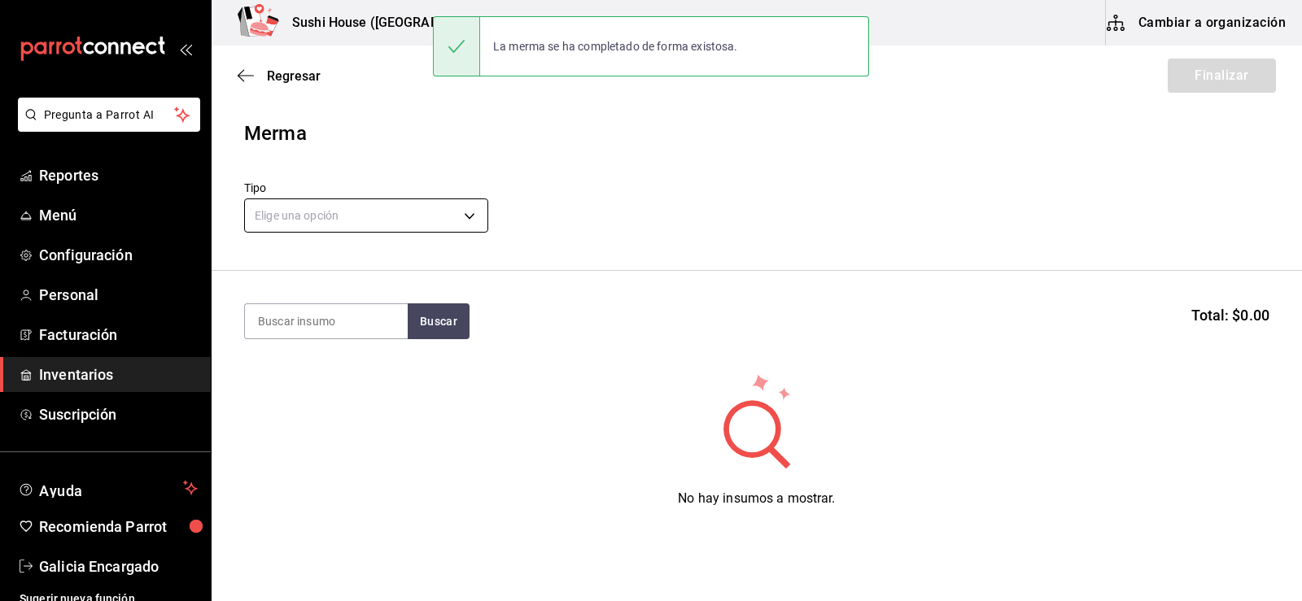
click at [391, 219] on body "Pregunta a Parrot AI Reportes Menú Configuración Personal Facturación Inventari…" at bounding box center [651, 254] width 1302 height 509
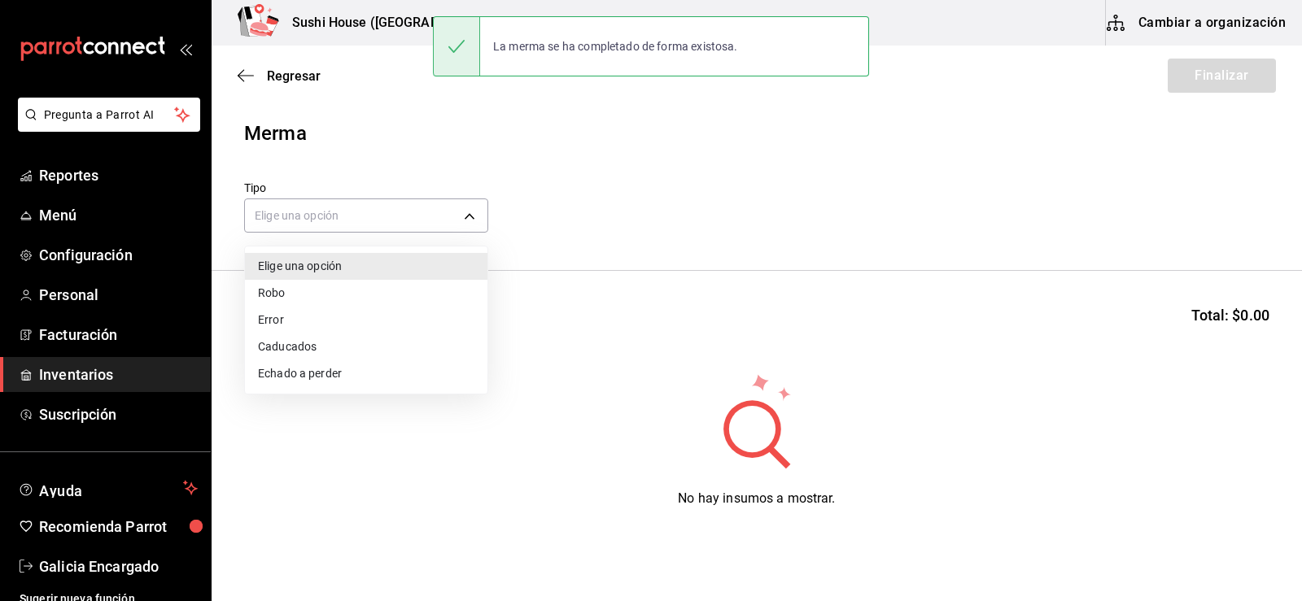
click at [305, 367] on li "Echado a perder" at bounding box center [366, 373] width 242 height 27
type input "SPOILED"
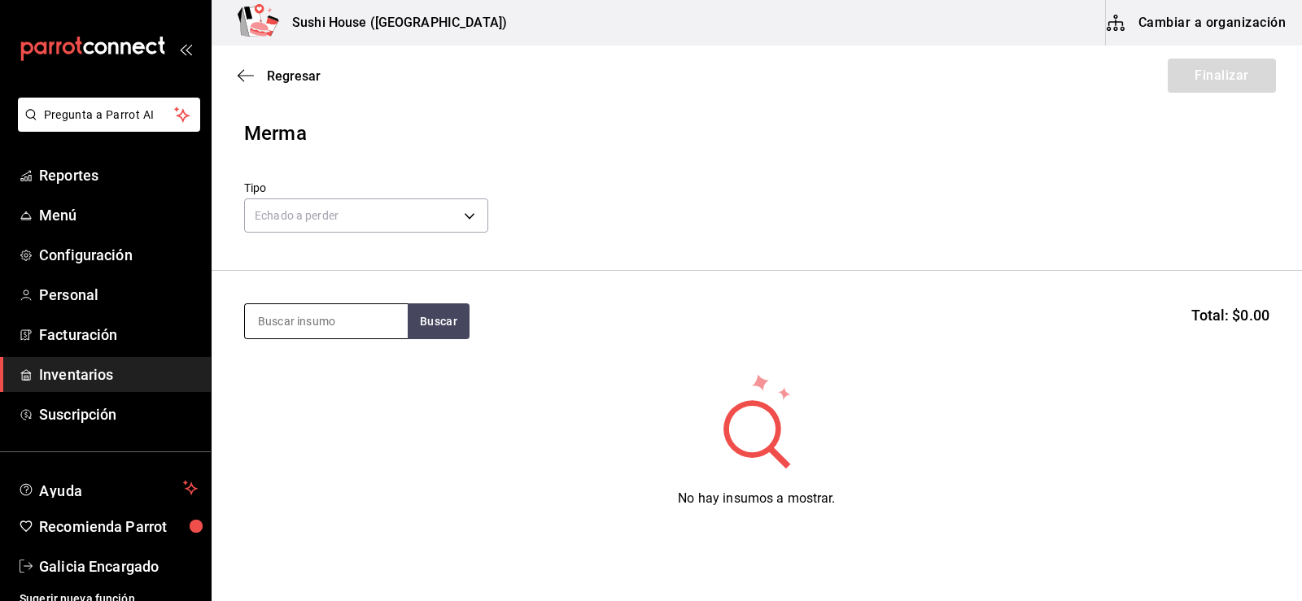
click at [322, 319] on input at bounding box center [326, 321] width 163 height 34
type input "MANGO"
click at [430, 324] on button "Buscar" at bounding box center [439, 322] width 62 height 36
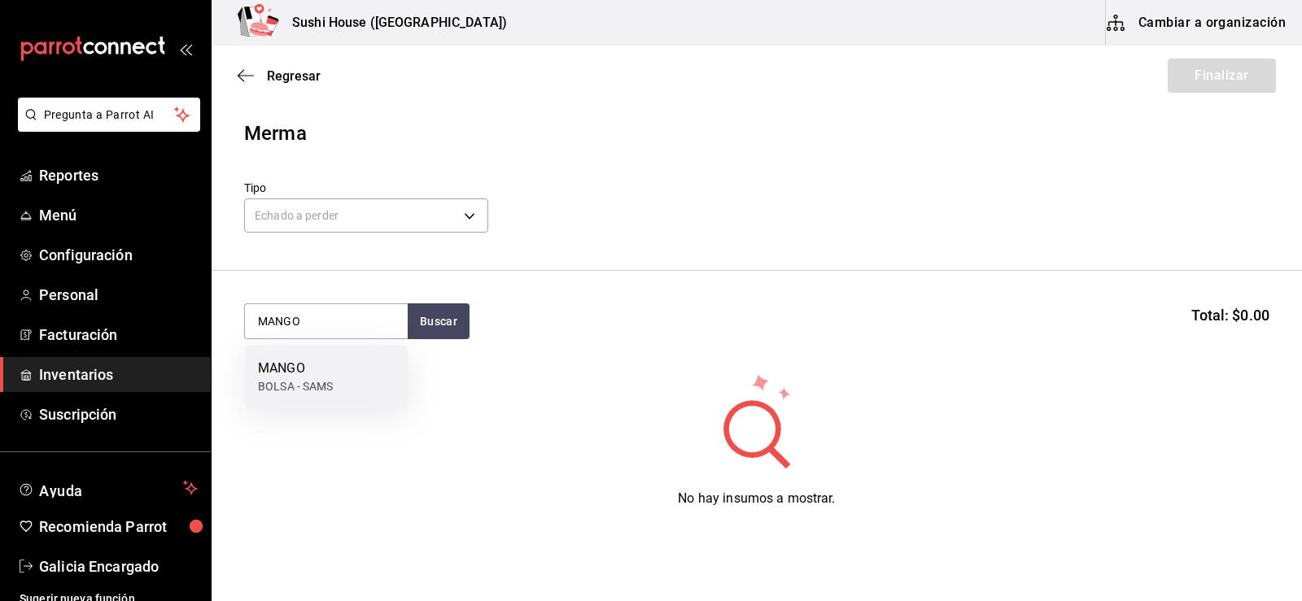
click at [329, 371] on div "MANGO" at bounding box center [296, 369] width 76 height 20
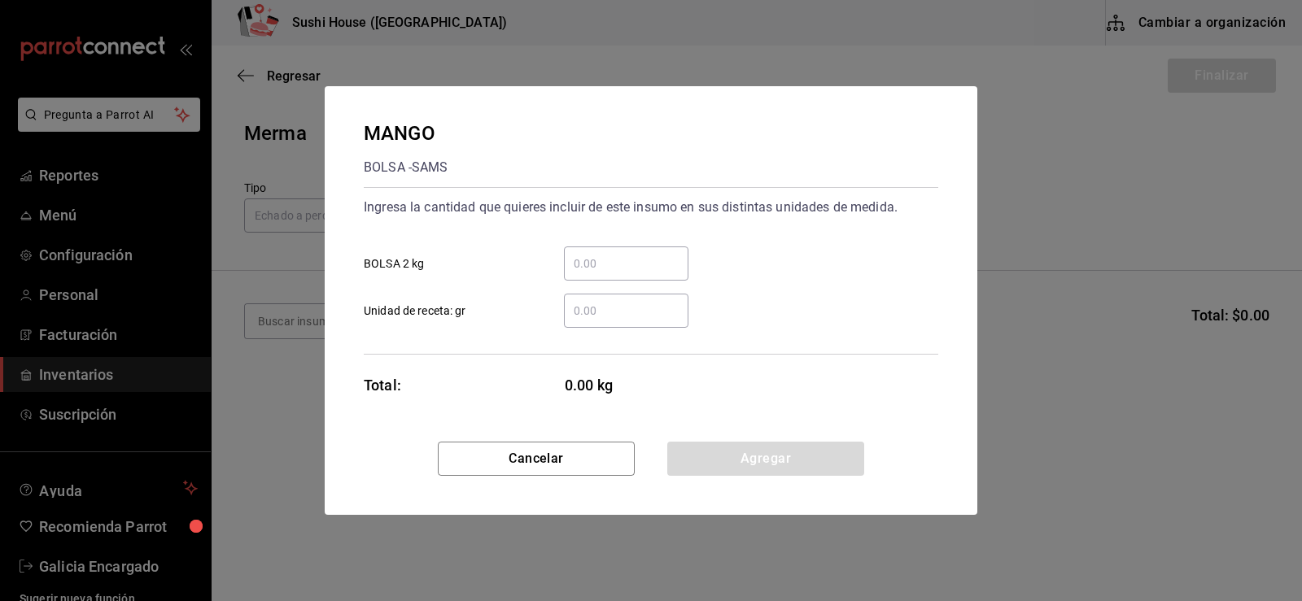
click at [590, 310] on input "​ Unidad de receta: gr" at bounding box center [626, 311] width 124 height 20
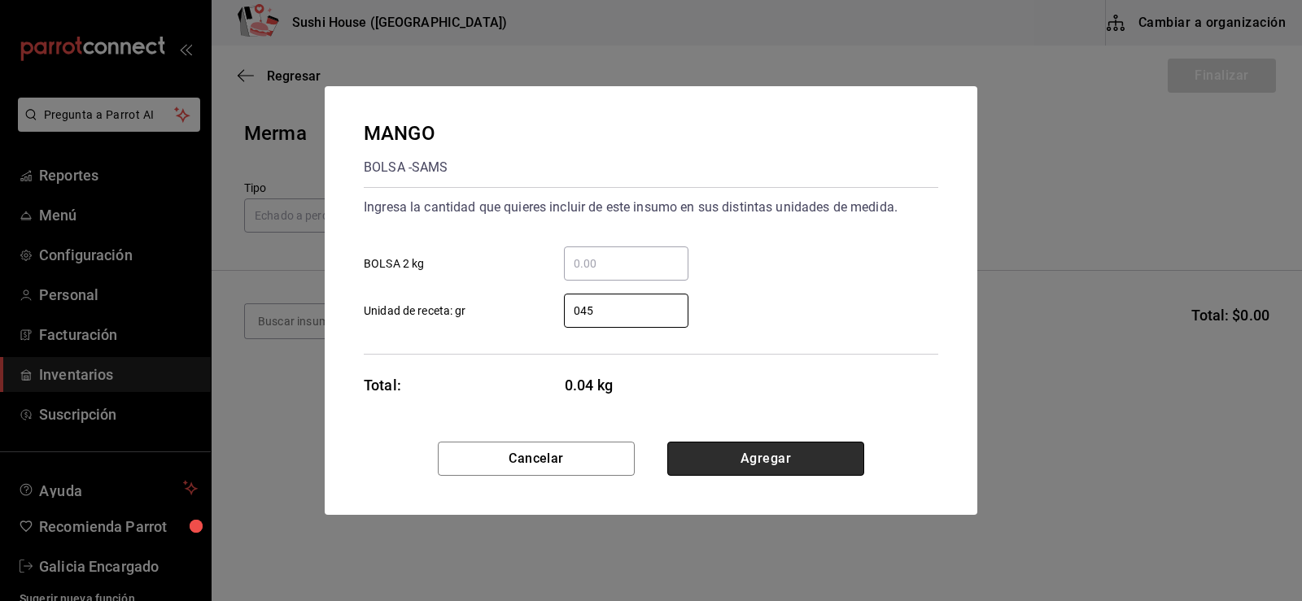
type input "45"
click at [725, 455] on button "Agregar" at bounding box center [765, 459] width 197 height 34
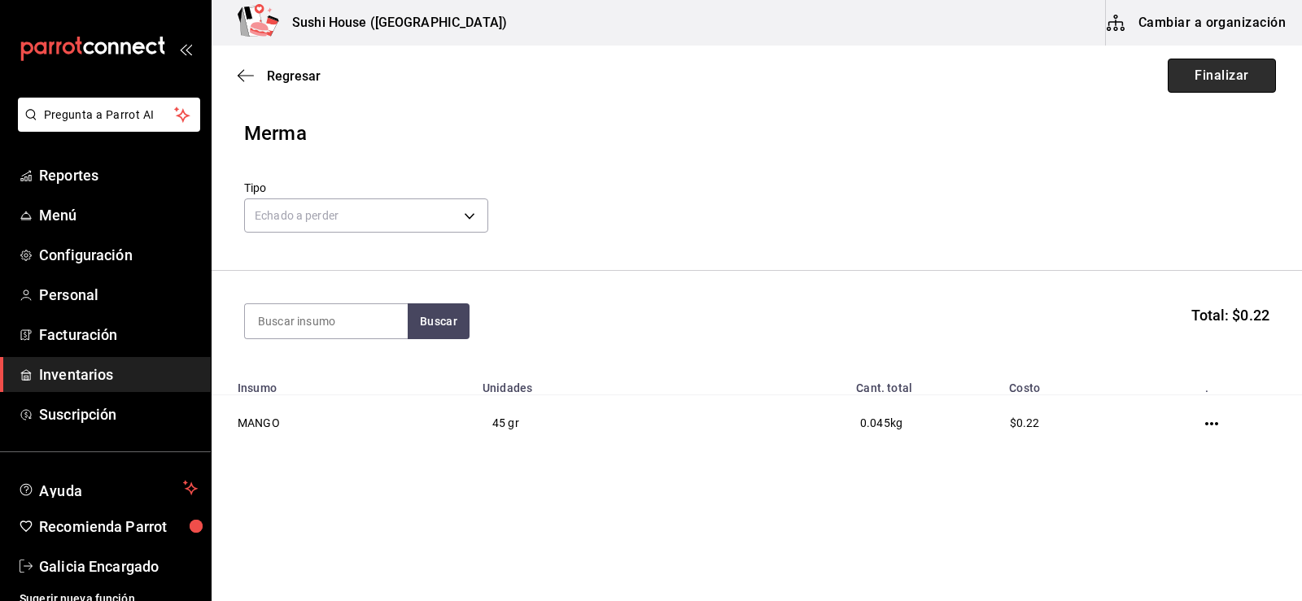
click at [1239, 69] on button "Finalizar" at bounding box center [1222, 76] width 108 height 34
